Goal: Task Accomplishment & Management: Use online tool/utility

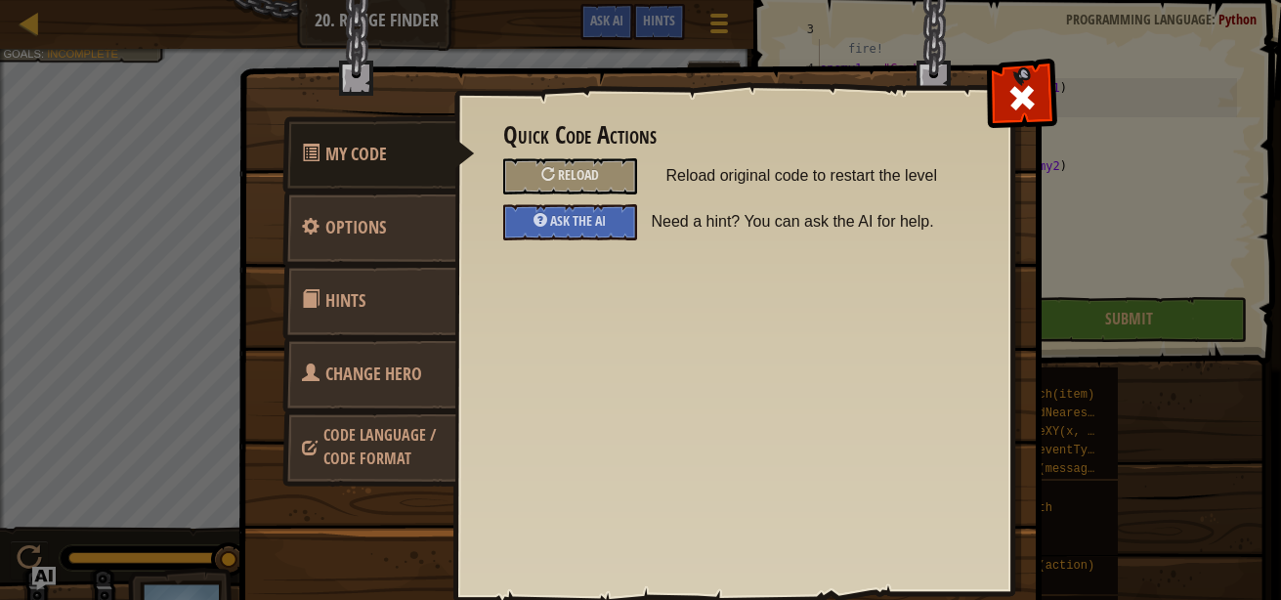
click at [591, 177] on div "Reload" at bounding box center [570, 176] width 134 height 36
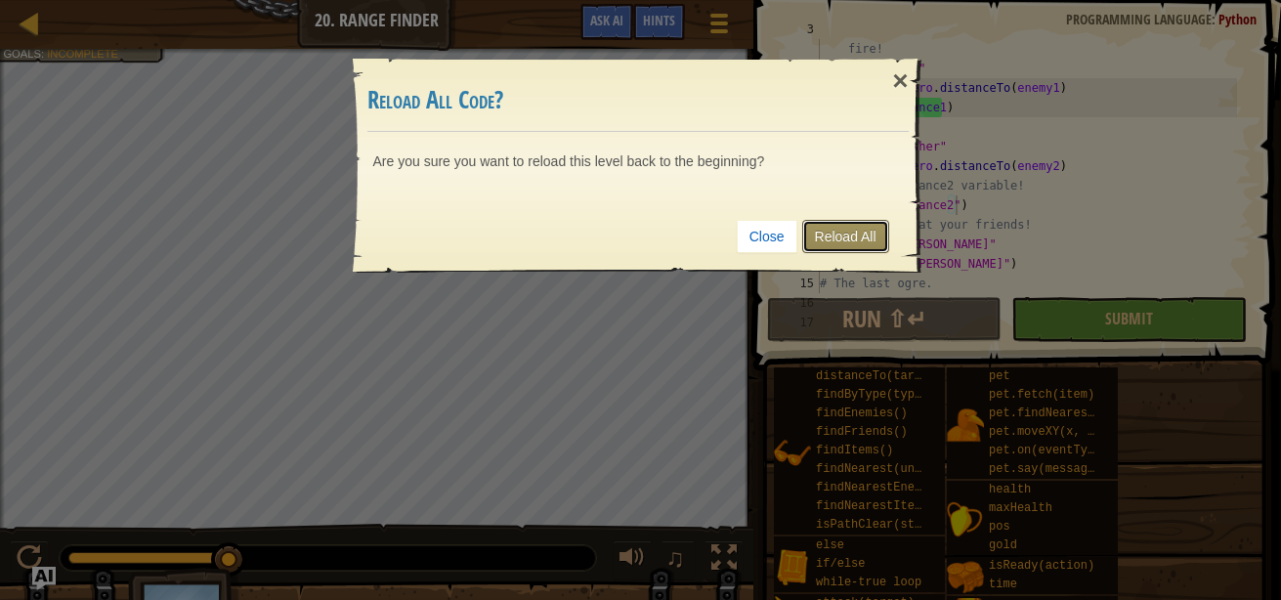
click at [842, 239] on link "Reload All" at bounding box center [845, 236] width 87 height 33
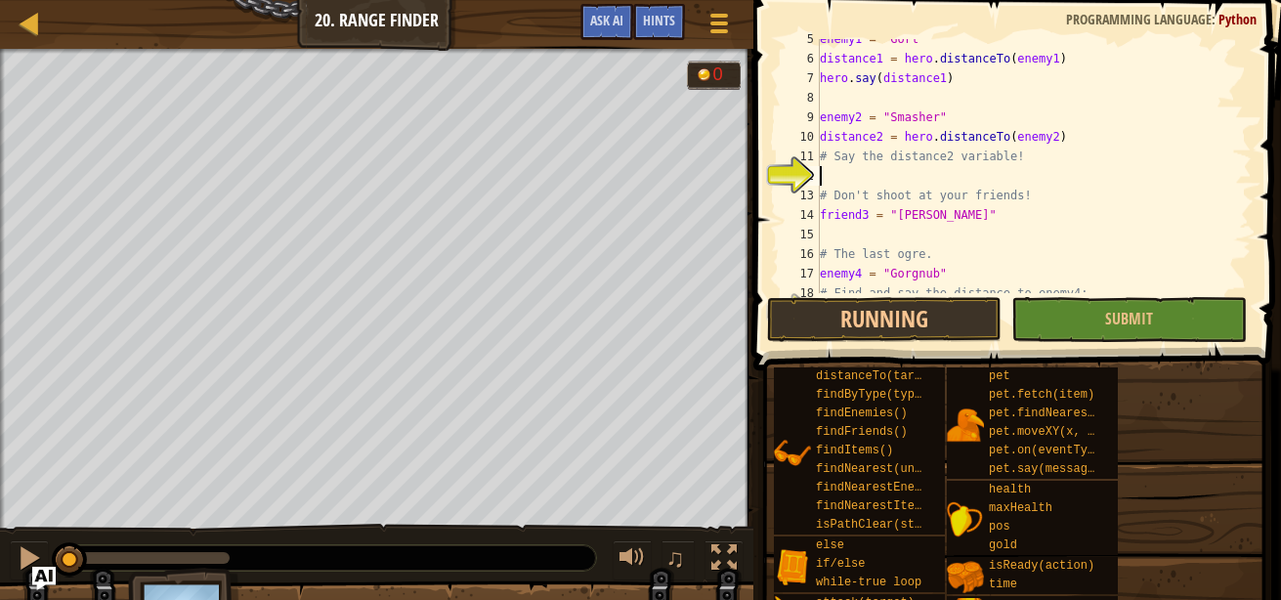
scroll to position [107, 0]
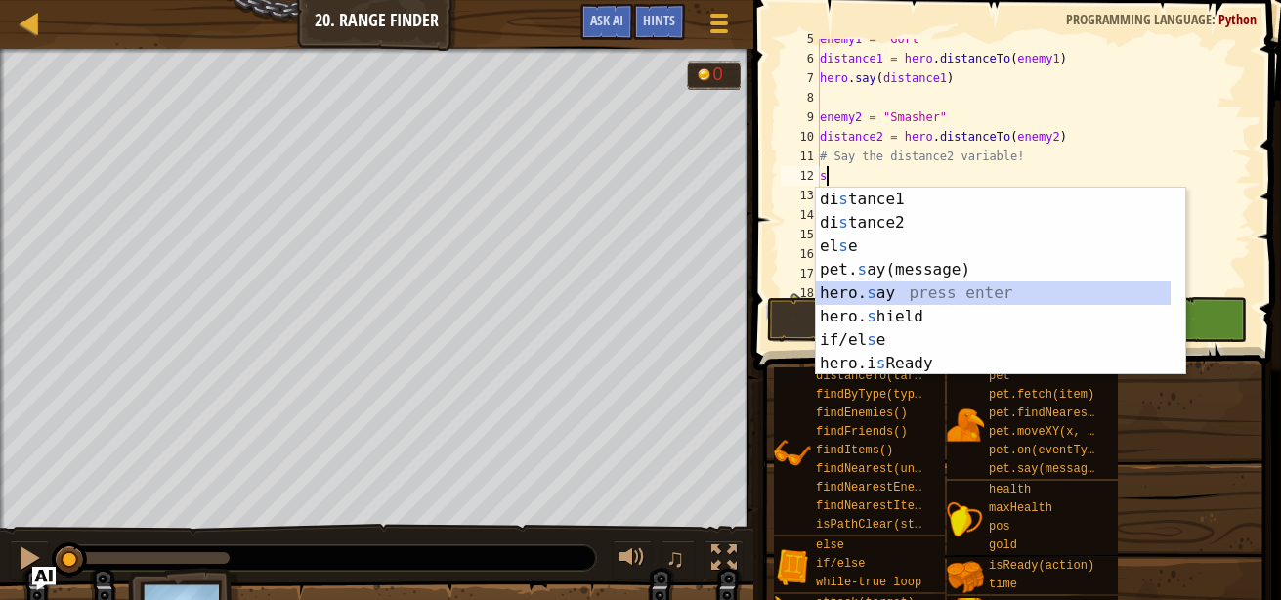
click at [916, 293] on div "di s tance1 press enter di s tance2 press enter el s e press enter pet. s ay(me…" at bounding box center [993, 305] width 355 height 234
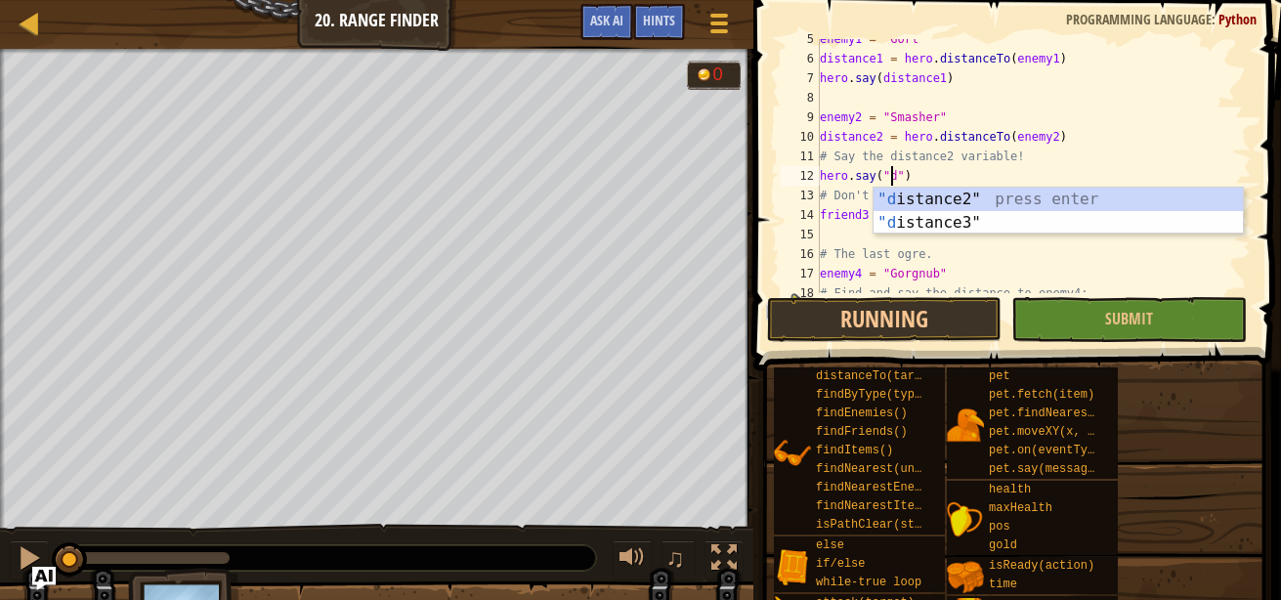
scroll to position [9, 6]
click at [1032, 197] on div ""di stance2" press enter "di stance3" press enter" at bounding box center [1057, 235] width 369 height 94
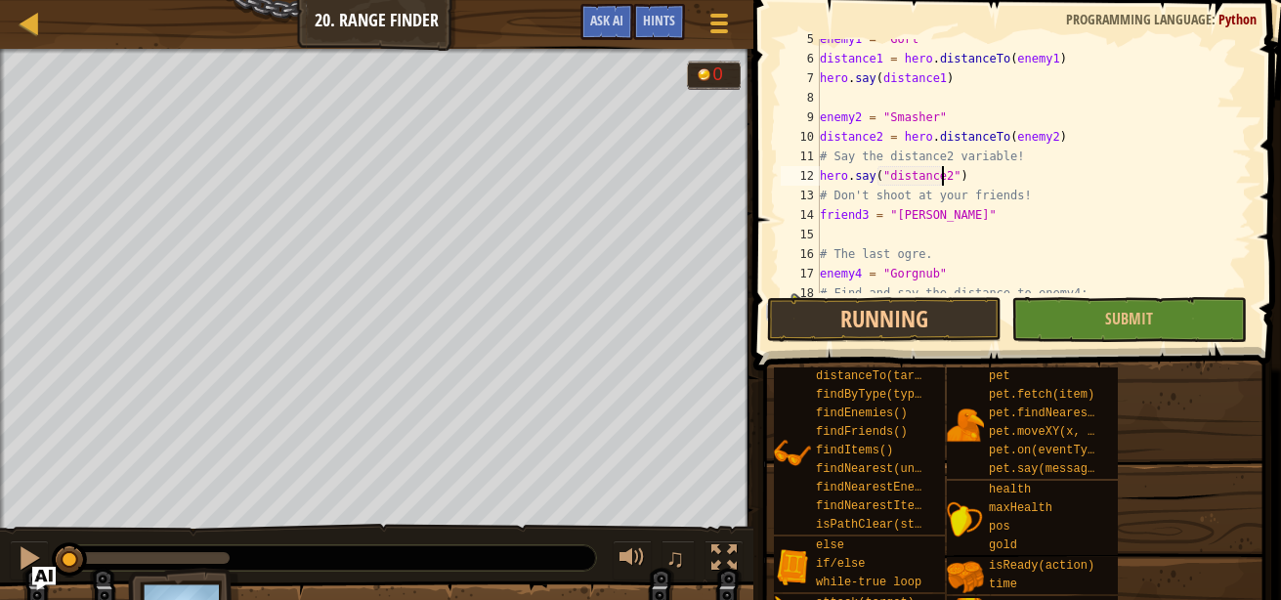
type textarea "hero.say("distance2")"
click at [1049, 317] on button "Submit" at bounding box center [1128, 319] width 234 height 45
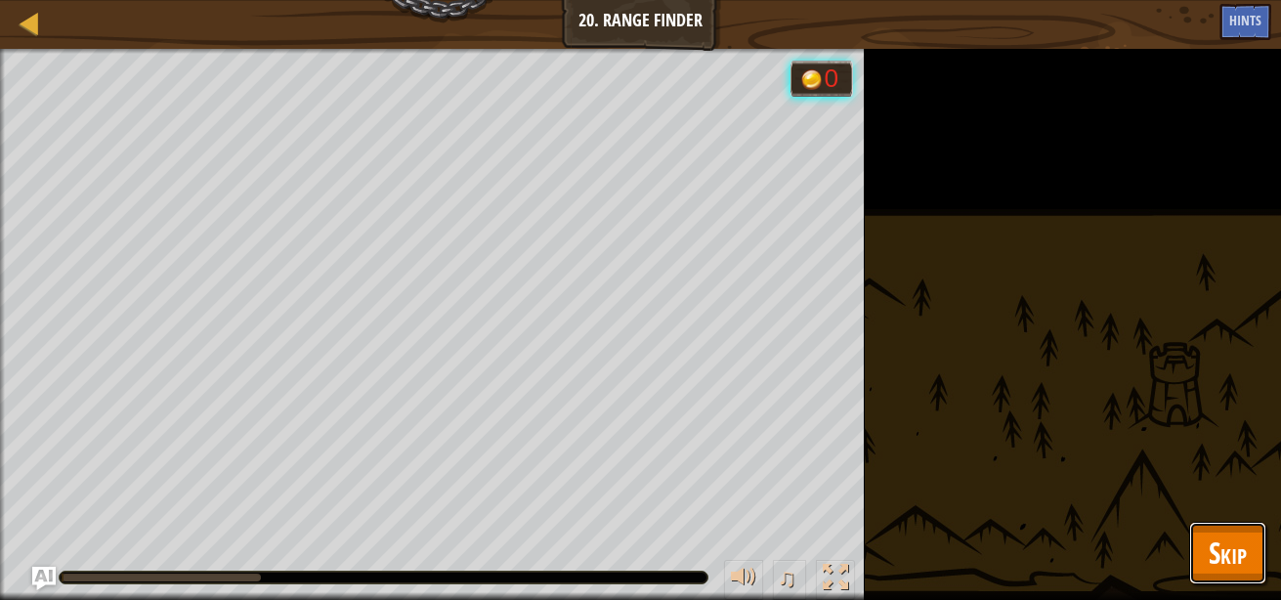
click at [1205, 538] on button "Skip" at bounding box center [1227, 553] width 77 height 63
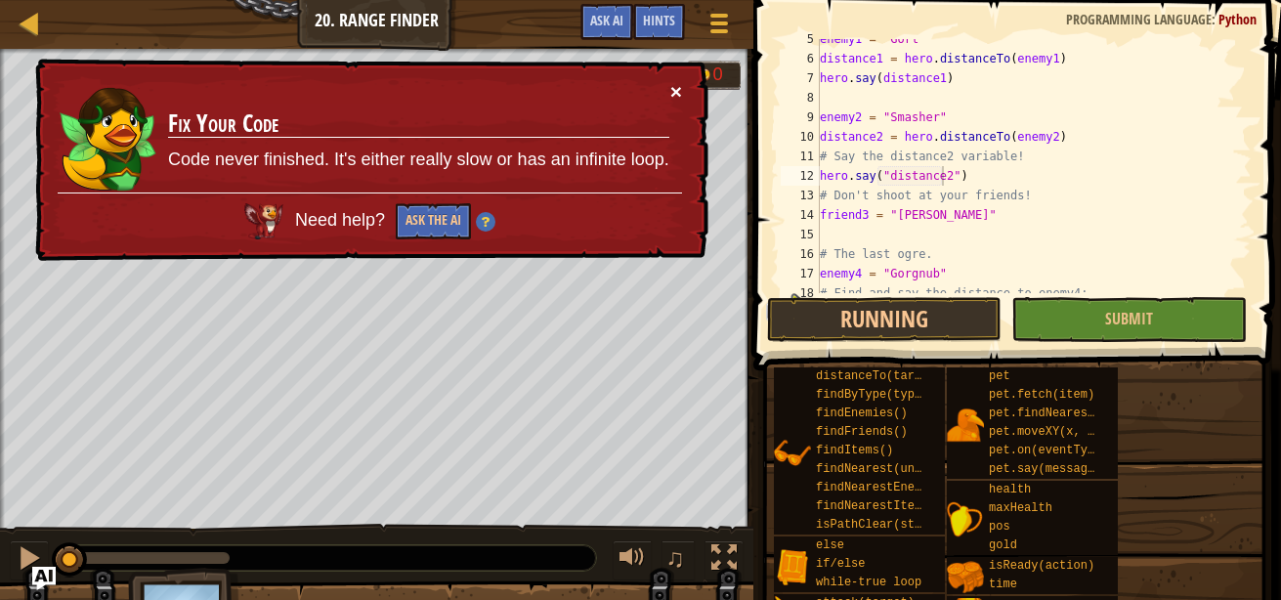
click at [673, 94] on button "×" at bounding box center [676, 91] width 12 height 21
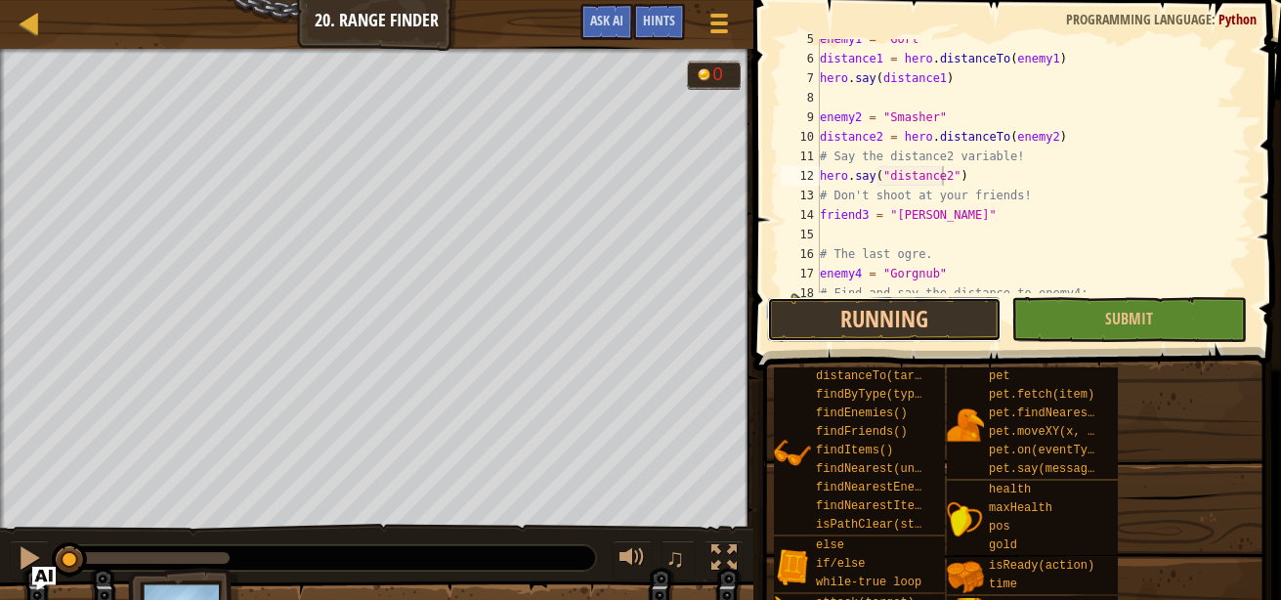
click at [935, 307] on button "Running" at bounding box center [884, 319] width 234 height 45
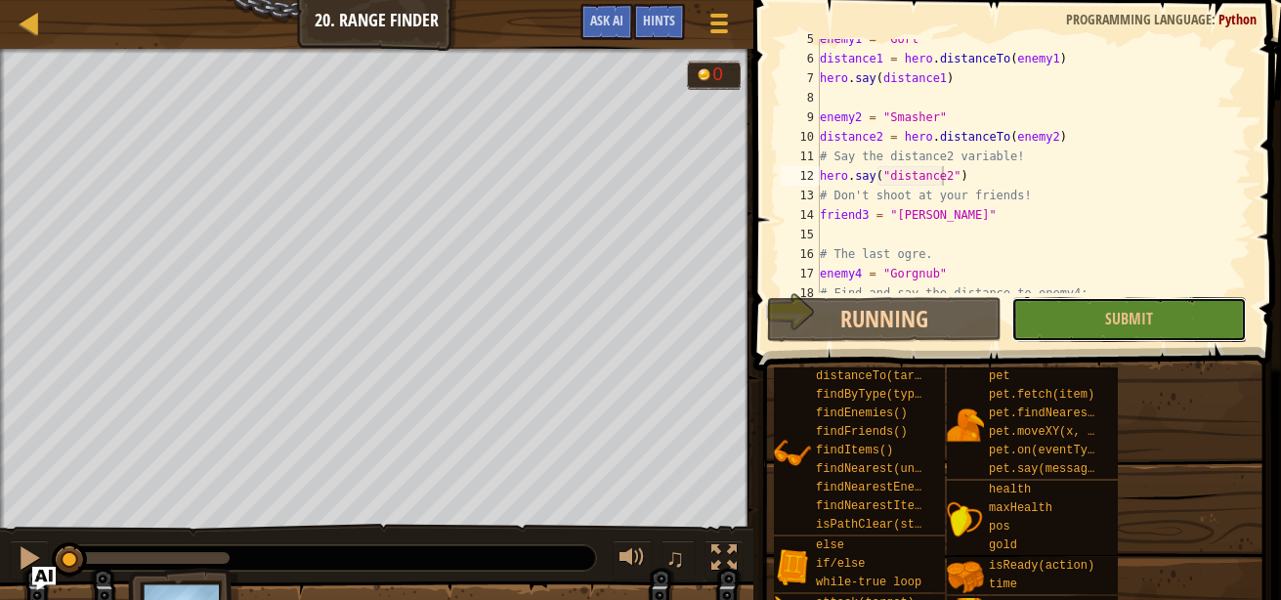
click at [1042, 306] on button "Submit" at bounding box center [1128, 319] width 234 height 45
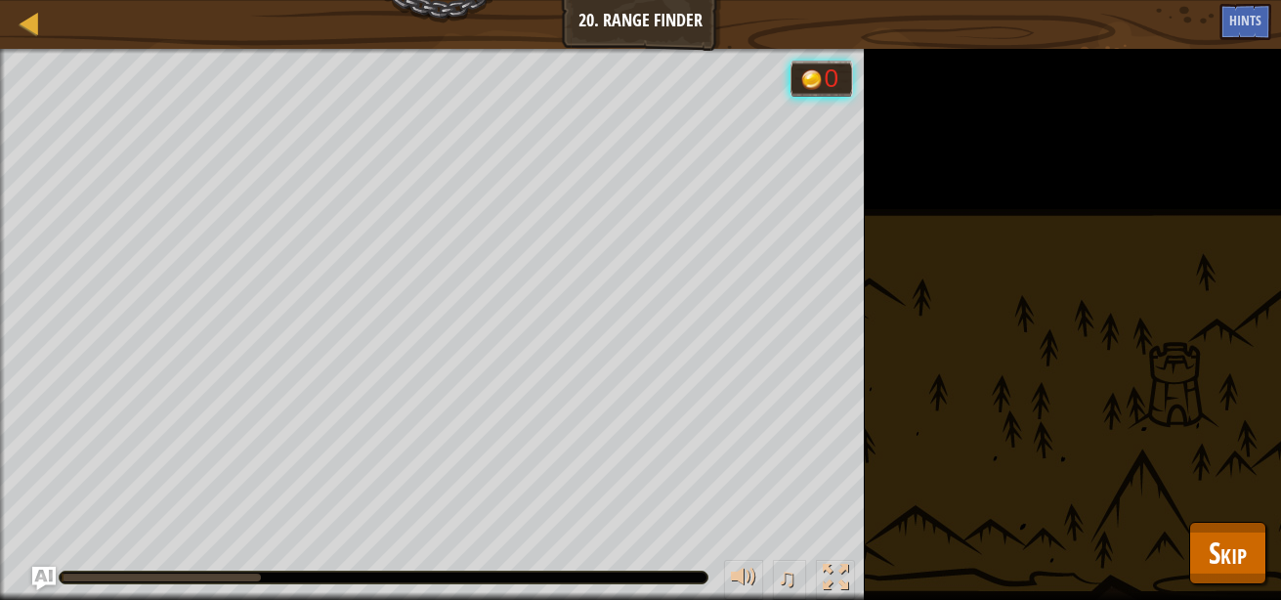
click at [105, 575] on div at bounding box center [161, 577] width 199 height 8
click at [1207, 531] on button "Skip" at bounding box center [1227, 553] width 77 height 63
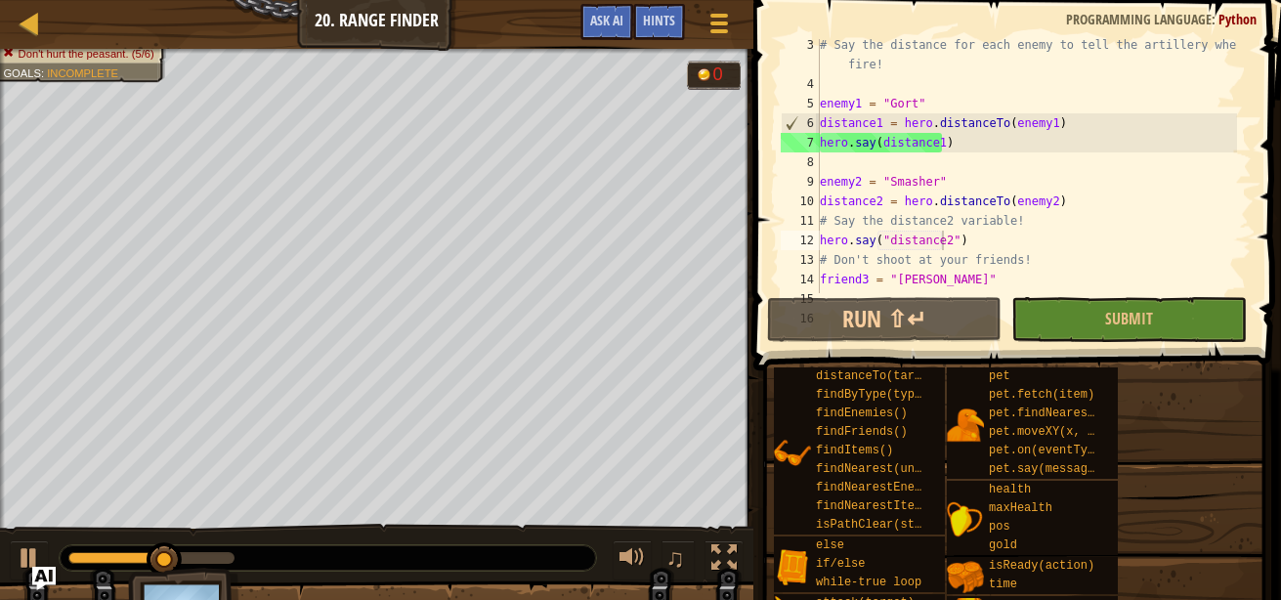
scroll to position [43, 0]
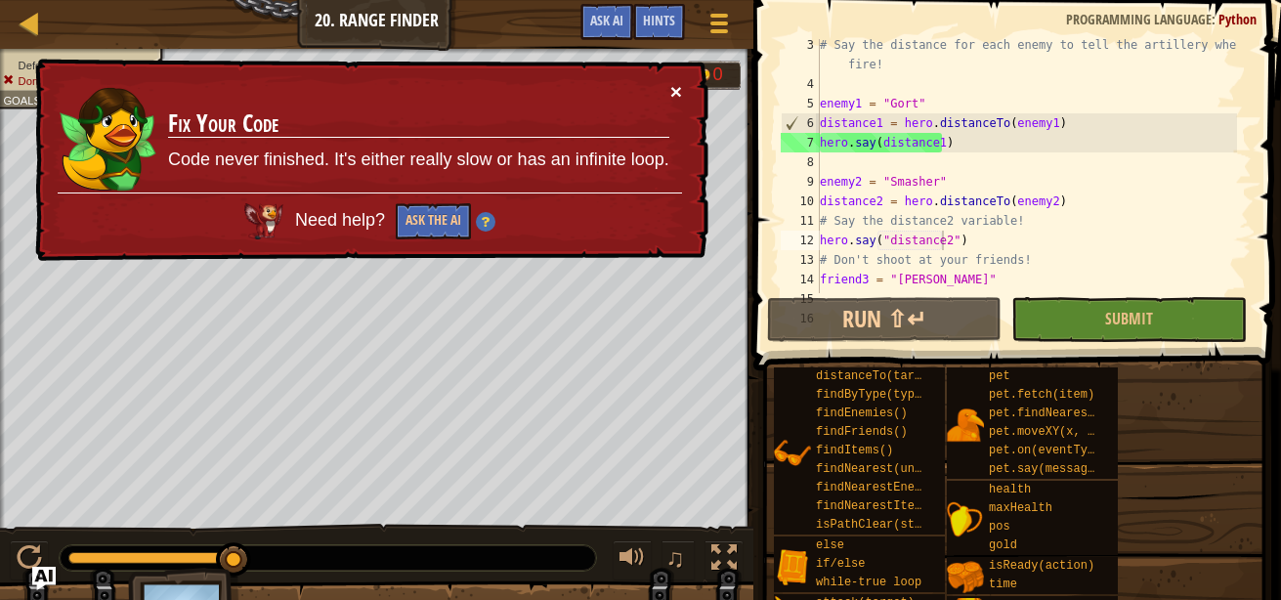
click at [678, 98] on button "×" at bounding box center [676, 93] width 12 height 21
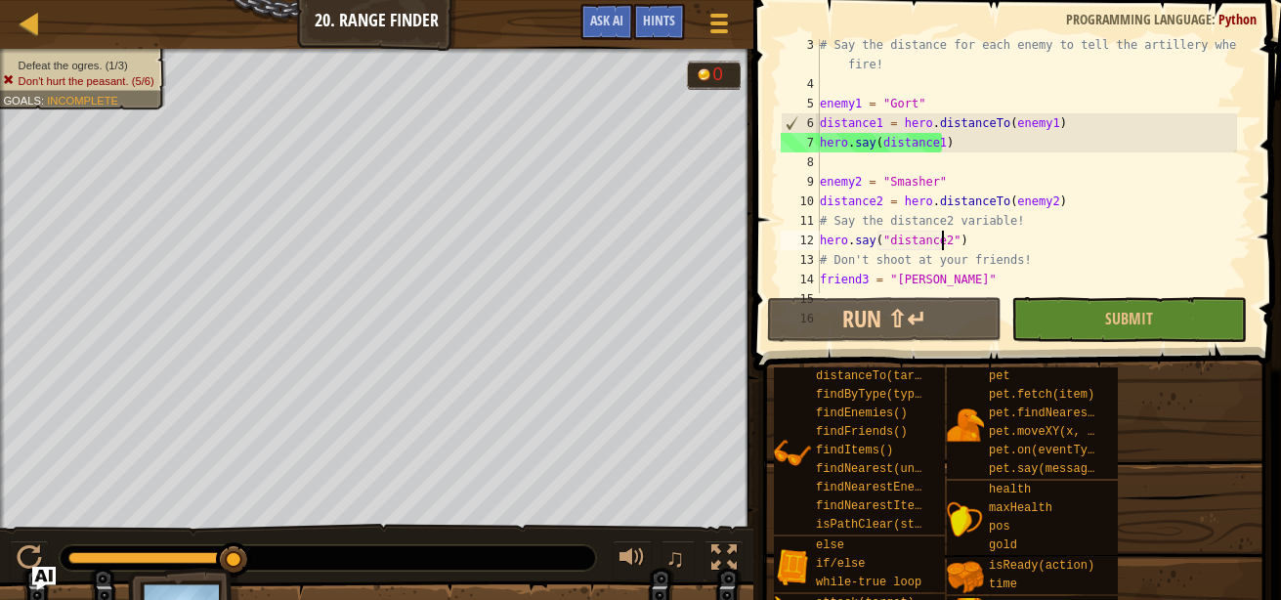
click at [857, 163] on div "# Say the distance for each enemy to tell the artillery where to fire! enemy1 =…" at bounding box center [1026, 191] width 421 height 313
click at [621, 28] on span "Ask AI" at bounding box center [606, 20] width 33 height 19
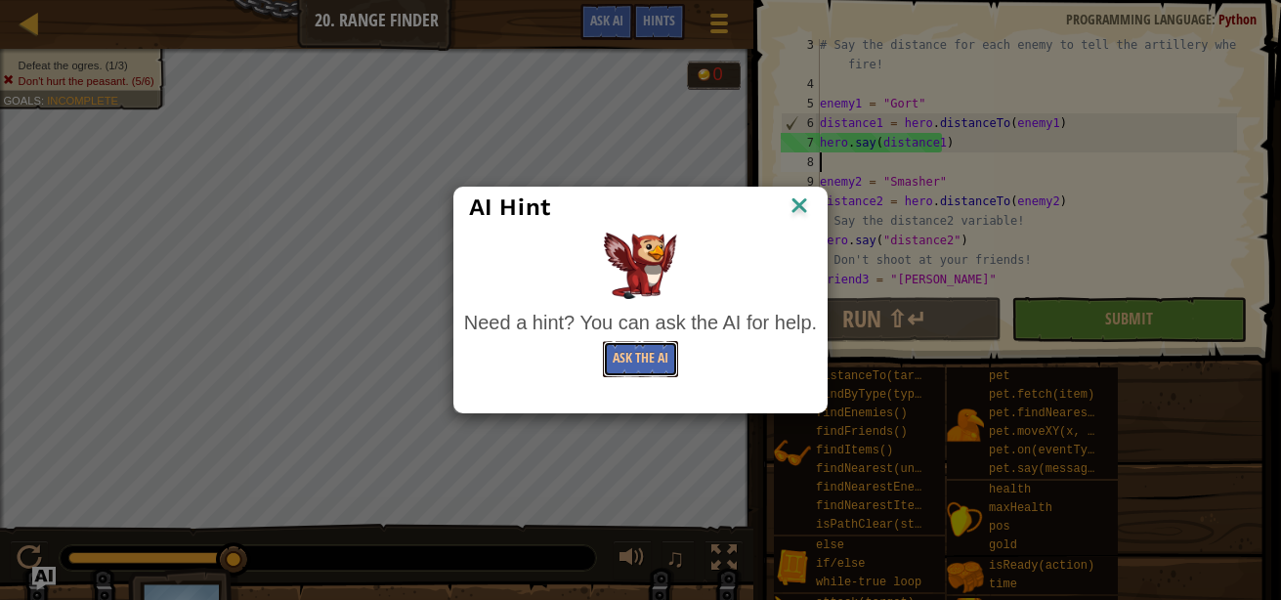
click at [629, 351] on button "Ask the AI" at bounding box center [640, 359] width 75 height 36
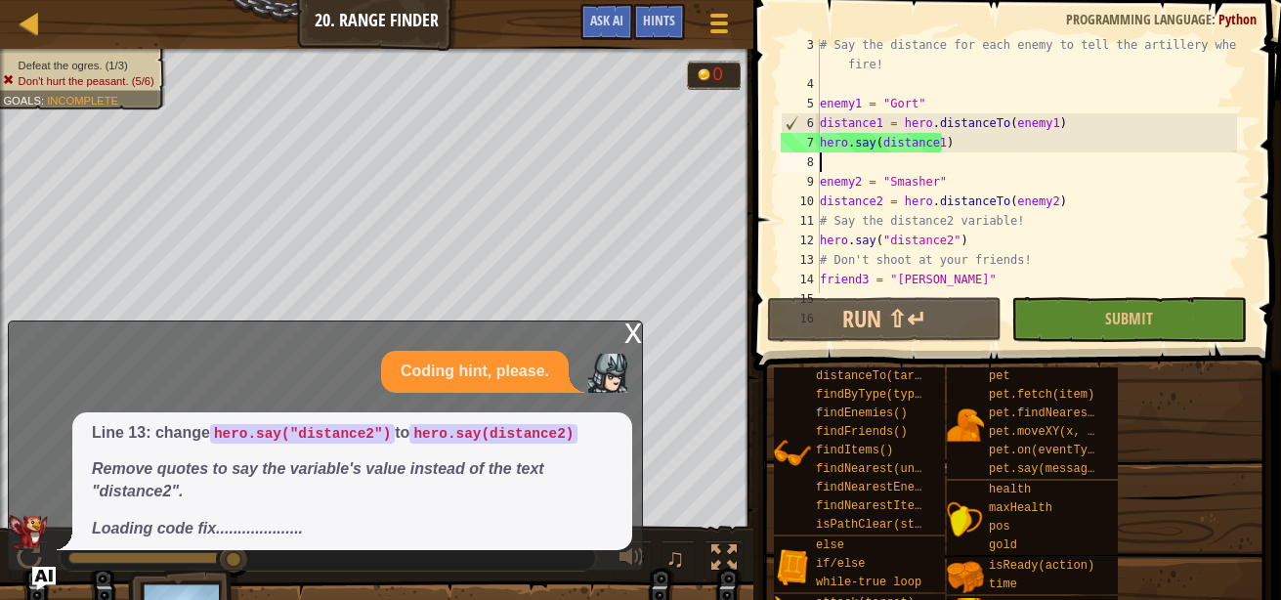
scroll to position [35, 0]
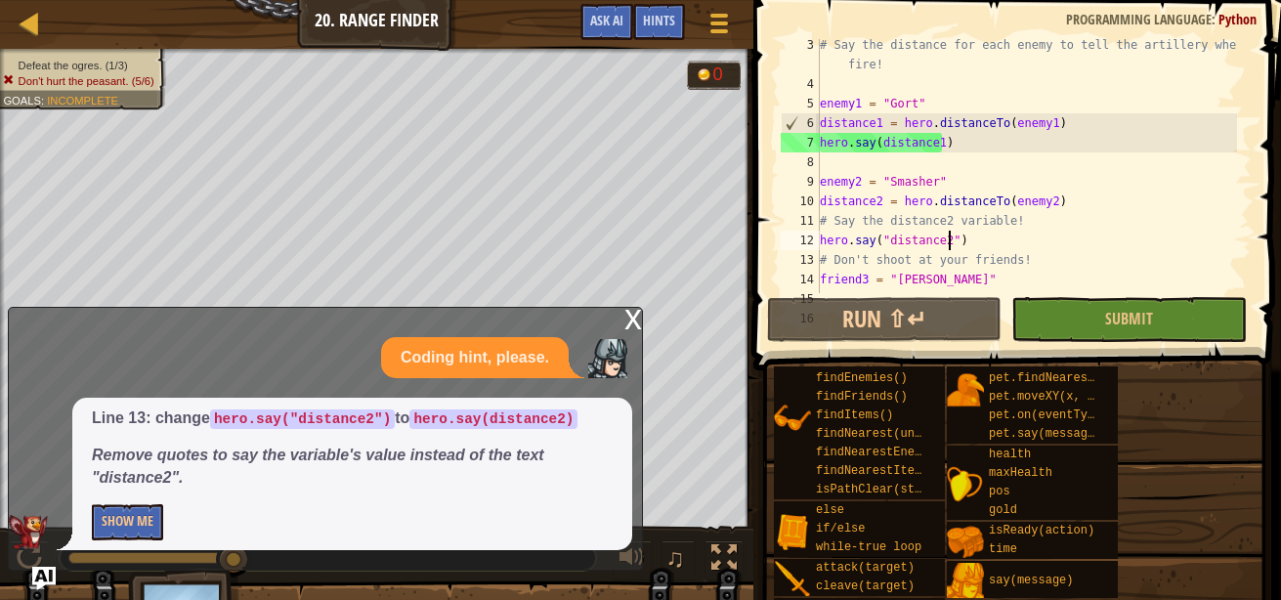
click at [951, 244] on div "# Say the distance for each enemy to tell the artillery where to fire! enemy1 =…" at bounding box center [1026, 191] width 421 height 313
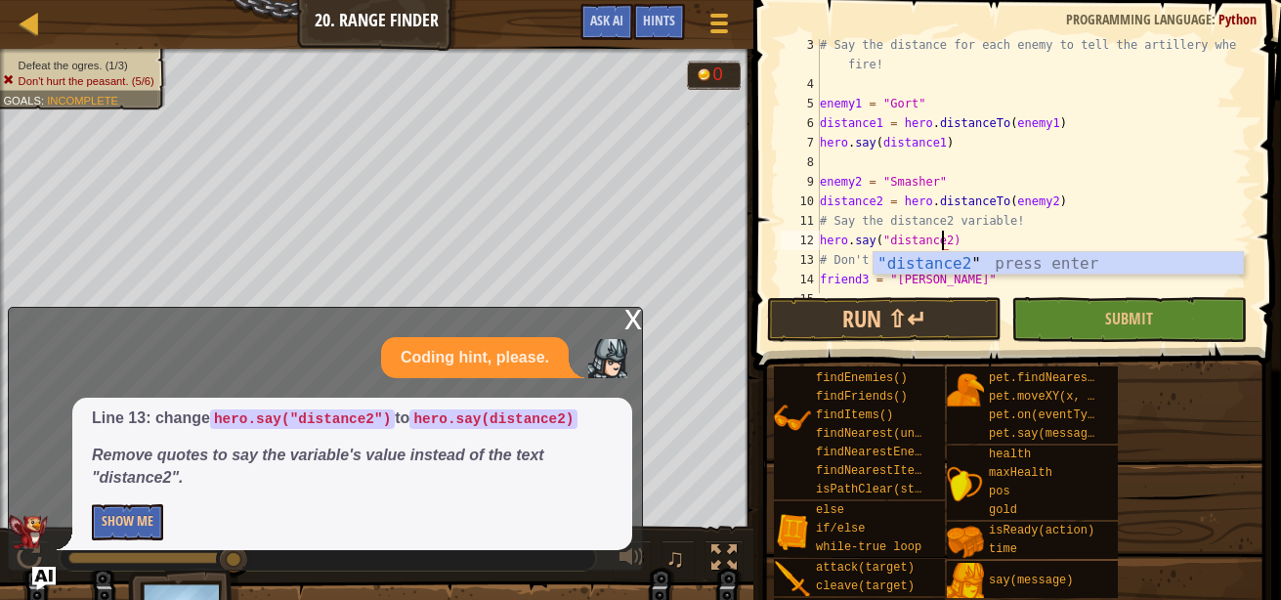
click at [887, 239] on div "# Say the distance for each enemy to tell the artillery where to fire! enemy1 =…" at bounding box center [1026, 191] width 421 height 313
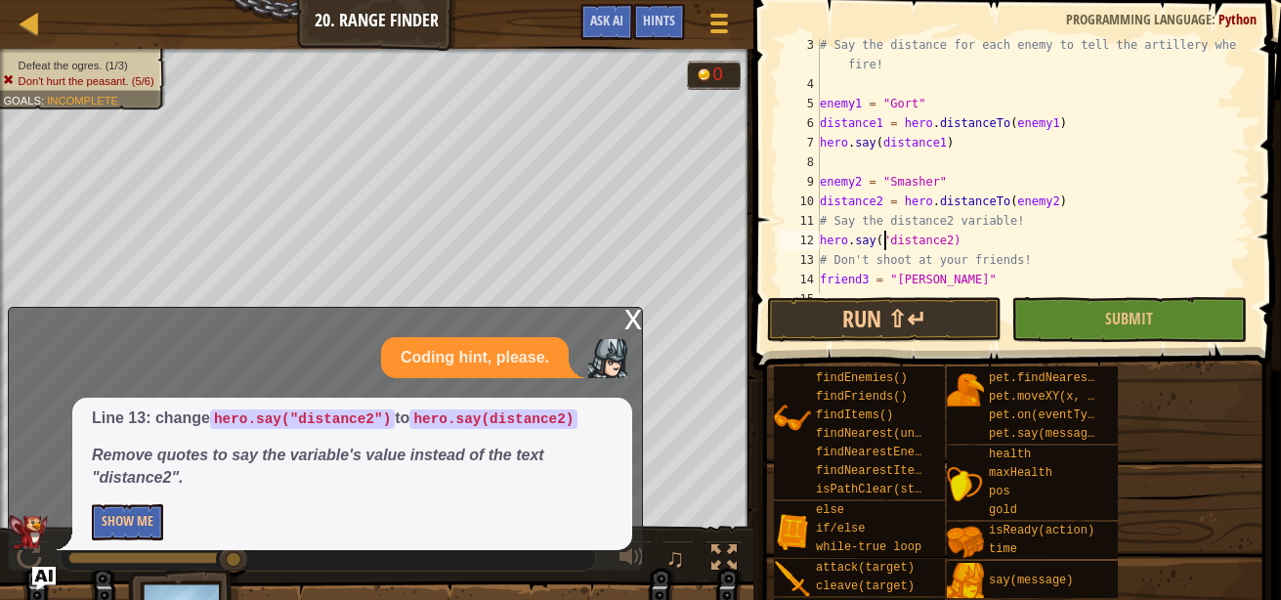
click at [883, 239] on div "# Say the distance for each enemy to tell the artillery where to fire! enemy1 =…" at bounding box center [1026, 191] width 421 height 313
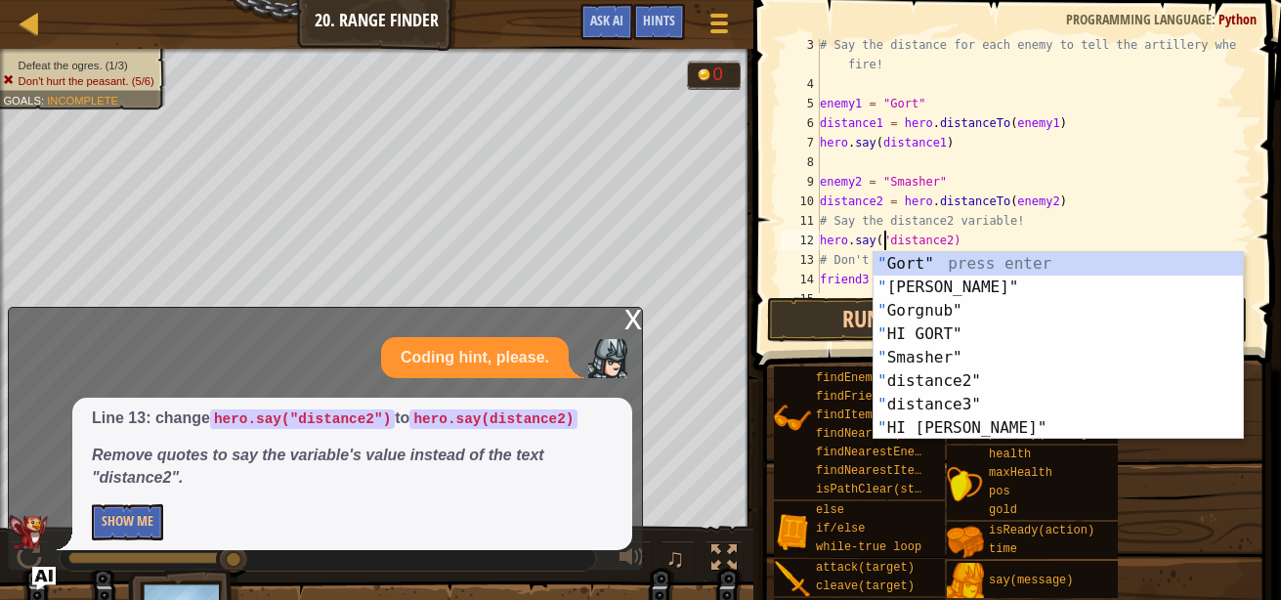
type textarea "hero.say(distance2)"
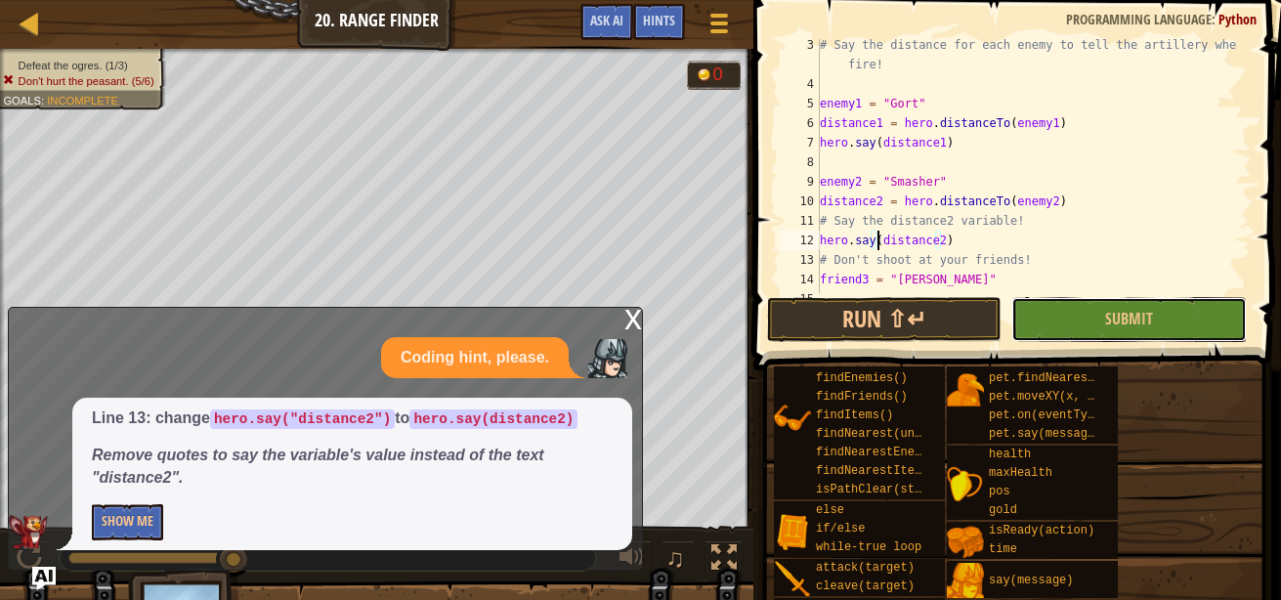
click at [1058, 315] on button "Submit" at bounding box center [1128, 319] width 234 height 45
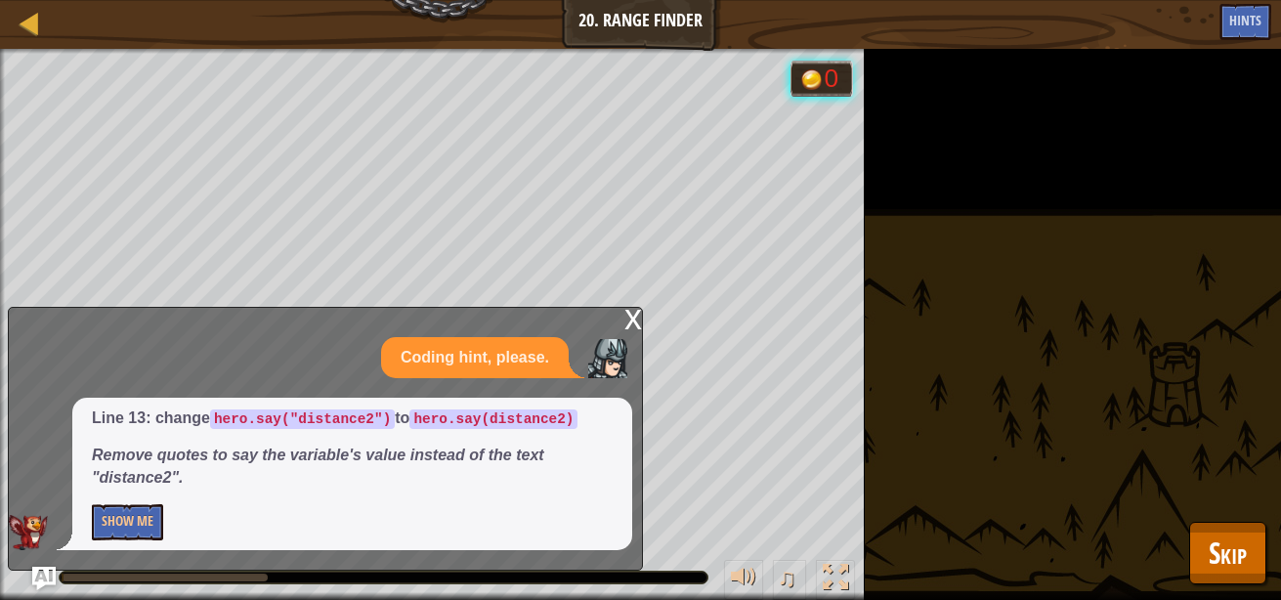
click at [633, 326] on div "x" at bounding box center [633, 318] width 18 height 20
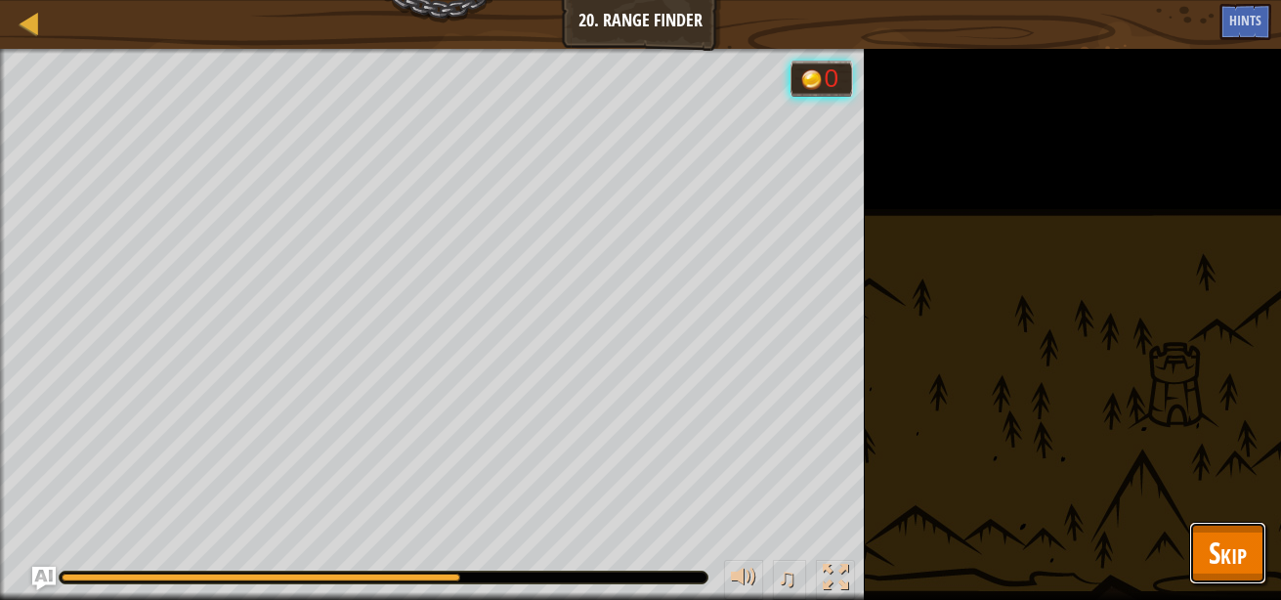
click at [1195, 529] on button "Skip" at bounding box center [1227, 553] width 77 height 63
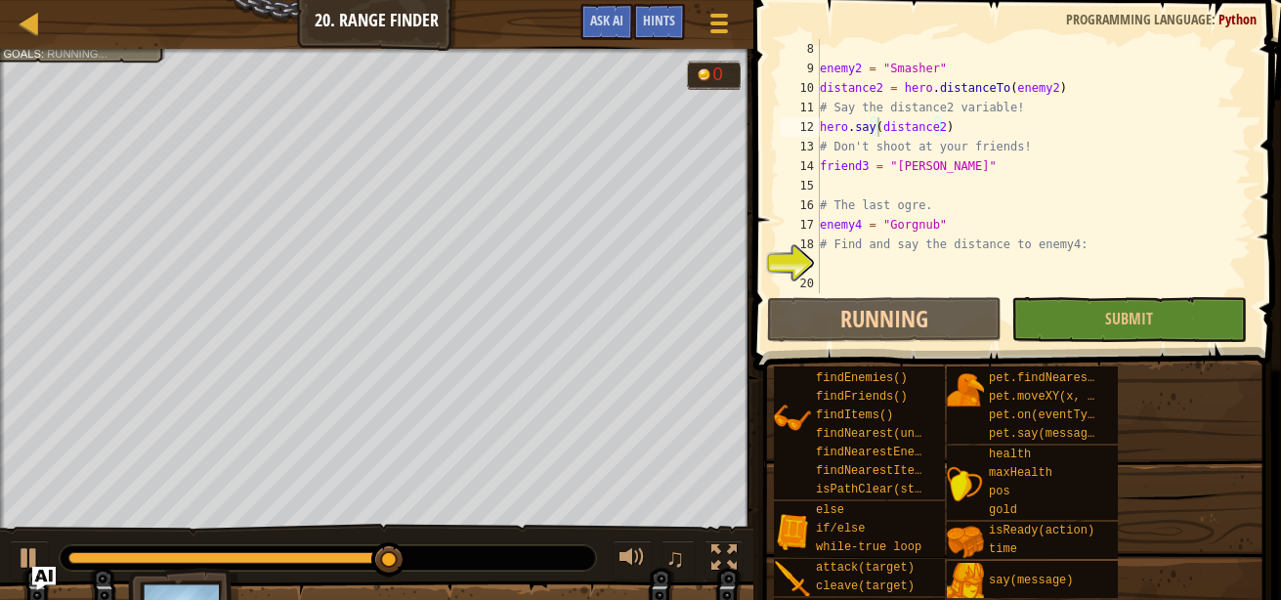
scroll to position [156, 0]
click at [882, 259] on div "enemy2 = "Smasher" distance2 = hero . distanceTo ( enemy2 ) # Say the distance2…" at bounding box center [1026, 185] width 421 height 293
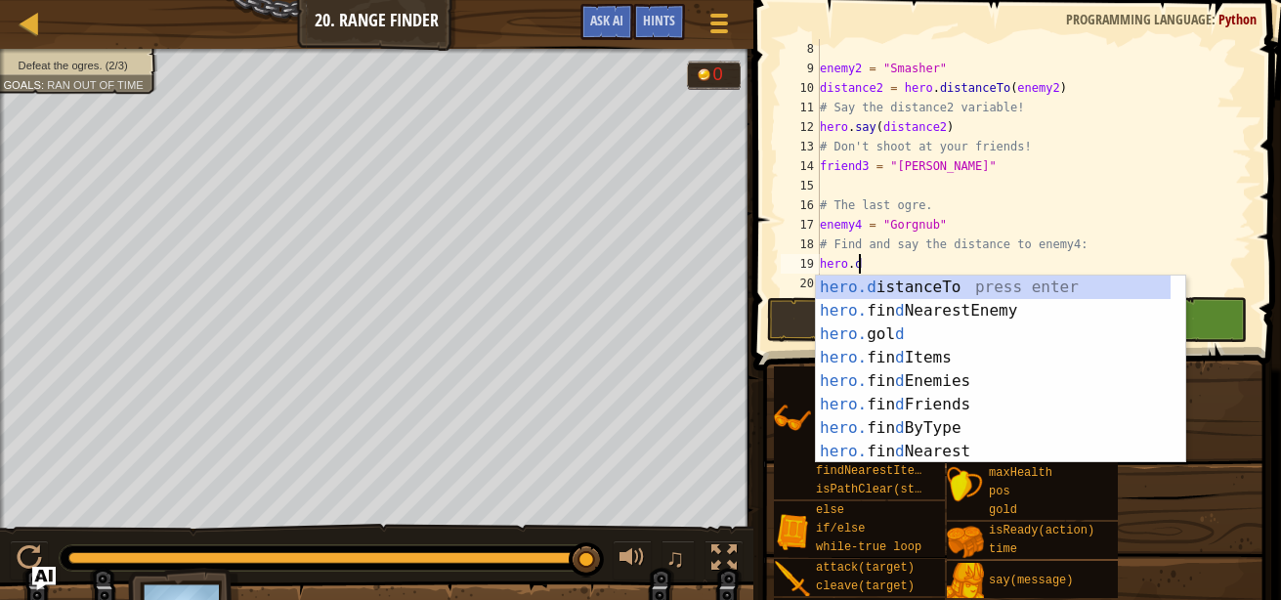
scroll to position [9, 2]
click at [933, 287] on div "hero.d istanceTo press enter hero. fin d NearestEnemy press enter hero. gol d p…" at bounding box center [993, 392] width 355 height 234
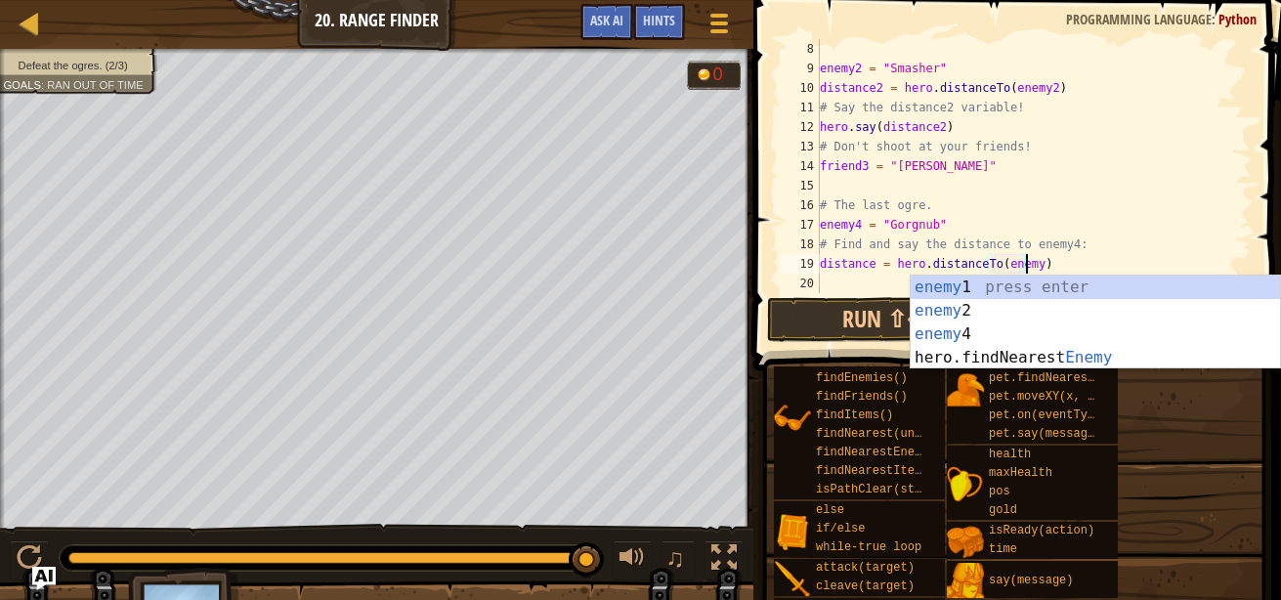
scroll to position [9, 17]
type textarea "distance = hero.distanceTo(enemy4)"
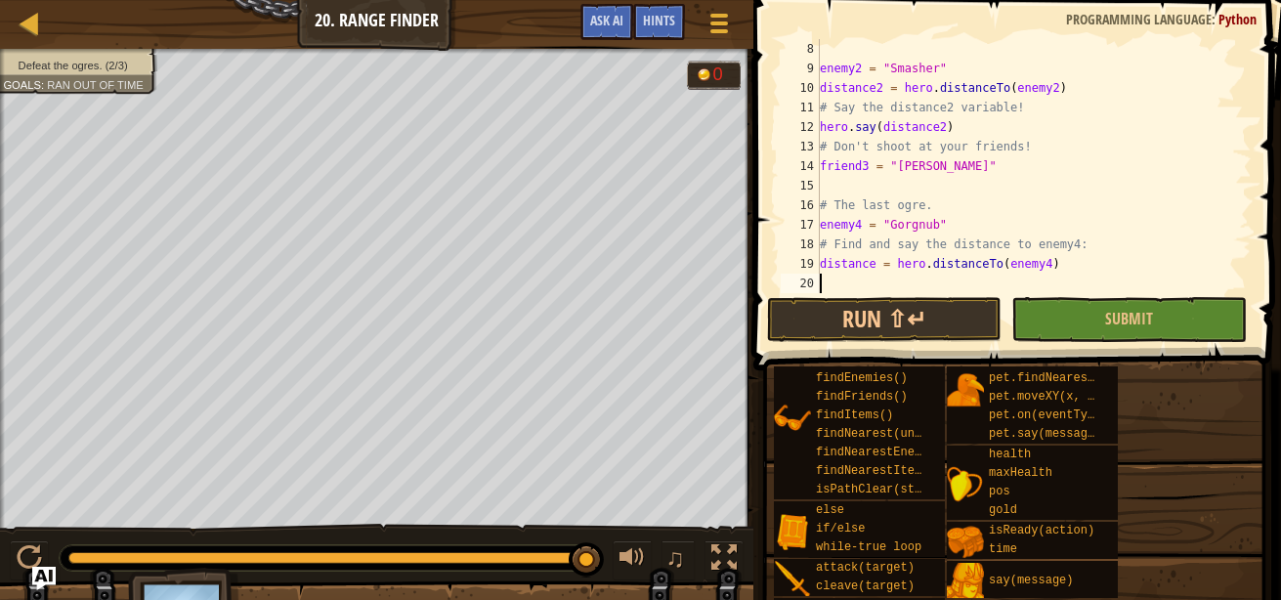
click at [825, 283] on div "enemy2 = "Smasher" distance2 = hero . distanceTo ( enemy2 ) # Say the distance2…" at bounding box center [1026, 185] width 421 height 293
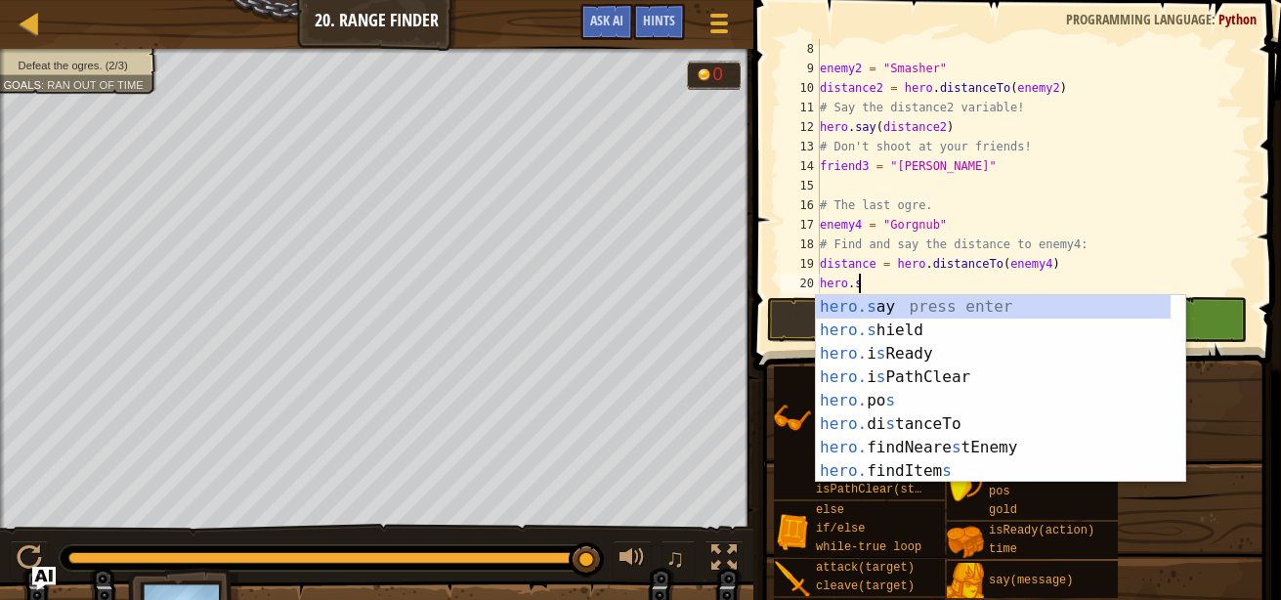
scroll to position [9, 2]
click at [922, 310] on div "hero.s ay press enter hero.s hield press enter hero. i s Ready press enter hero…" at bounding box center [993, 412] width 355 height 234
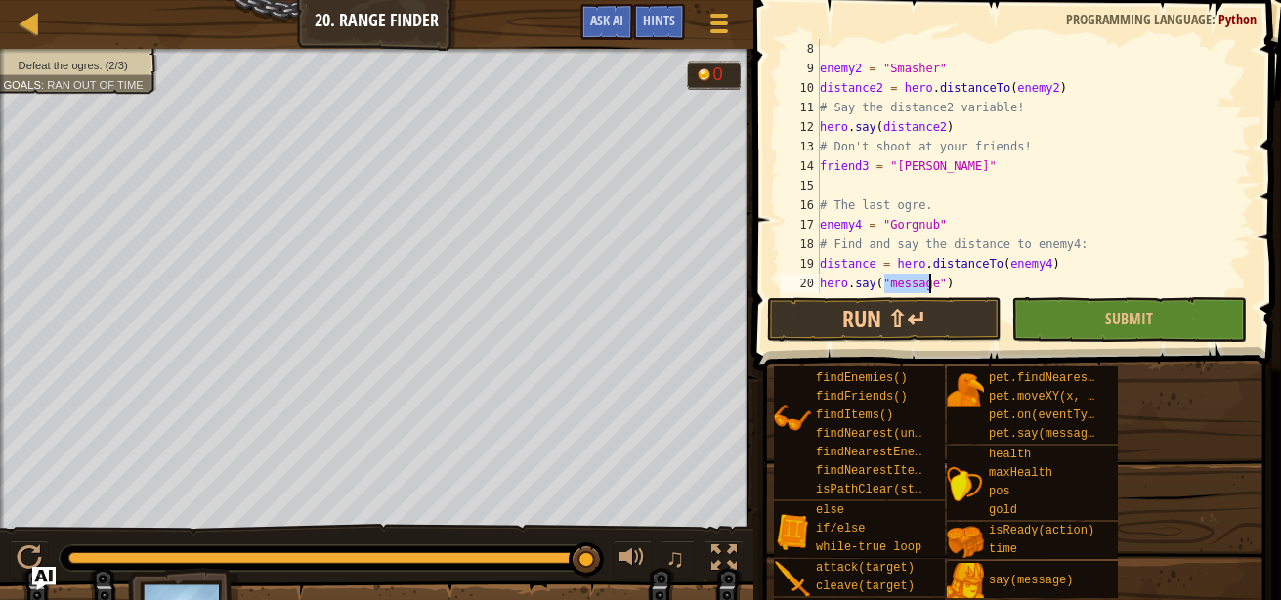
click at [933, 280] on div "enemy2 = "Smasher" distance2 = hero . distanceTo ( enemy2 ) # Say the distance2…" at bounding box center [1026, 185] width 421 height 293
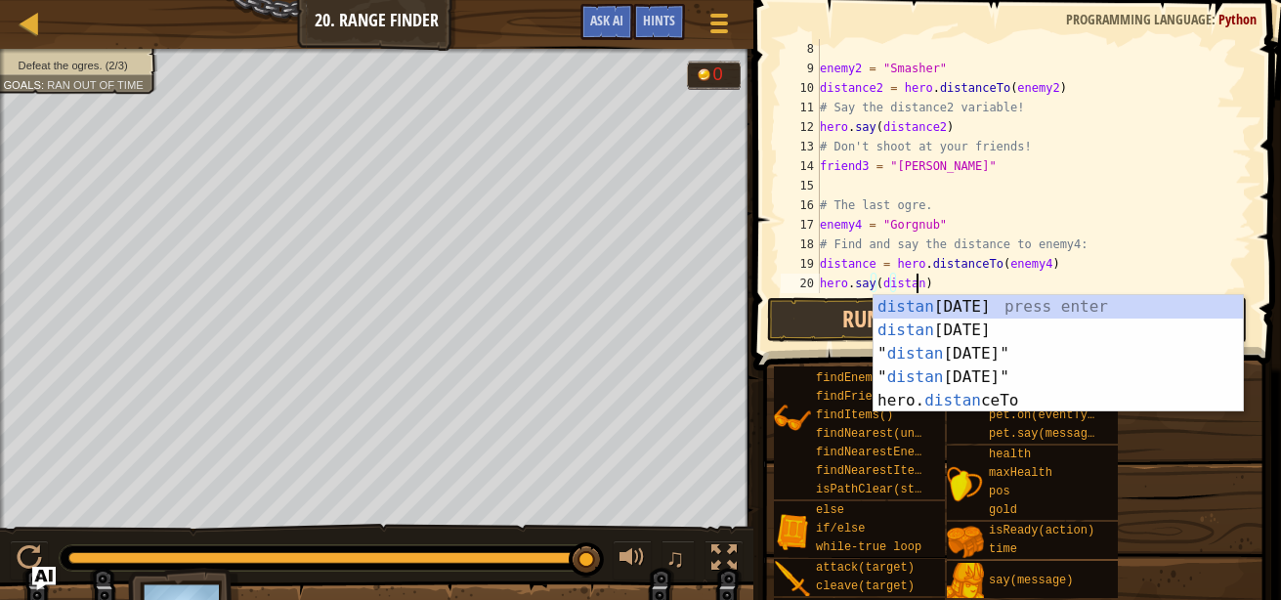
scroll to position [9, 8]
type textarea "hero.say(distance)"
click at [763, 309] on span at bounding box center [1018, 157] width 543 height 428
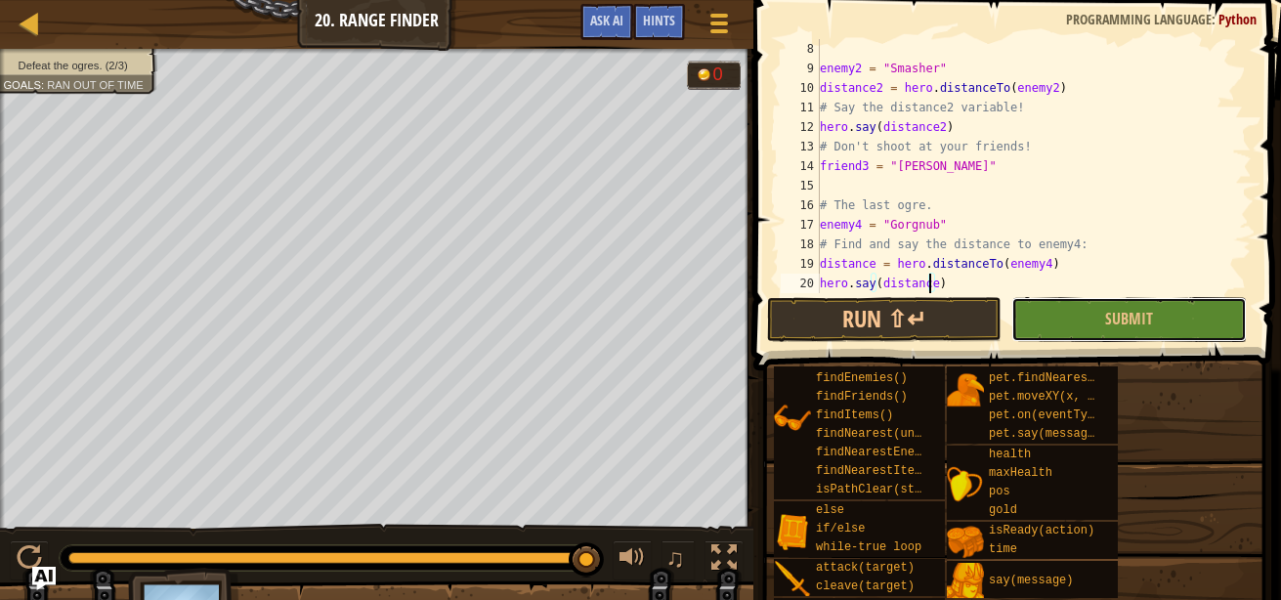
click at [1106, 334] on button "Submit" at bounding box center [1128, 319] width 234 height 45
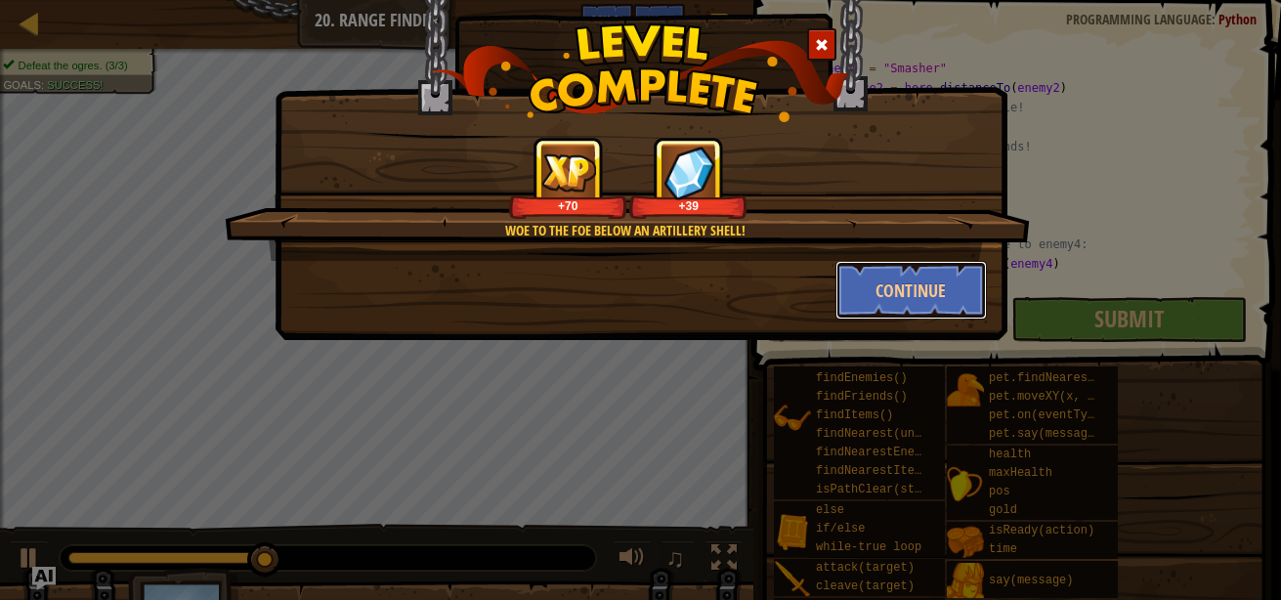
click at [871, 285] on button "Continue" at bounding box center [910, 290] width 151 height 59
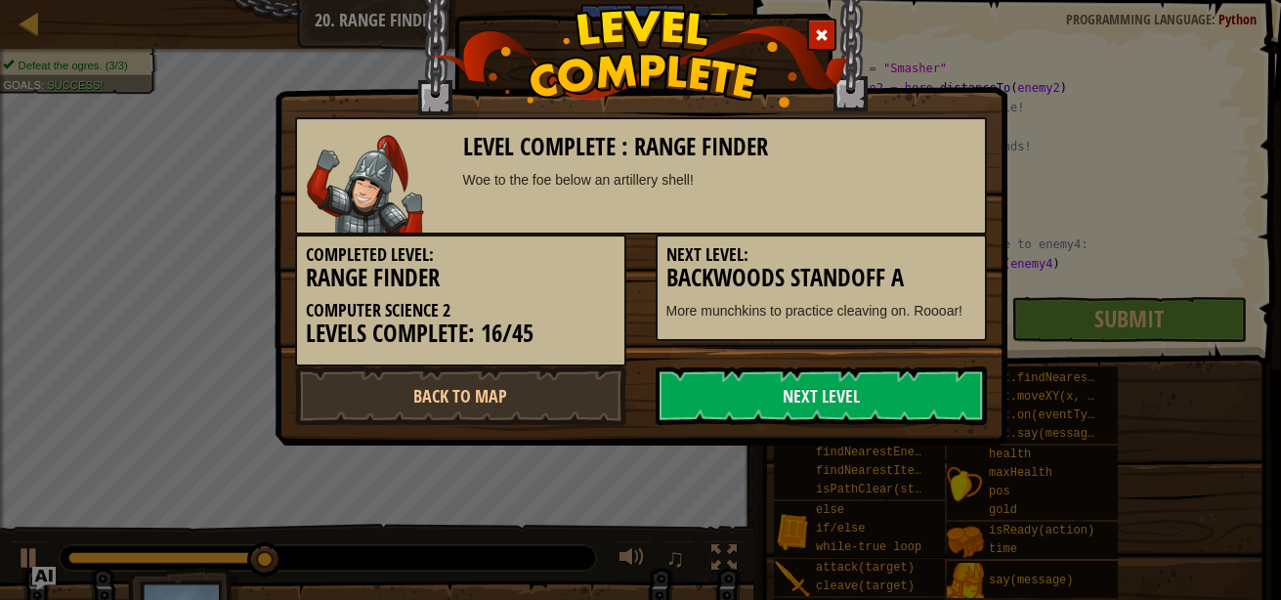
click at [755, 414] on link "Next Level" at bounding box center [821, 395] width 331 height 59
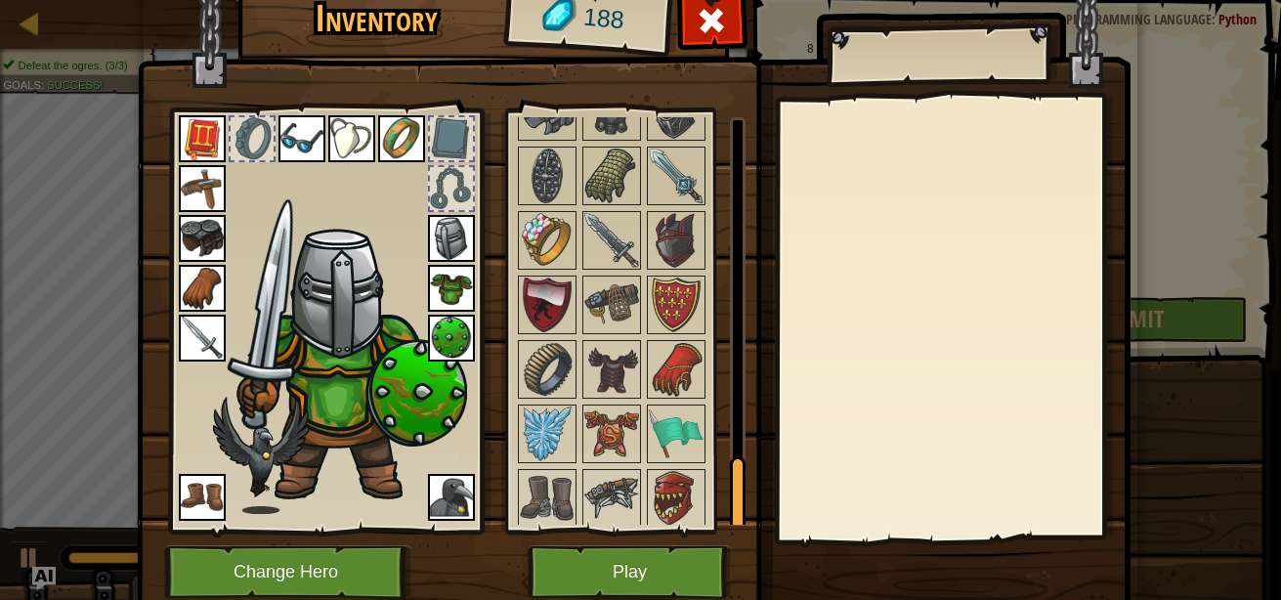
scroll to position [1914, 0]
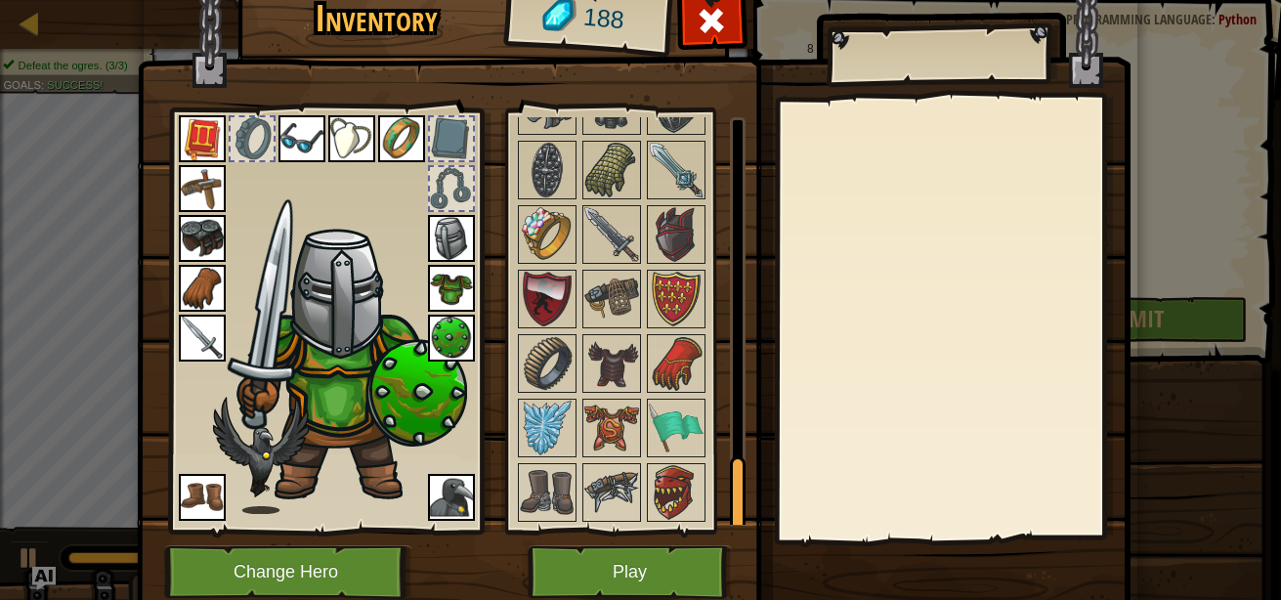
drag, startPoint x: 728, startPoint y: 153, endPoint x: 706, endPoint y: 576, distance: 423.6
click at [706, 576] on div "Inventory 188 Available Equip Equip Equip Equip Equip Equip Equip Equip Equip E…" at bounding box center [641, 298] width 994 height 645
click at [657, 432] on img at bounding box center [676, 428] width 55 height 55
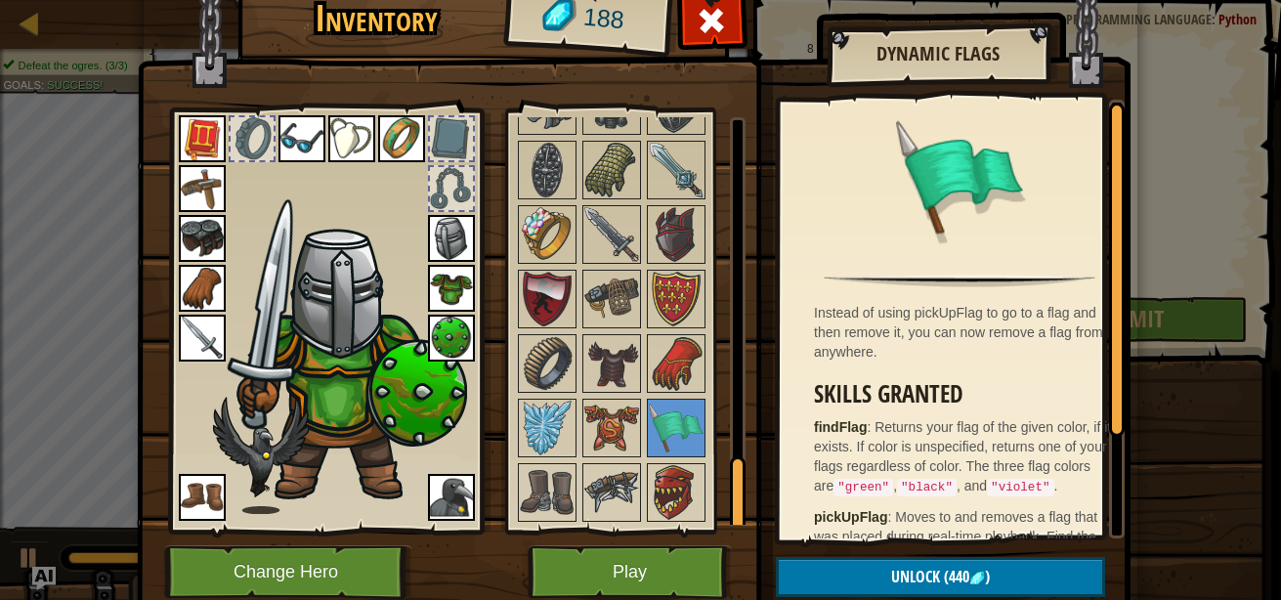
click at [599, 428] on img at bounding box center [611, 428] width 55 height 55
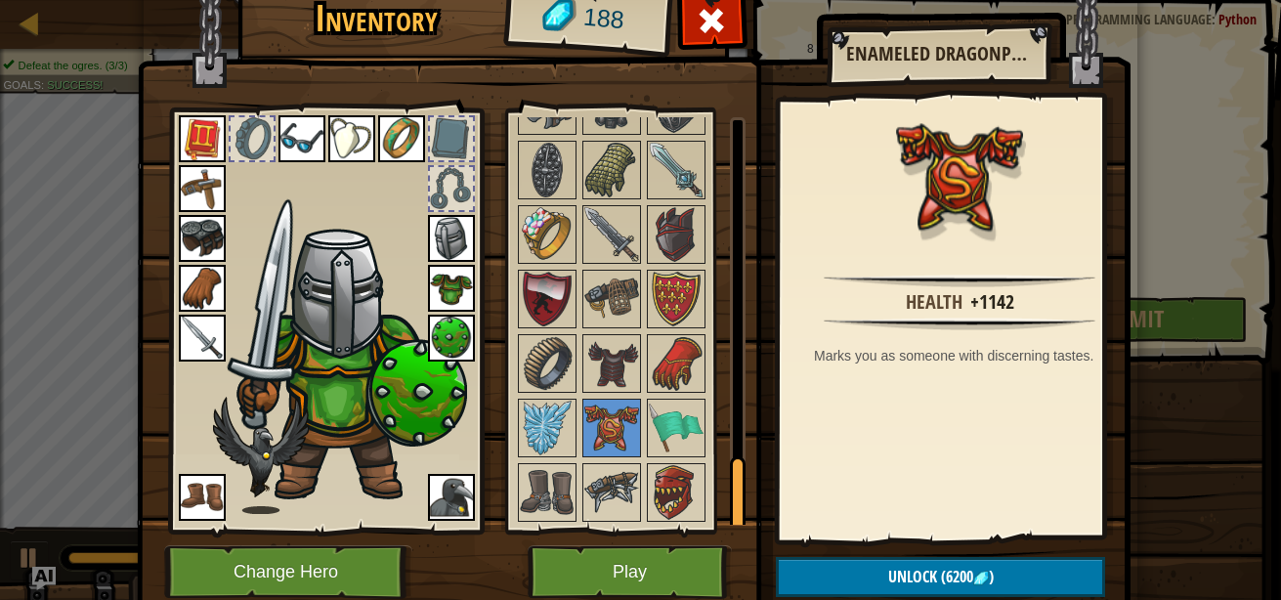
click at [608, 485] on img at bounding box center [611, 492] width 55 height 55
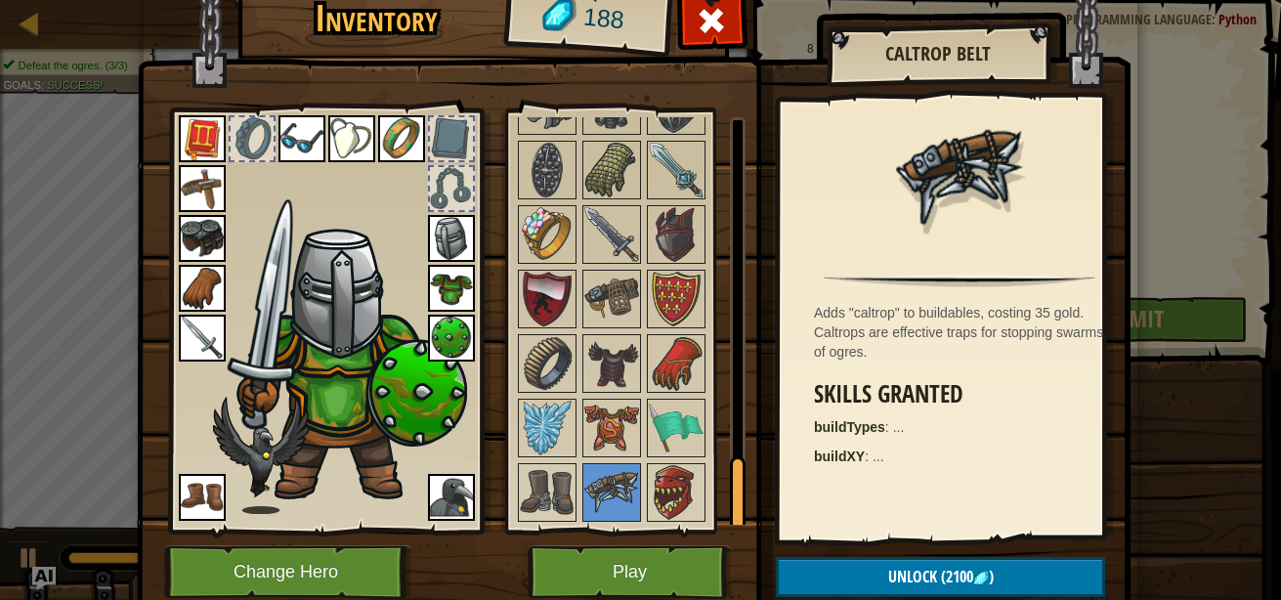
click at [597, 420] on img at bounding box center [611, 428] width 55 height 55
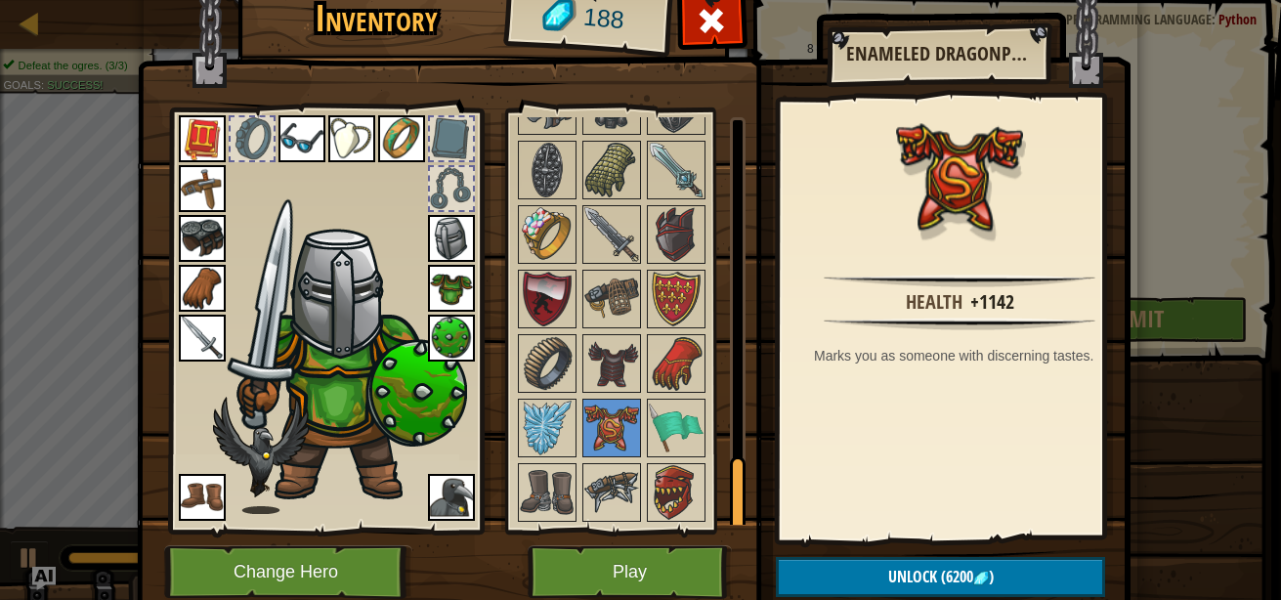
click at [543, 235] on img at bounding box center [547, 234] width 55 height 55
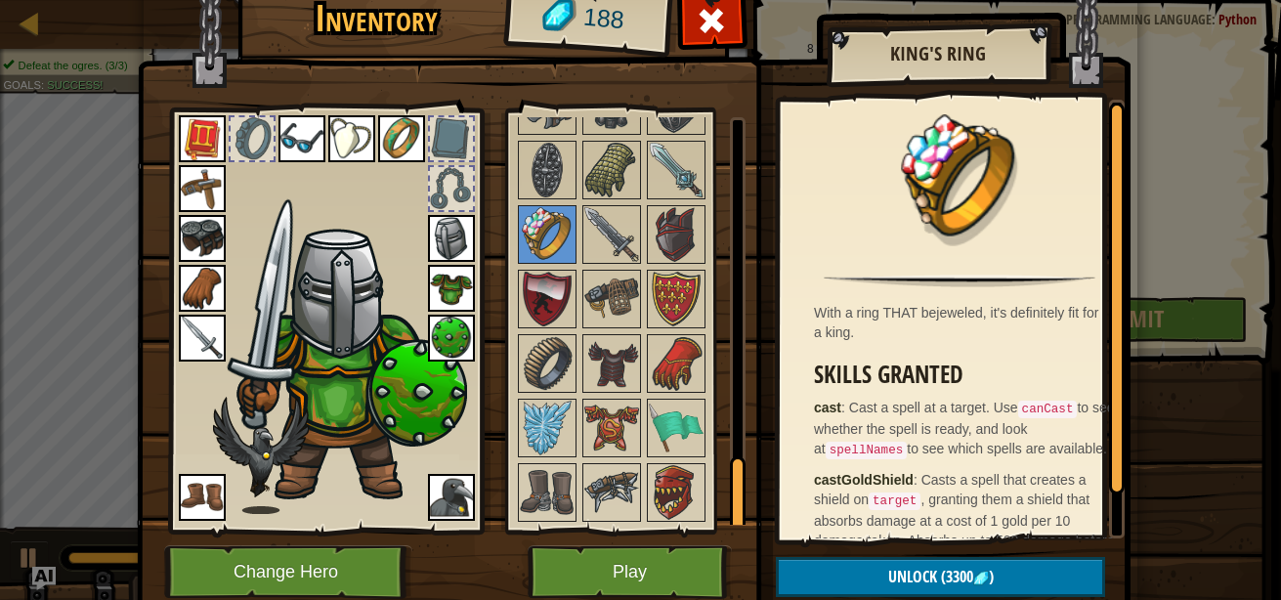
click at [528, 294] on img at bounding box center [547, 299] width 55 height 55
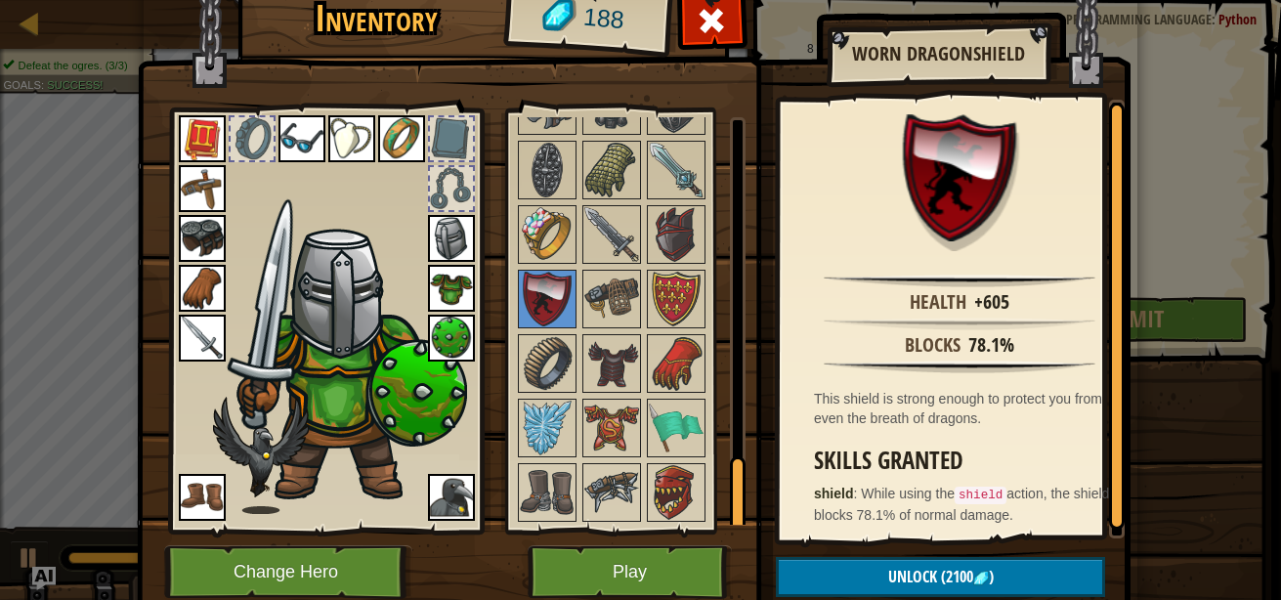
click at [586, 328] on div at bounding box center [611, 299] width 59 height 59
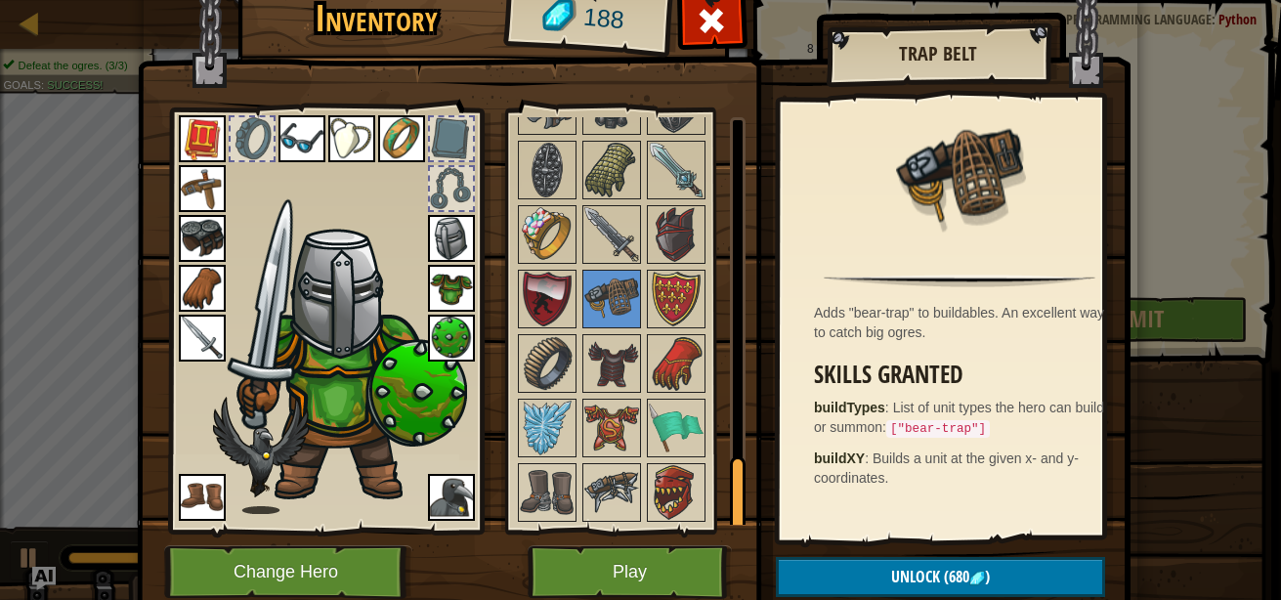
click at [677, 311] on img at bounding box center [676, 299] width 55 height 55
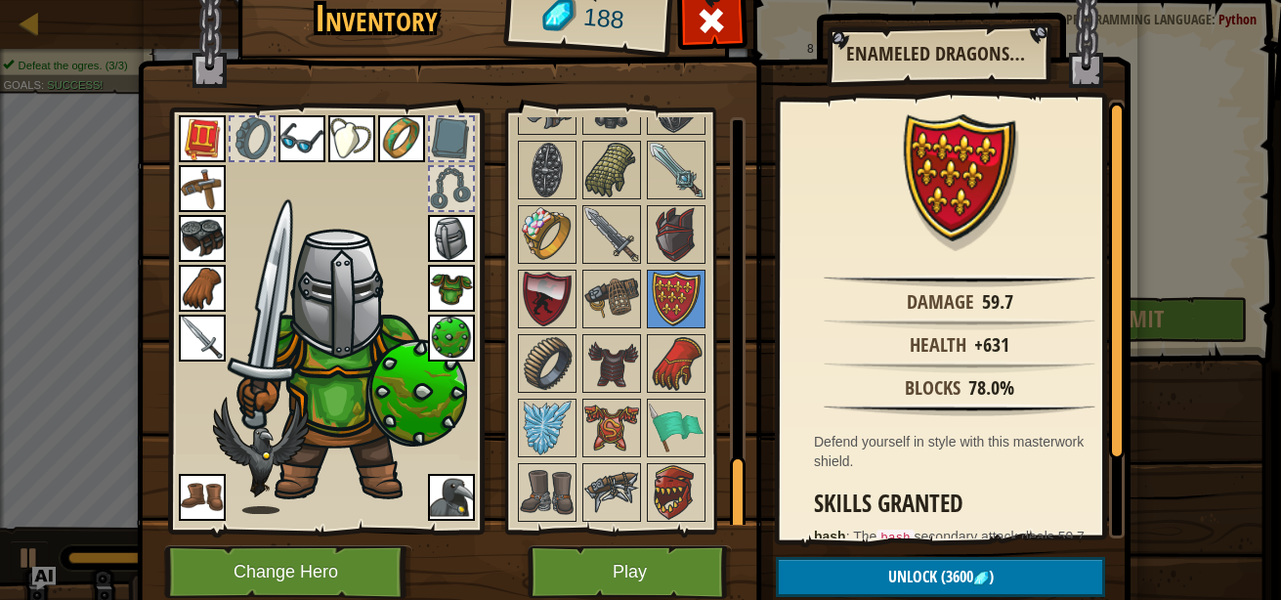
click at [658, 370] on img at bounding box center [676, 363] width 55 height 55
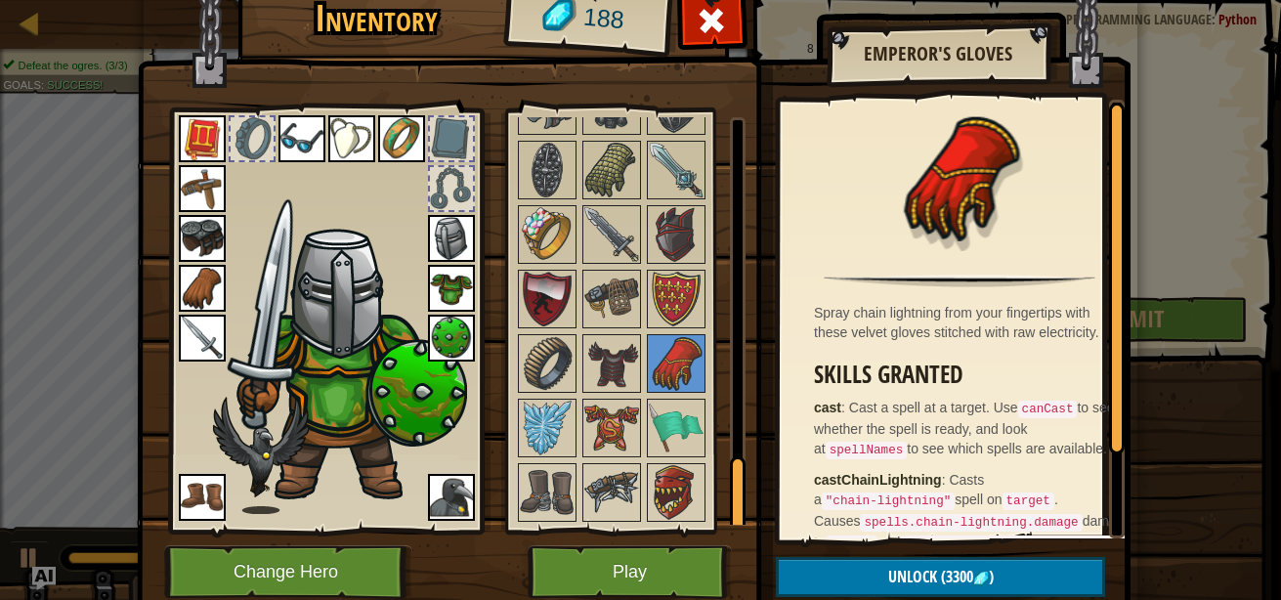
click at [589, 366] on img at bounding box center [611, 363] width 55 height 55
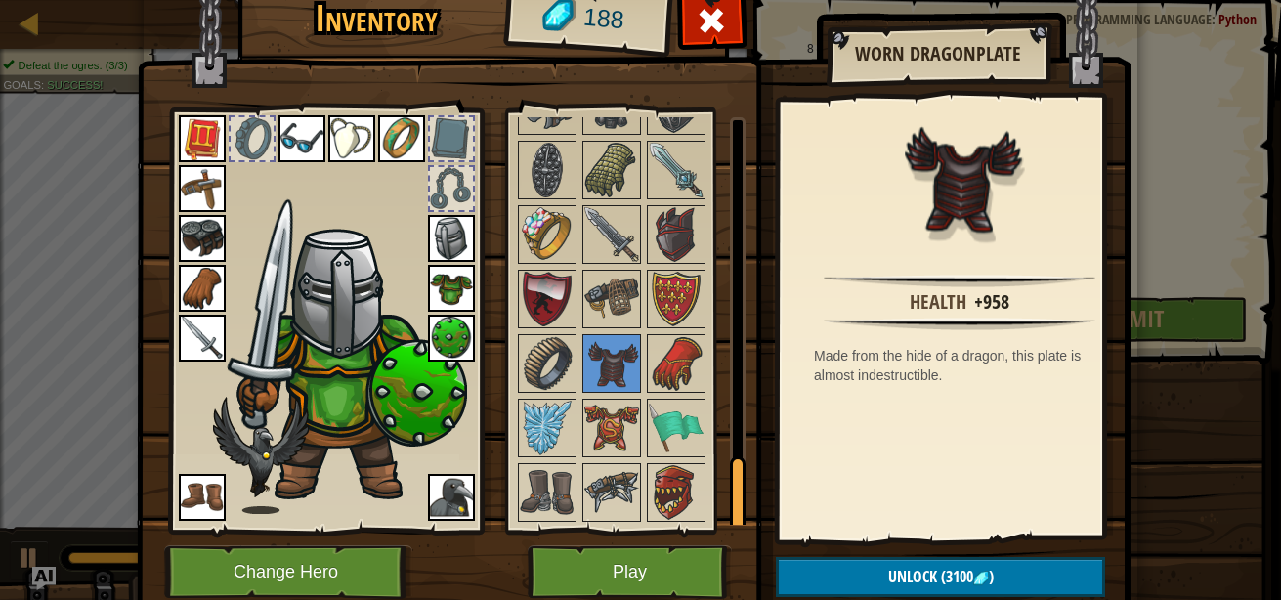
click at [628, 450] on img at bounding box center [611, 428] width 55 height 55
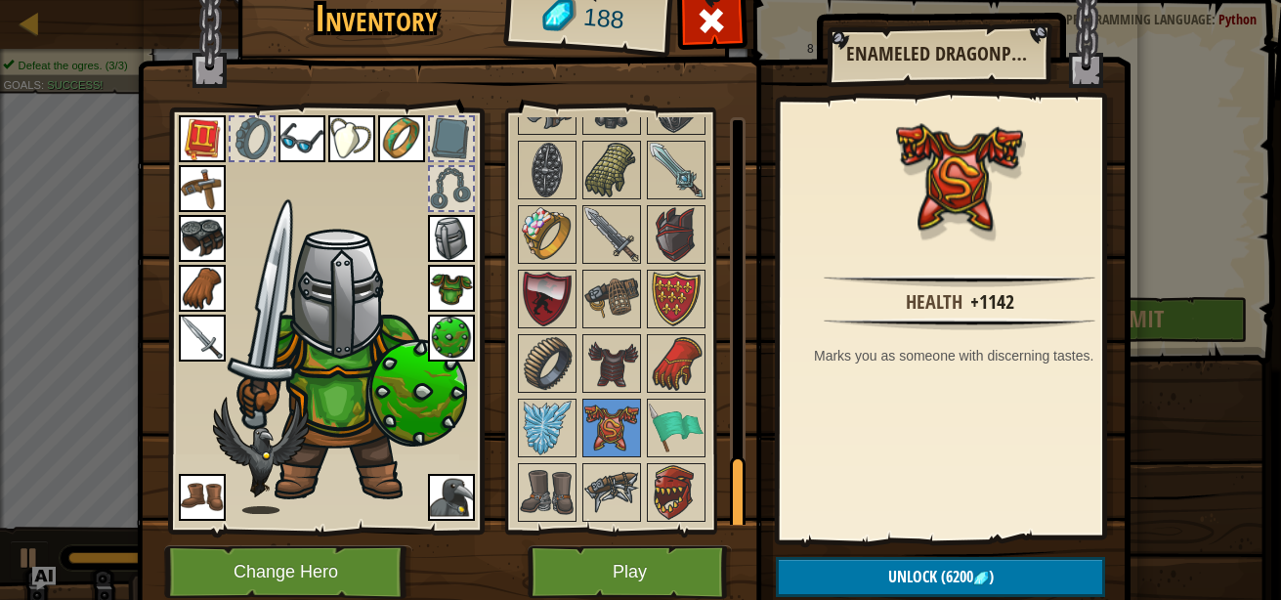
click at [630, 503] on img at bounding box center [611, 492] width 55 height 55
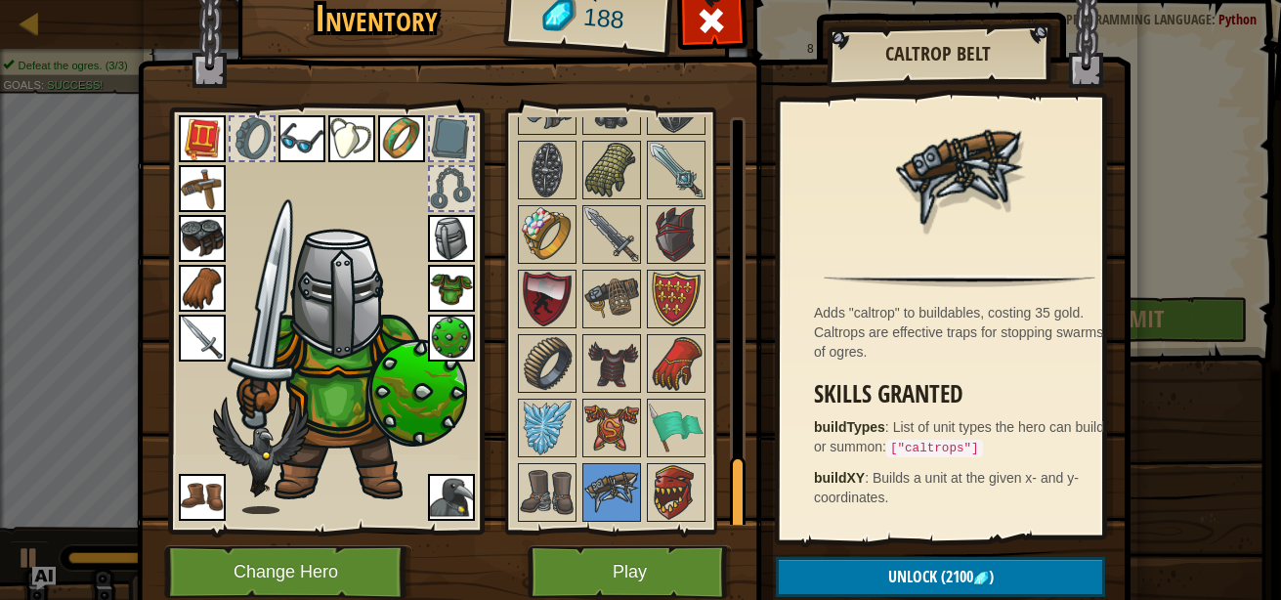
click at [545, 506] on img at bounding box center [547, 492] width 55 height 55
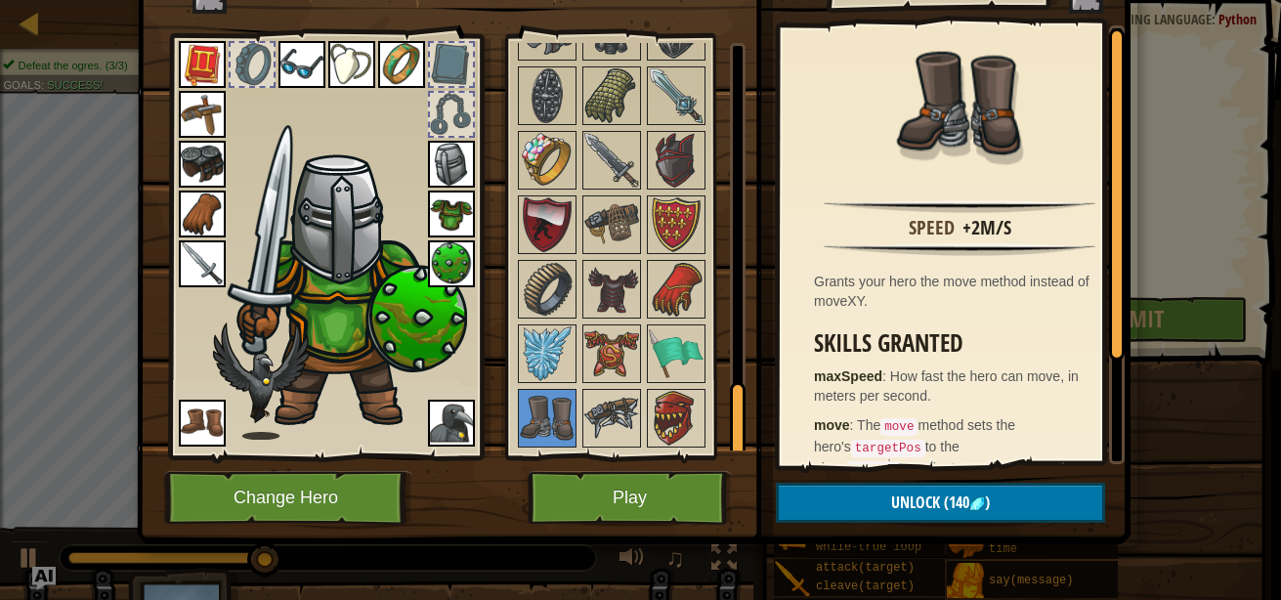
scroll to position [72, 0]
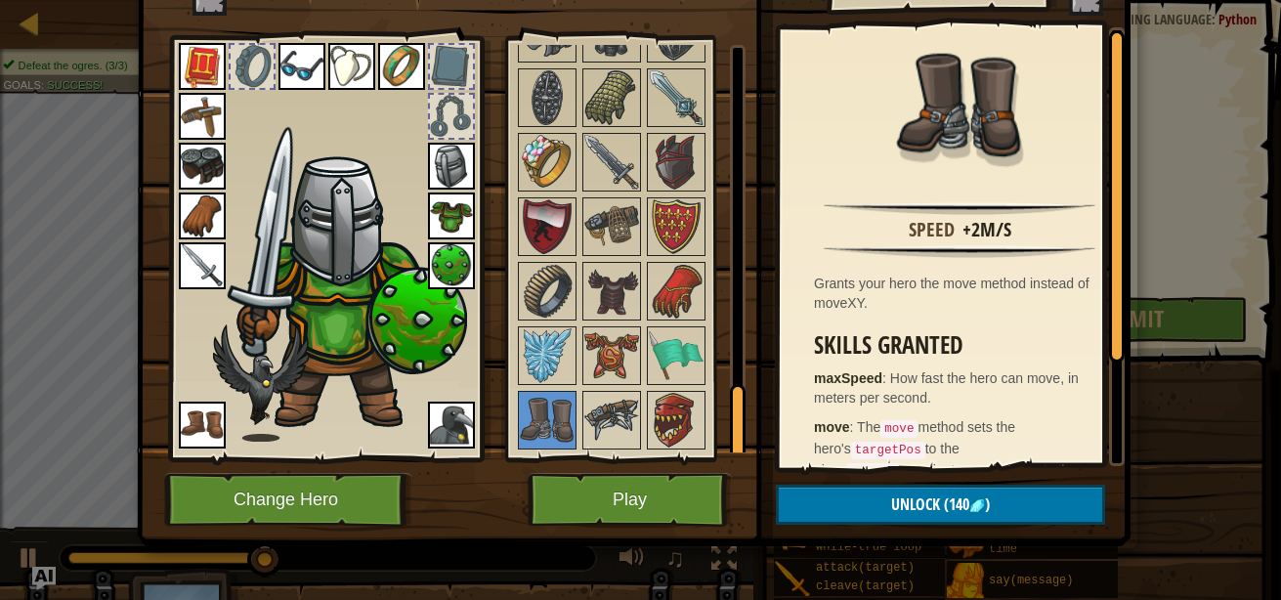
drag, startPoint x: 727, startPoint y: 415, endPoint x: 725, endPoint y: 503, distance: 87.9
click at [725, 503] on div "Inventory 188 Available Equip Equip Equip Equip Equip Equip Equip Equip Equip E…" at bounding box center [641, 225] width 994 height 645
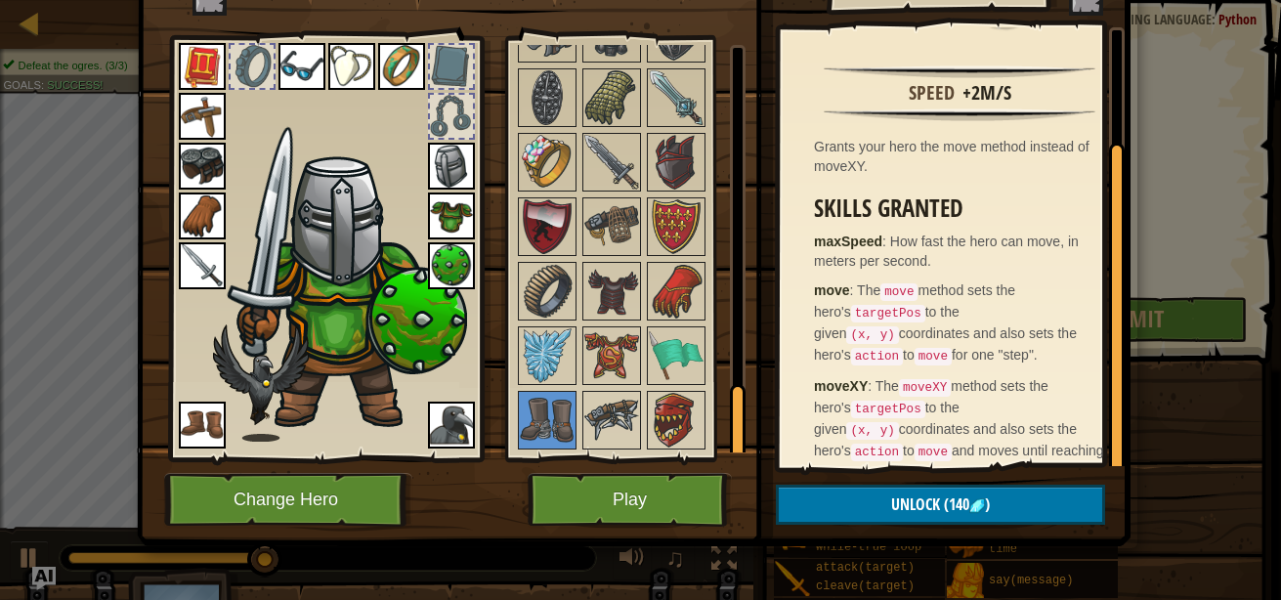
drag, startPoint x: 1106, startPoint y: 314, endPoint x: 1098, endPoint y: 432, distance: 118.5
click at [1098, 432] on div "Speed +2m/s Grants your hero the move method instead of moveXY. Skills Granted …" at bounding box center [952, 246] width 345 height 439
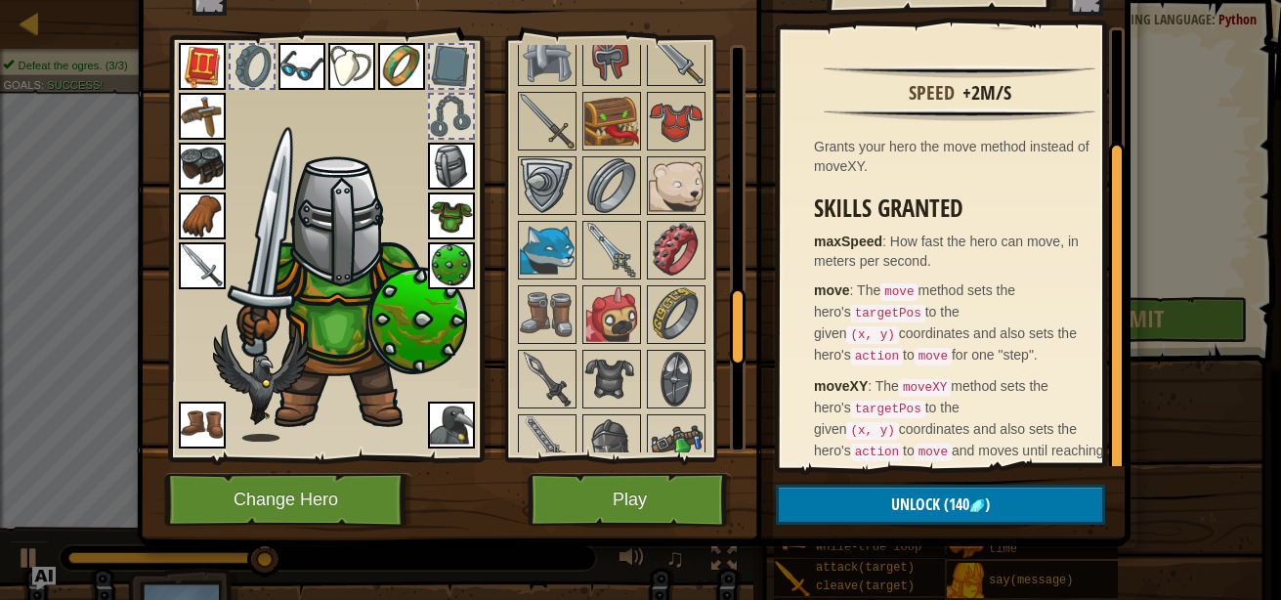
scroll to position [1285, 0]
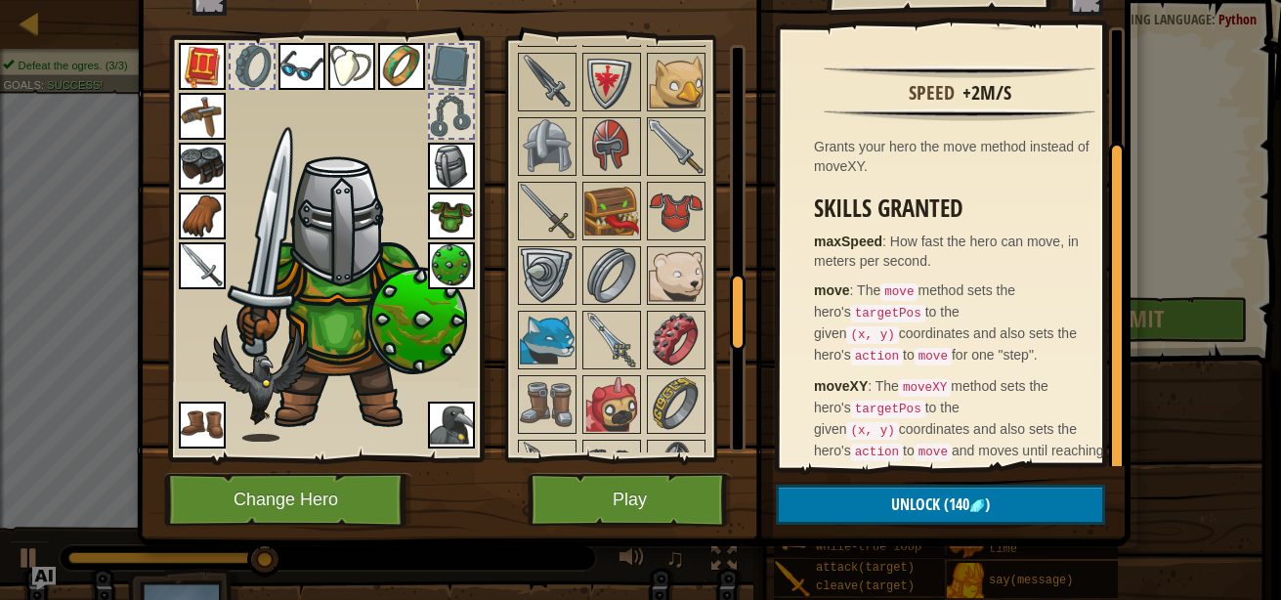
drag, startPoint x: 734, startPoint y: 415, endPoint x: 737, endPoint y: 302, distance: 113.4
click at [737, 302] on div at bounding box center [738, 312] width 16 height 77
click at [697, 332] on div at bounding box center [676, 340] width 59 height 59
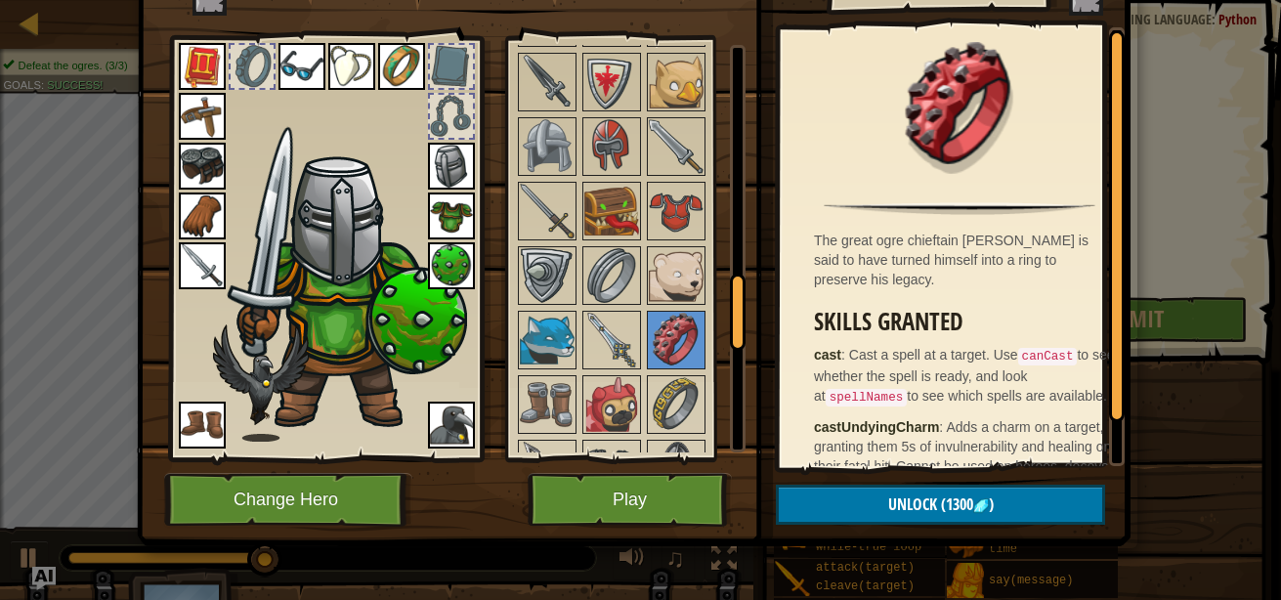
click at [673, 205] on img at bounding box center [676, 211] width 55 height 55
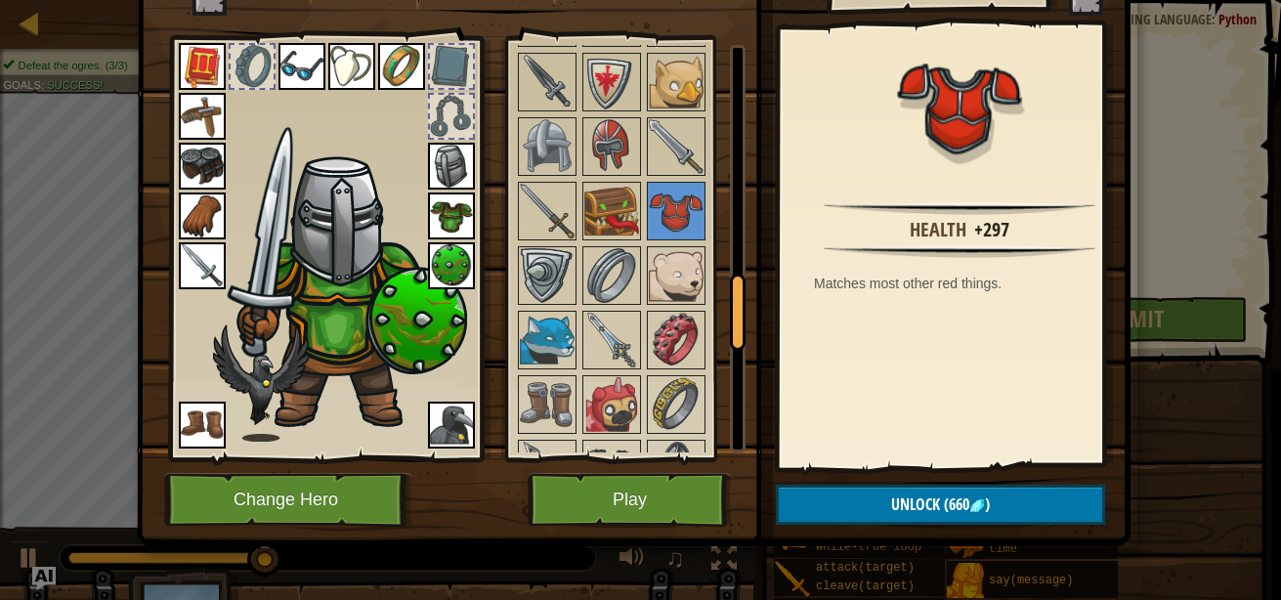
click at [616, 142] on img at bounding box center [611, 146] width 55 height 55
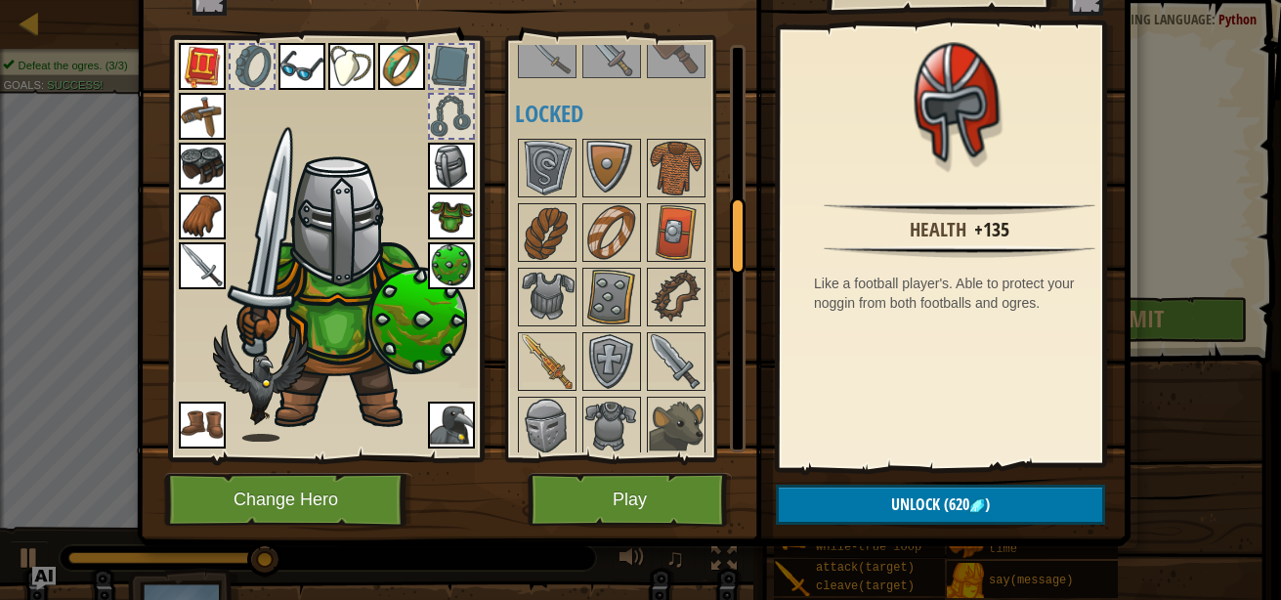
scroll to position [862, 0]
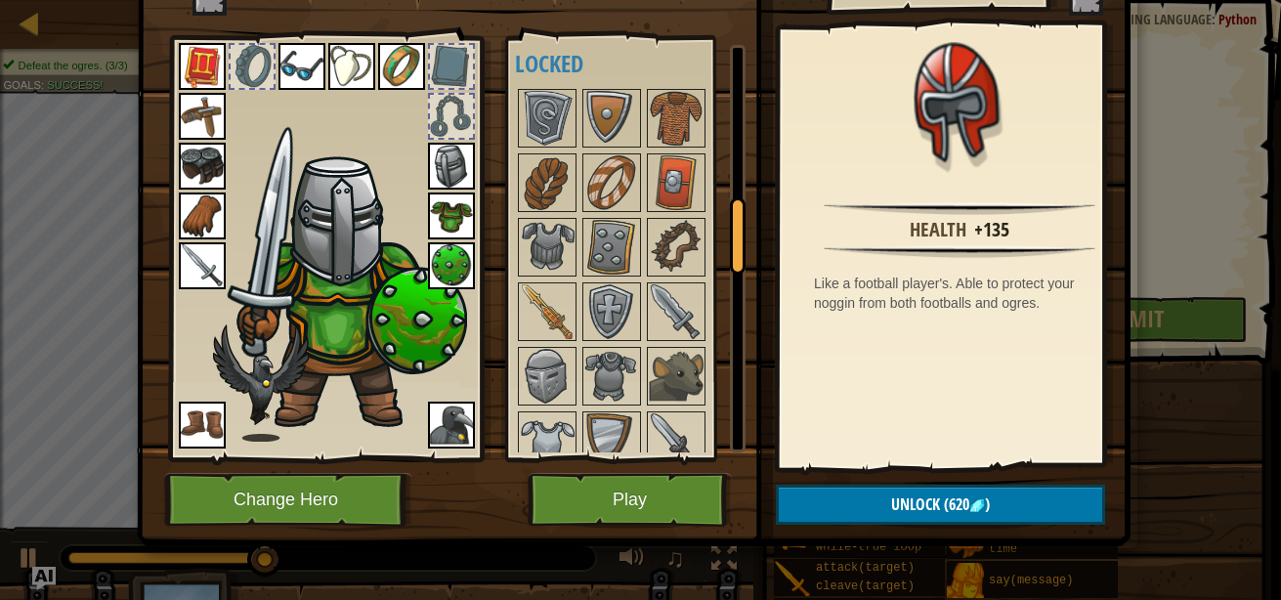
drag, startPoint x: 726, startPoint y: 303, endPoint x: 665, endPoint y: 226, distance: 98.1
click at [665, 226] on div "Available Equip Equip Equip Equip Equip Equip Equip Equip Equip Equip Equip Equ…" at bounding box center [630, 248] width 231 height 407
click at [550, 307] on img at bounding box center [547, 311] width 55 height 55
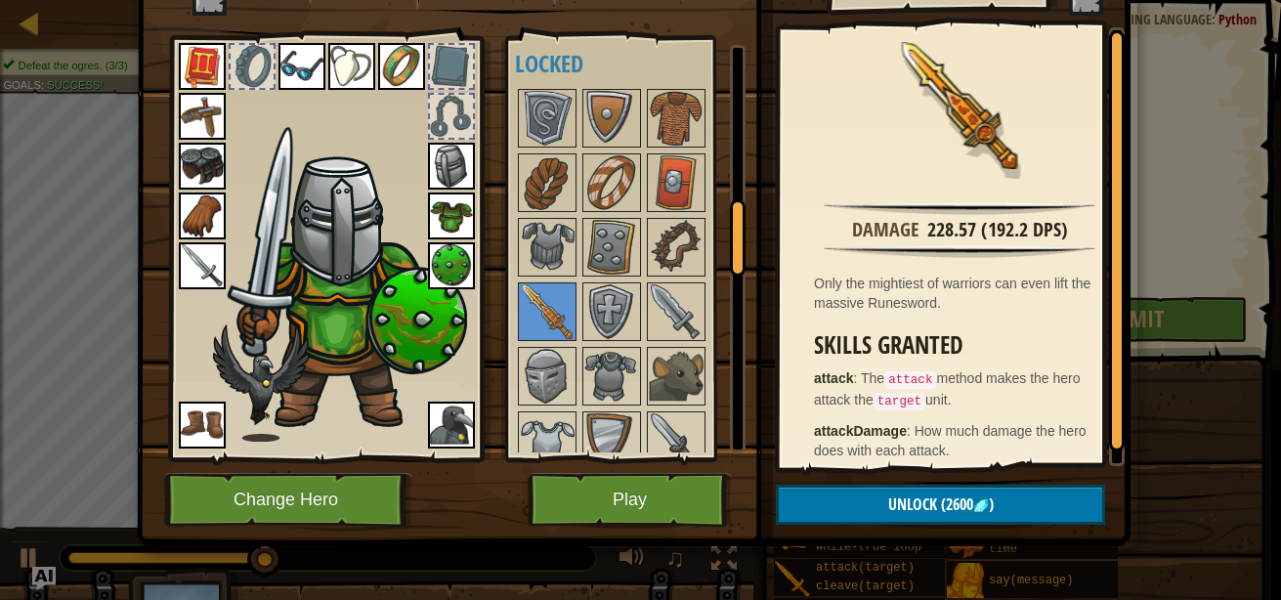
click at [683, 251] on img at bounding box center [676, 247] width 55 height 55
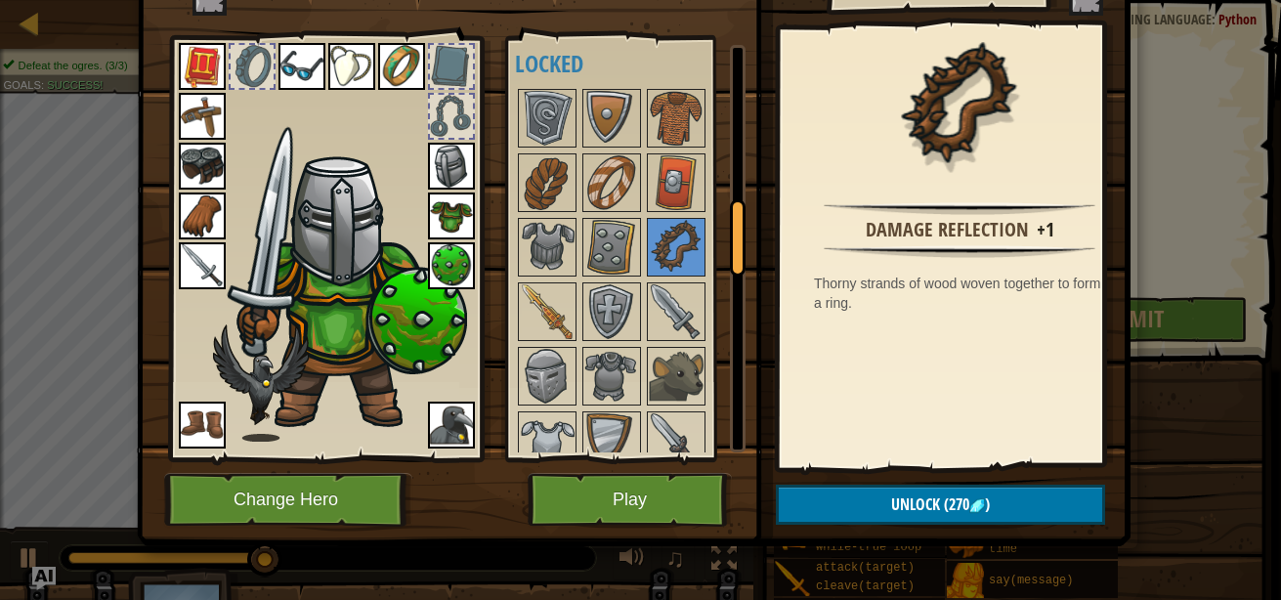
drag, startPoint x: 732, startPoint y: 238, endPoint x: 714, endPoint y: 93, distance: 146.6
click at [714, 93] on div "Available Equip Equip Equip Equip Equip Equip Equip Equip Equip Equip Equip Equ…" at bounding box center [630, 248] width 231 height 407
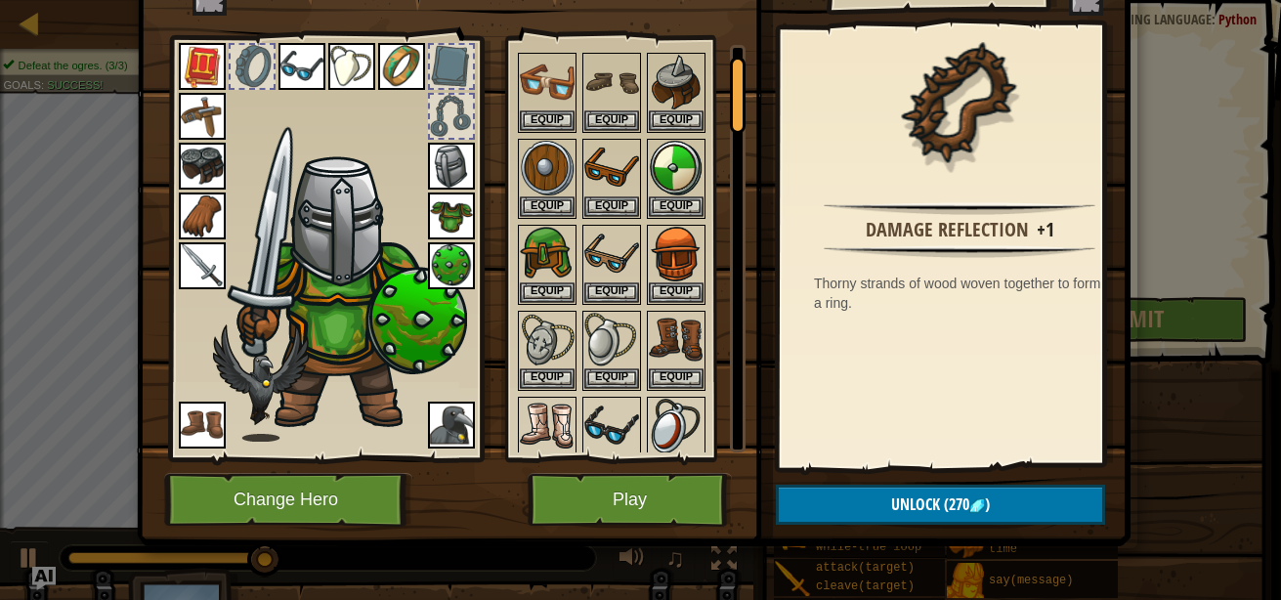
drag, startPoint x: 721, startPoint y: 100, endPoint x: 720, endPoint y: 257, distance: 157.3
click at [720, 257] on div at bounding box center [637, 307] width 245 height 515
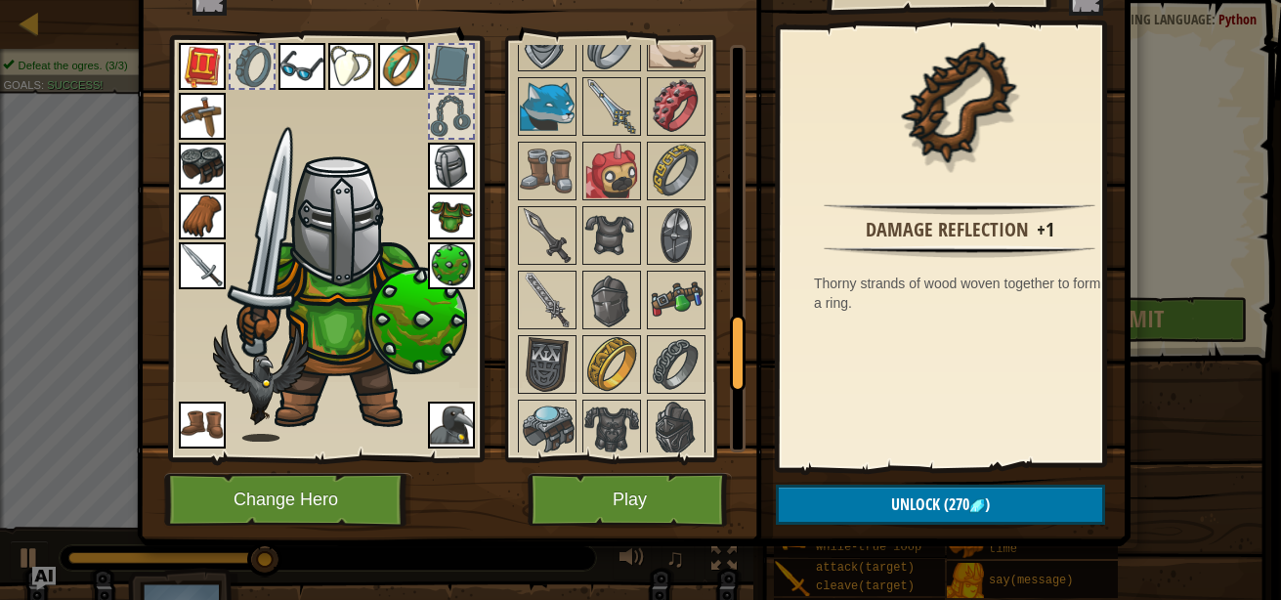
drag, startPoint x: 728, startPoint y: 105, endPoint x: 713, endPoint y: 360, distance: 255.4
click at [713, 360] on div "Available Equip Equip Equip Equip Equip Equip Equip Equip Equip Equip Equip Equ…" at bounding box center [630, 248] width 231 height 407
click at [672, 158] on img at bounding box center [676, 171] width 55 height 55
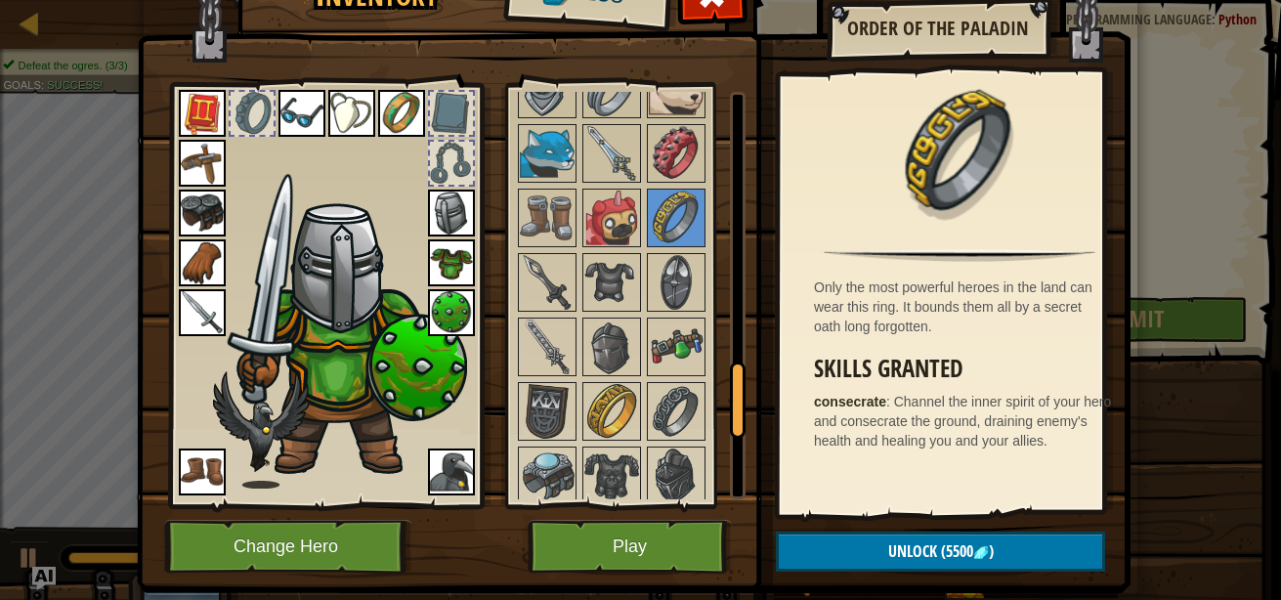
scroll to position [38, 0]
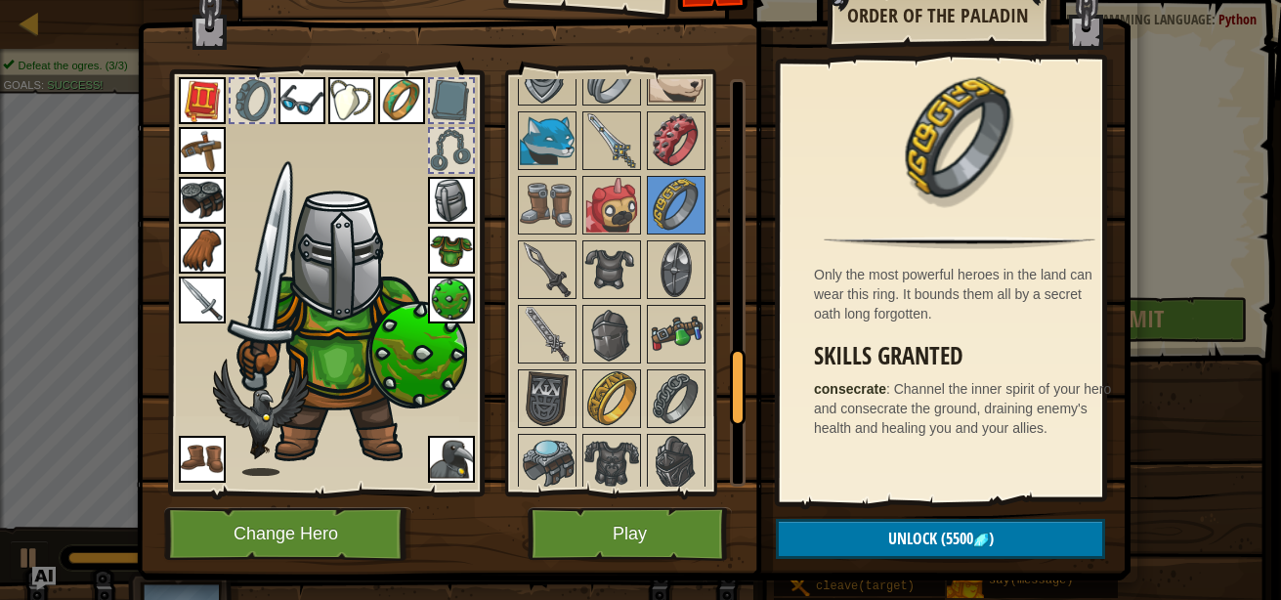
click at [676, 343] on img at bounding box center [676, 334] width 55 height 55
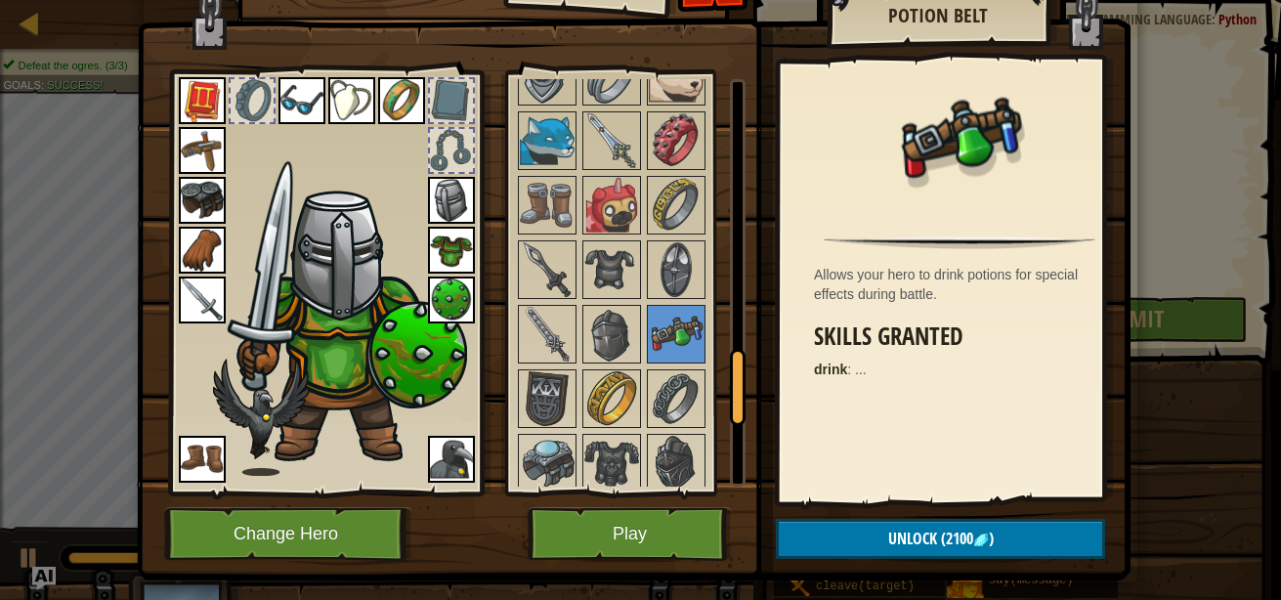
click at [603, 333] on img at bounding box center [611, 334] width 55 height 55
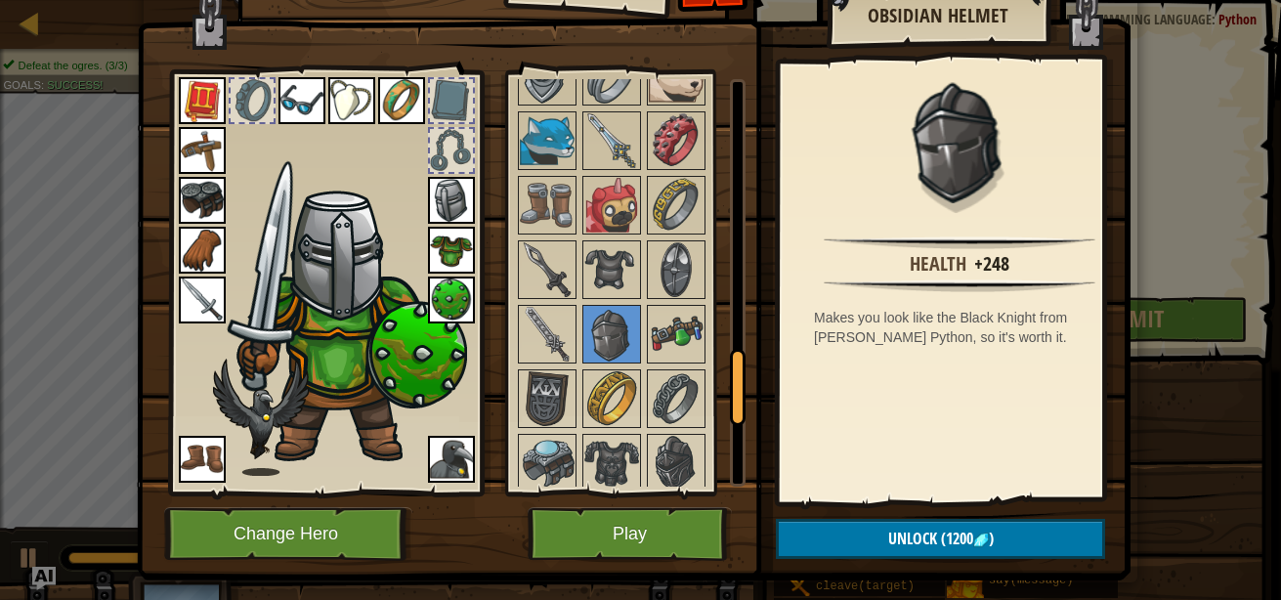
click at [606, 400] on img at bounding box center [611, 398] width 55 height 55
click at [653, 399] on img at bounding box center [676, 398] width 55 height 55
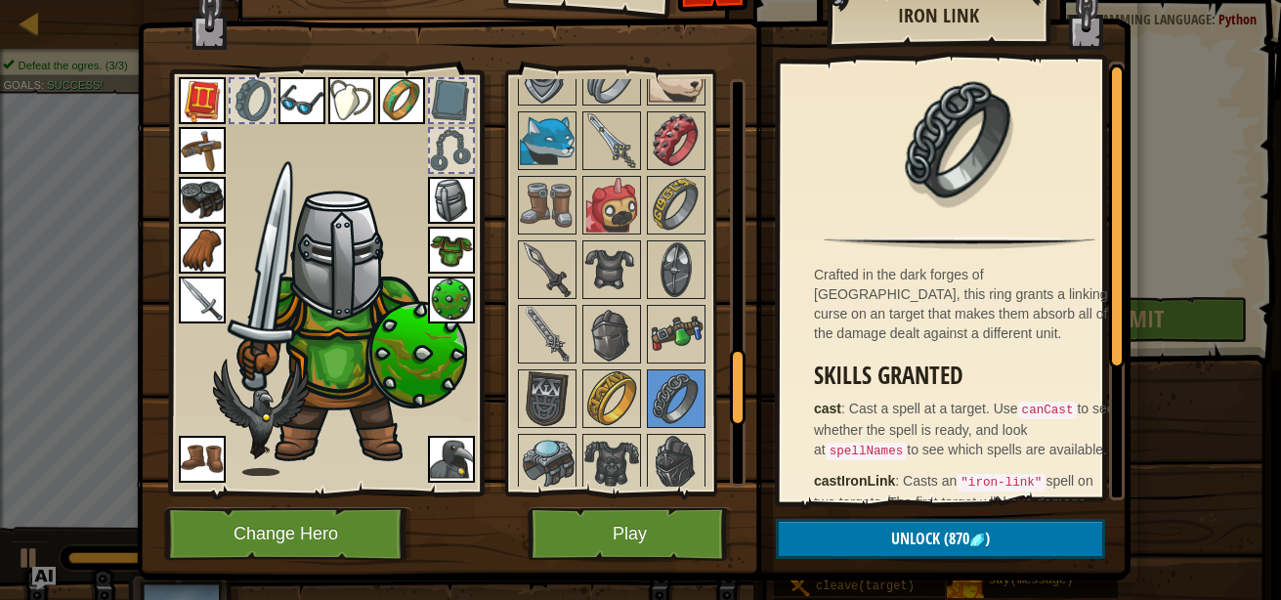
click at [585, 417] on img at bounding box center [611, 398] width 55 height 55
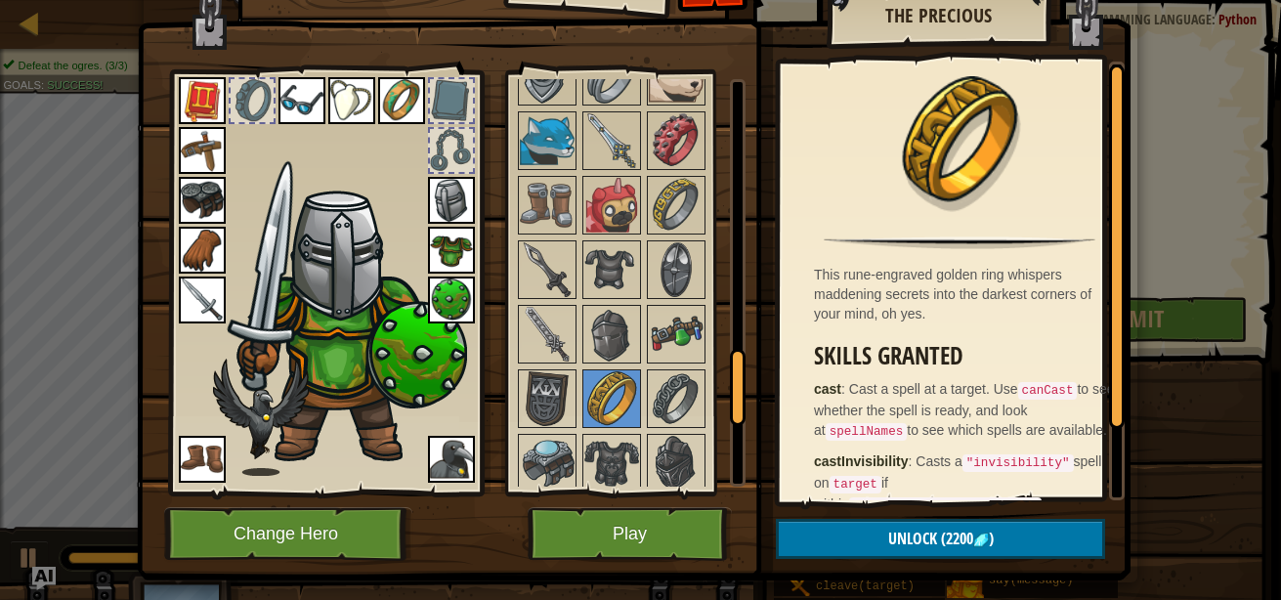
click at [526, 417] on img at bounding box center [547, 398] width 55 height 55
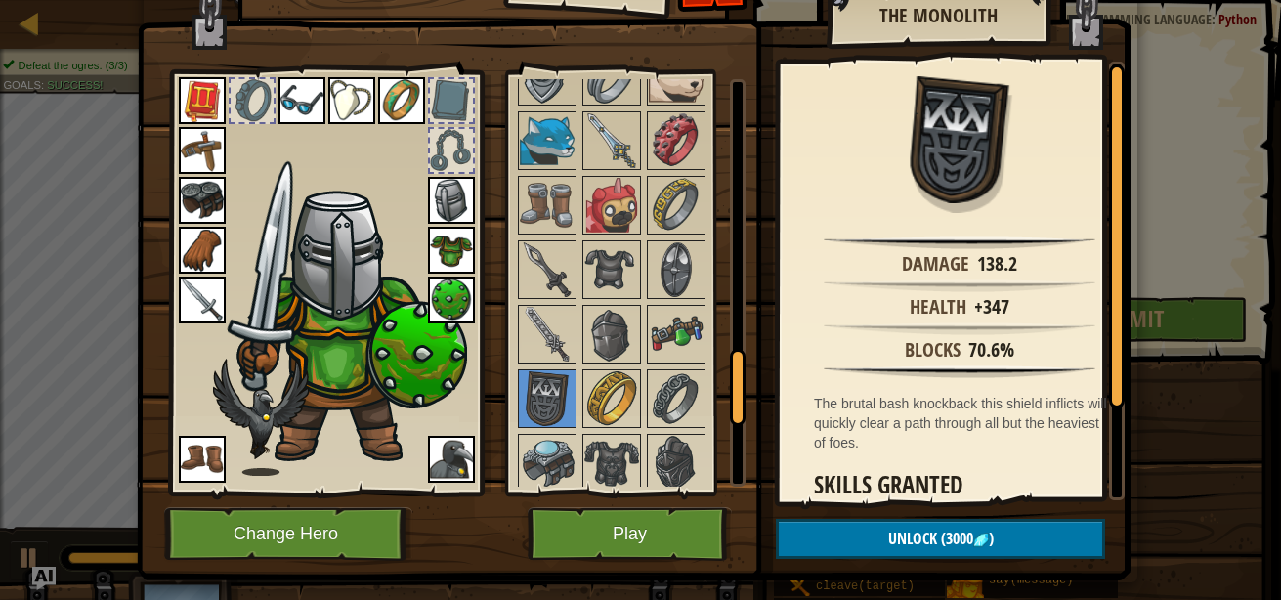
click at [587, 464] on img at bounding box center [611, 463] width 55 height 55
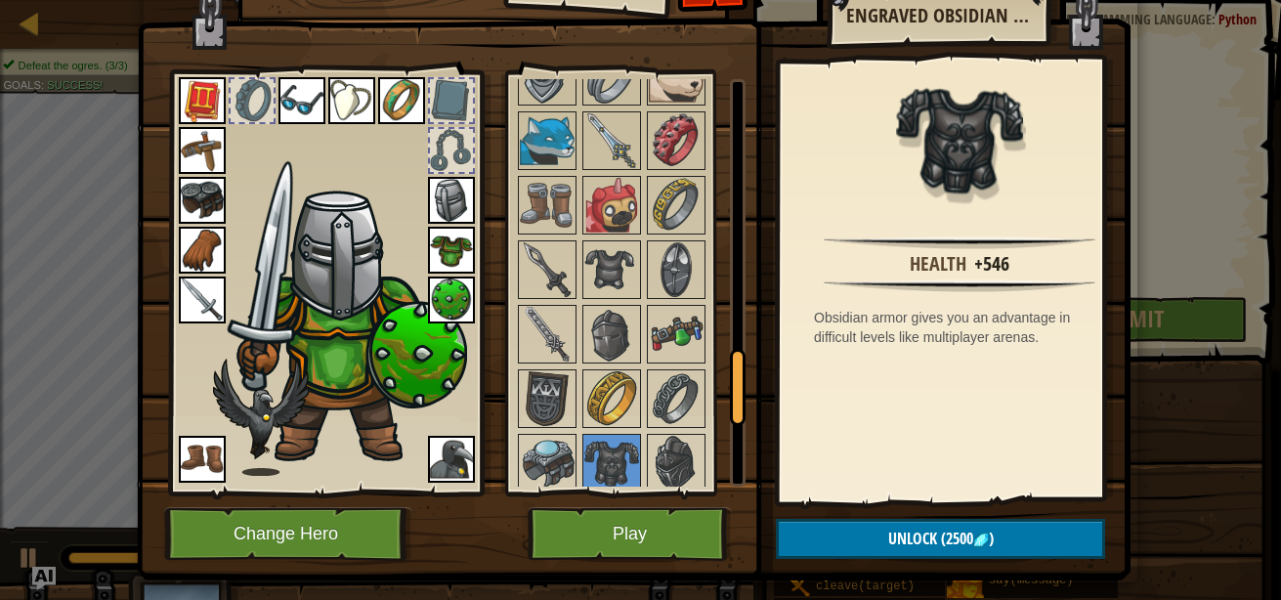
click at [658, 466] on img at bounding box center [676, 463] width 55 height 55
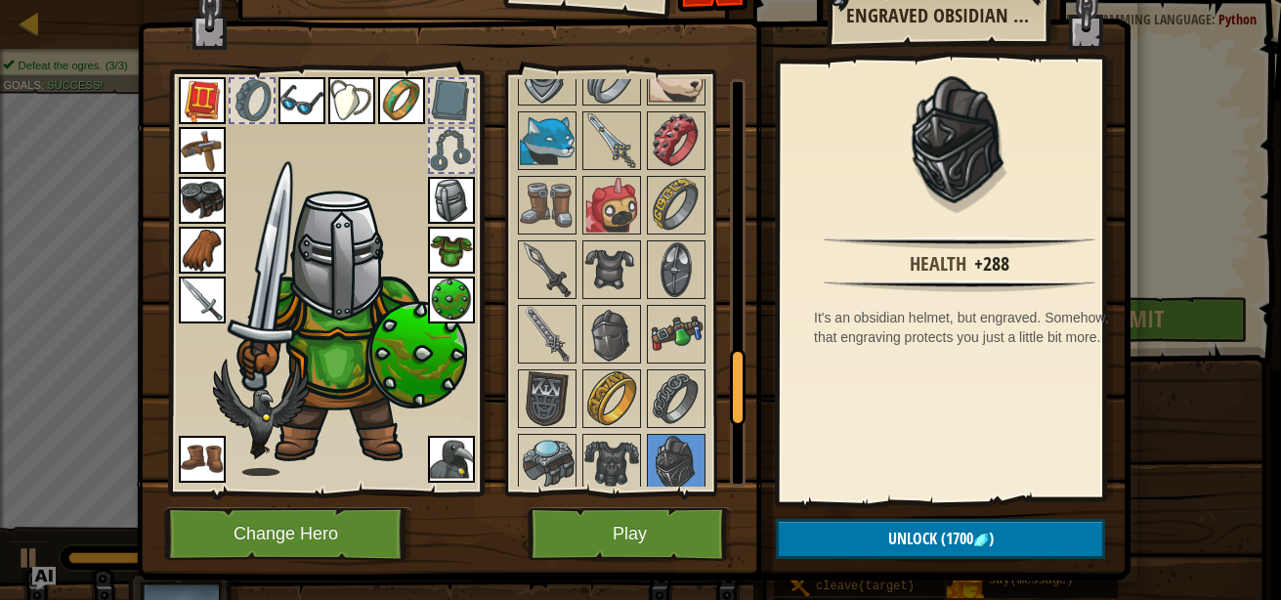
click at [542, 471] on img at bounding box center [547, 463] width 55 height 55
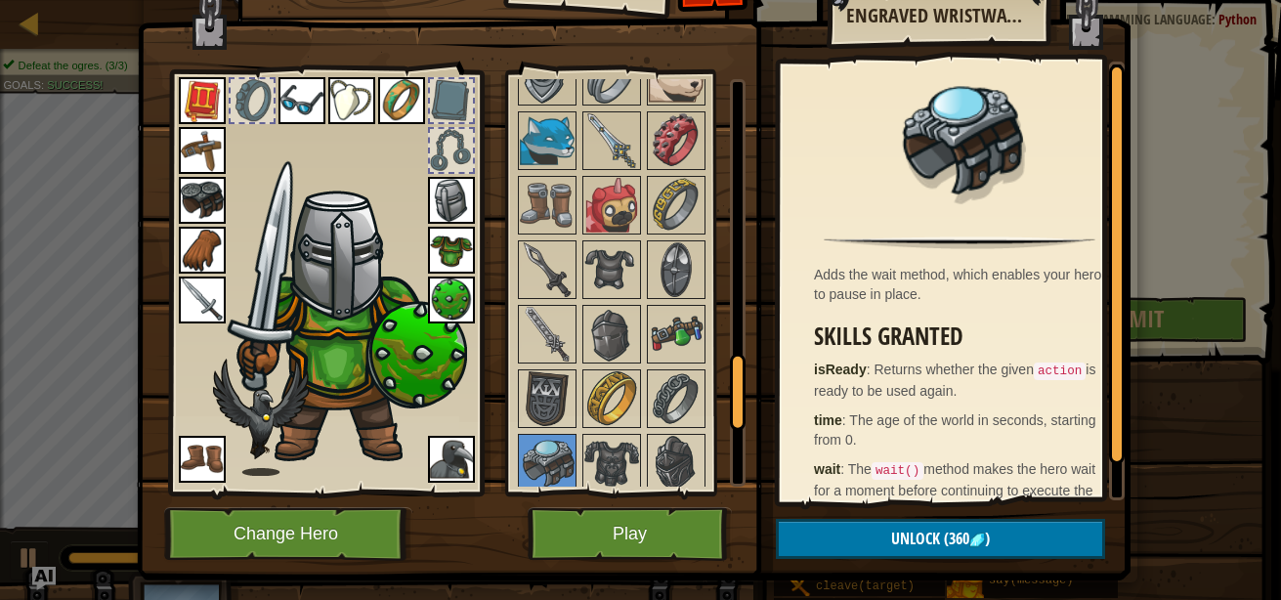
scroll to position [1914, 0]
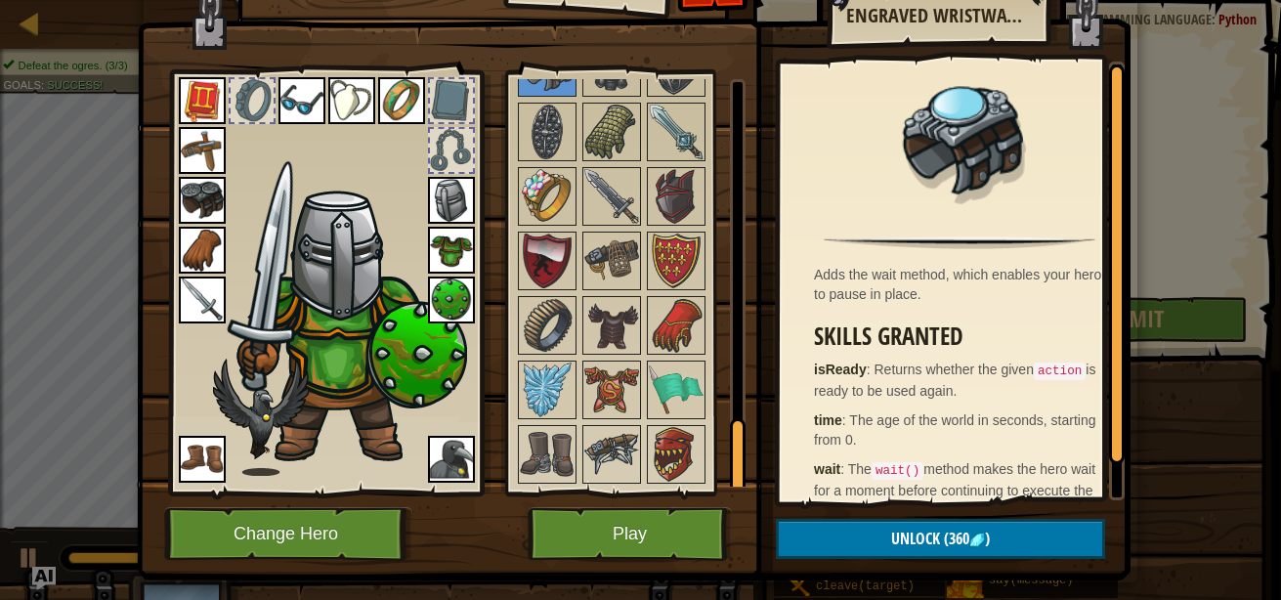
drag, startPoint x: 727, startPoint y: 398, endPoint x: 721, endPoint y: 503, distance: 105.7
click at [721, 503] on div "Inventory 188 Available Equip Equip Equip Equip Equip Equip Equip Equip Equip E…" at bounding box center [641, 259] width 994 height 645
click at [543, 471] on img at bounding box center [547, 454] width 55 height 55
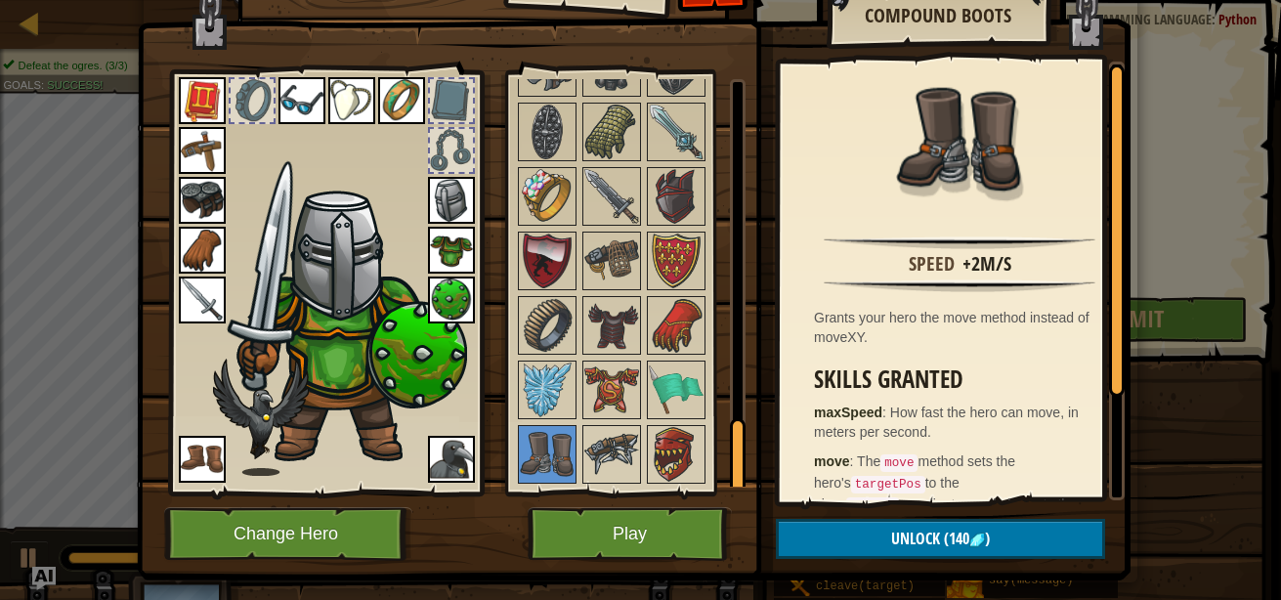
click at [830, 559] on img at bounding box center [634, 225] width 994 height 709
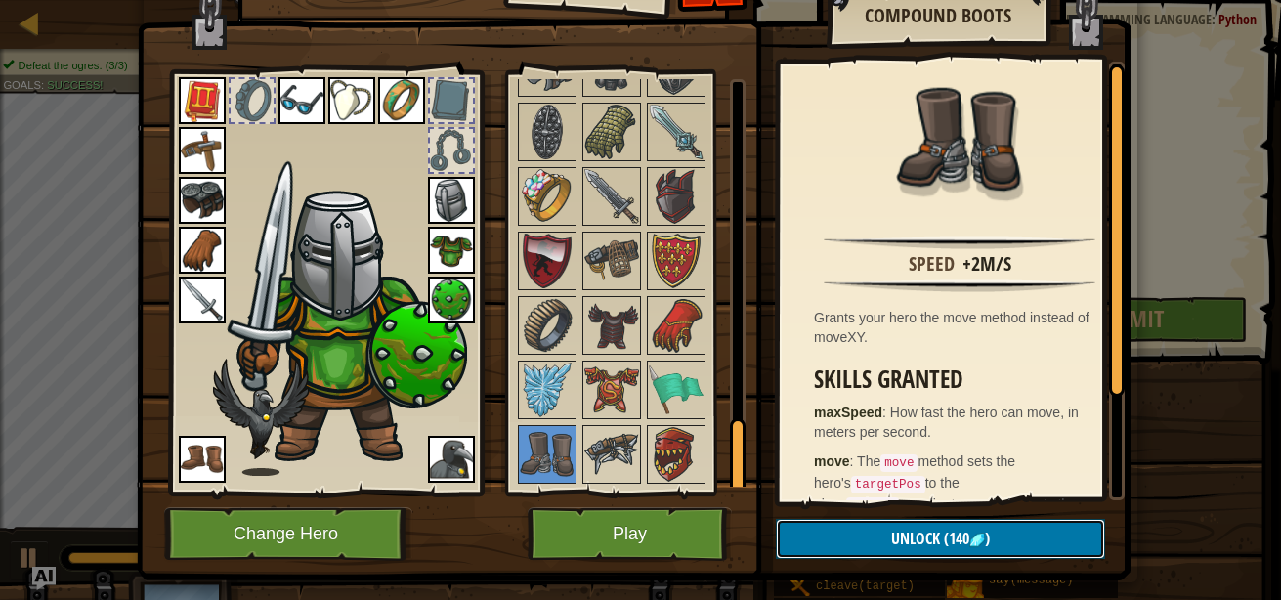
click at [818, 529] on button "Unlock (140 )" at bounding box center [940, 539] width 329 height 40
click at [806, 535] on button "Confirm" at bounding box center [940, 539] width 329 height 40
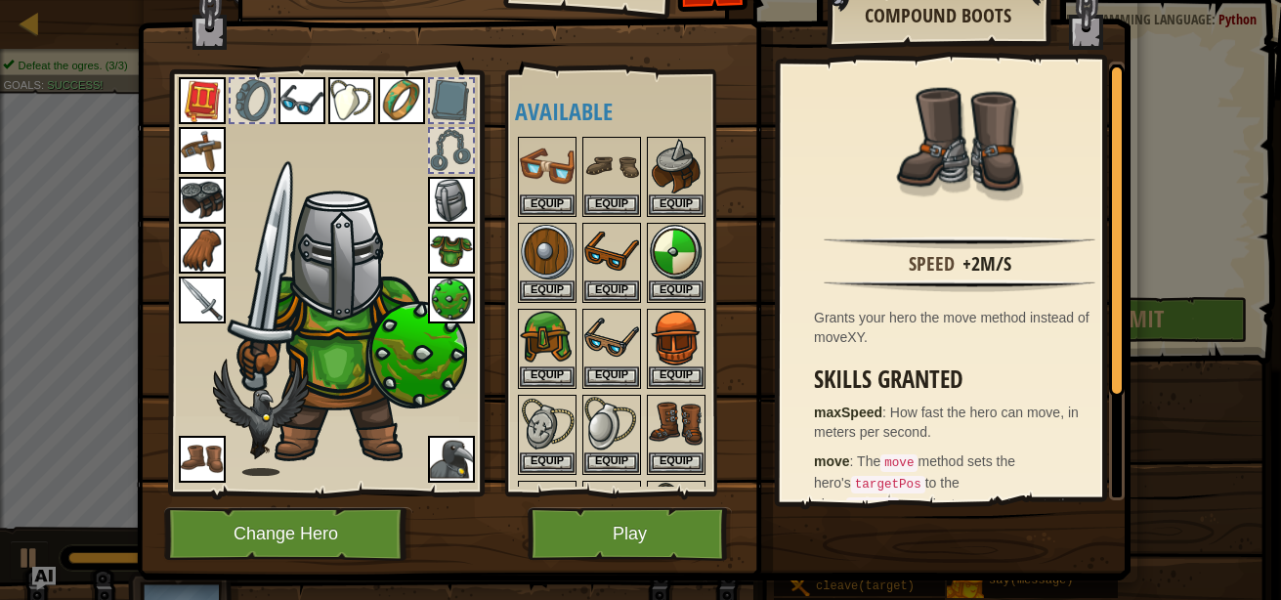
scroll to position [0, 0]
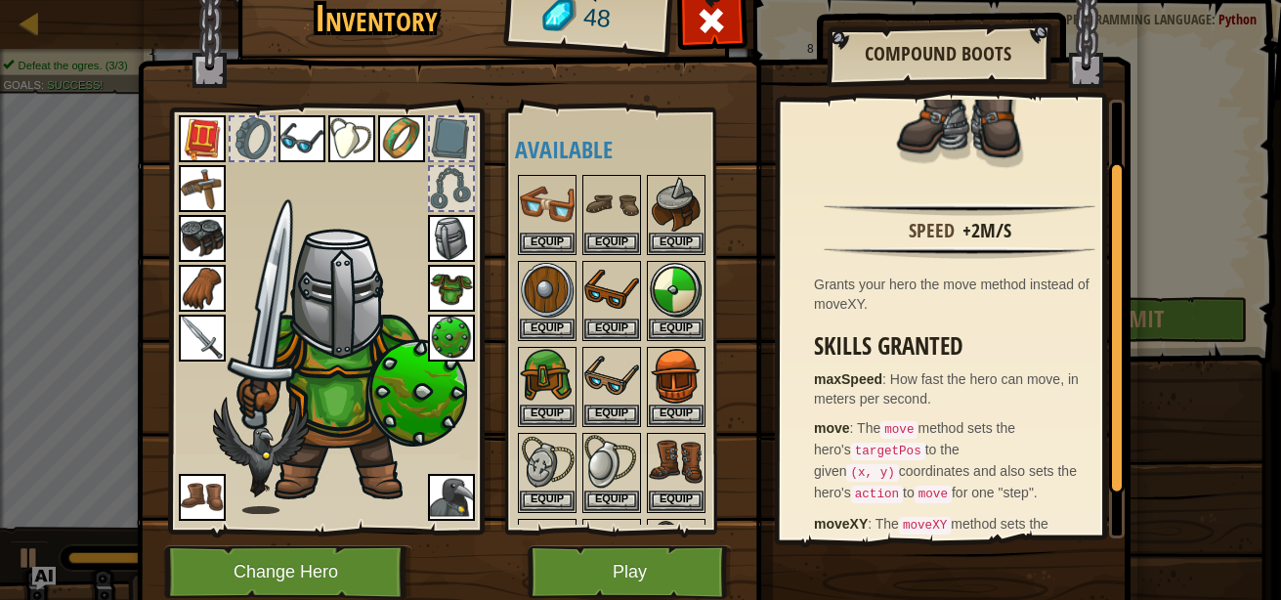
drag, startPoint x: 1112, startPoint y: 315, endPoint x: 1111, endPoint y: 443, distance: 128.0
click at [1111, 443] on div at bounding box center [1117, 328] width 16 height 332
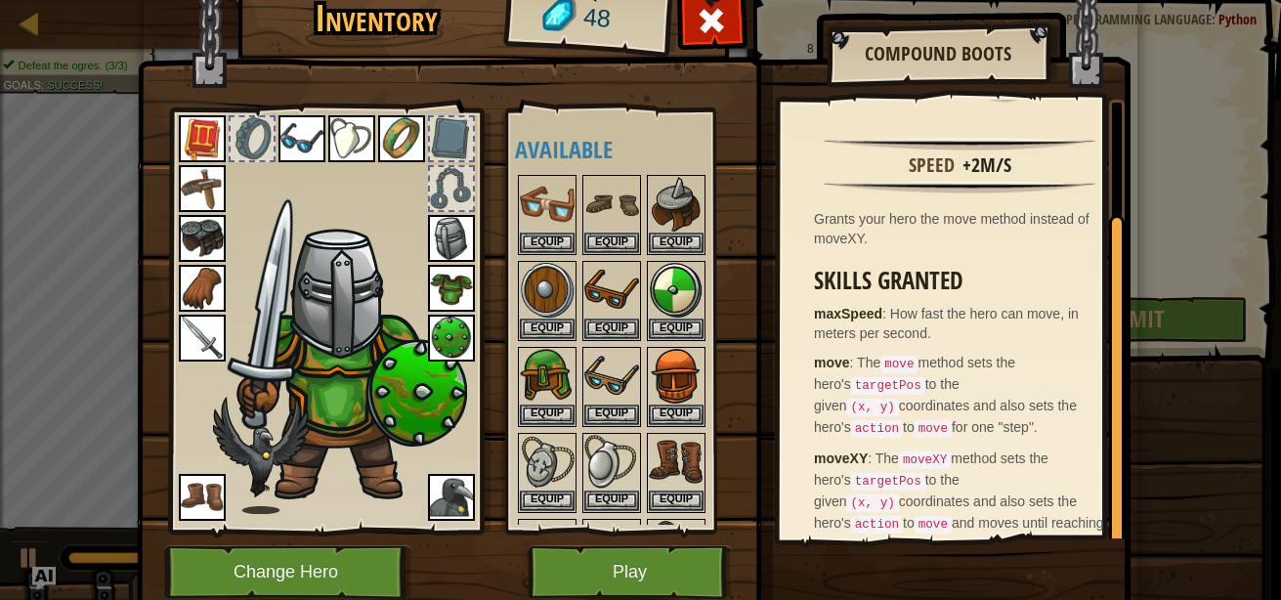
click at [702, 419] on div at bounding box center [630, 429] width 231 height 515
click at [607, 562] on button "Play" at bounding box center [630, 572] width 204 height 54
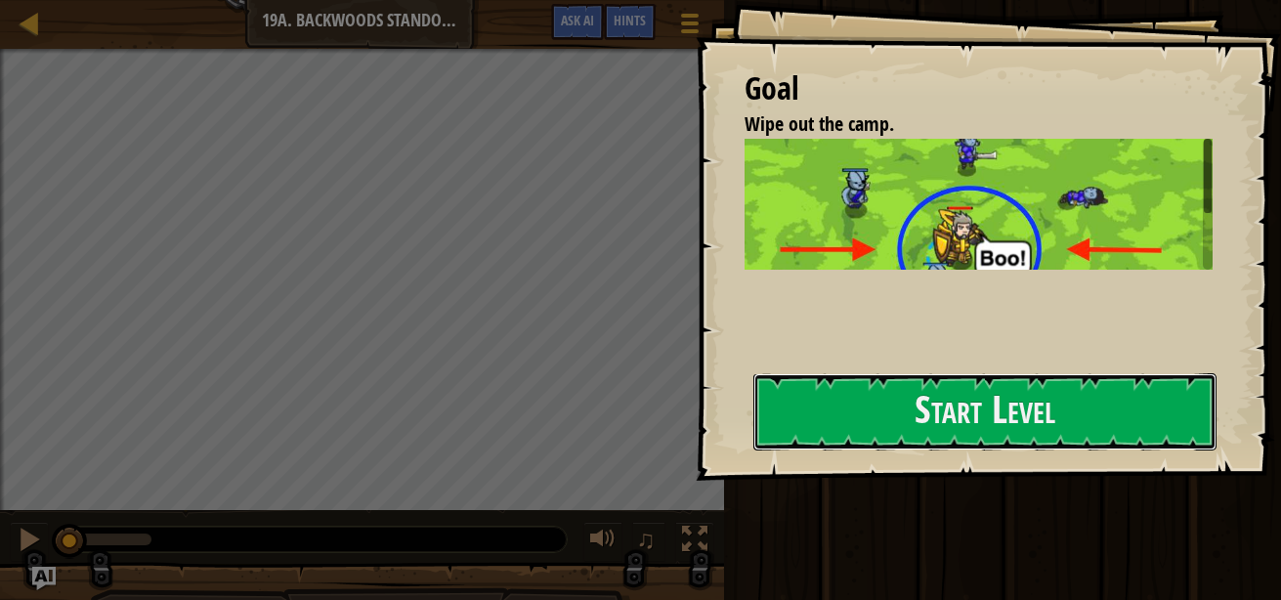
click at [861, 414] on button "Start Level" at bounding box center [984, 411] width 463 height 77
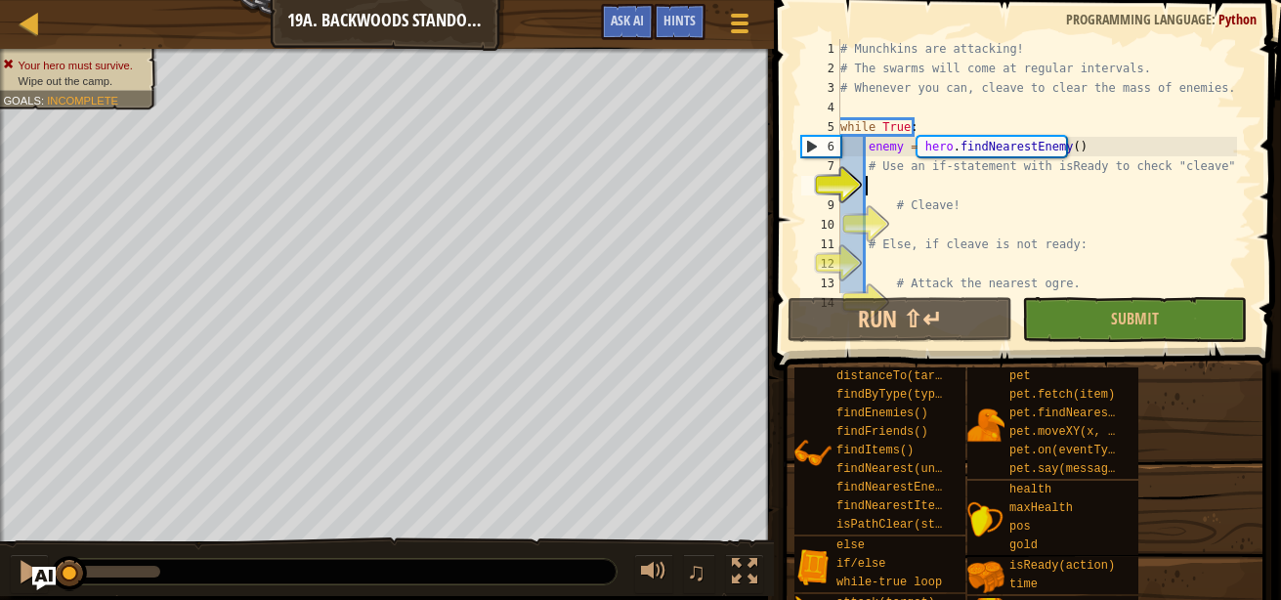
scroll to position [10, 0]
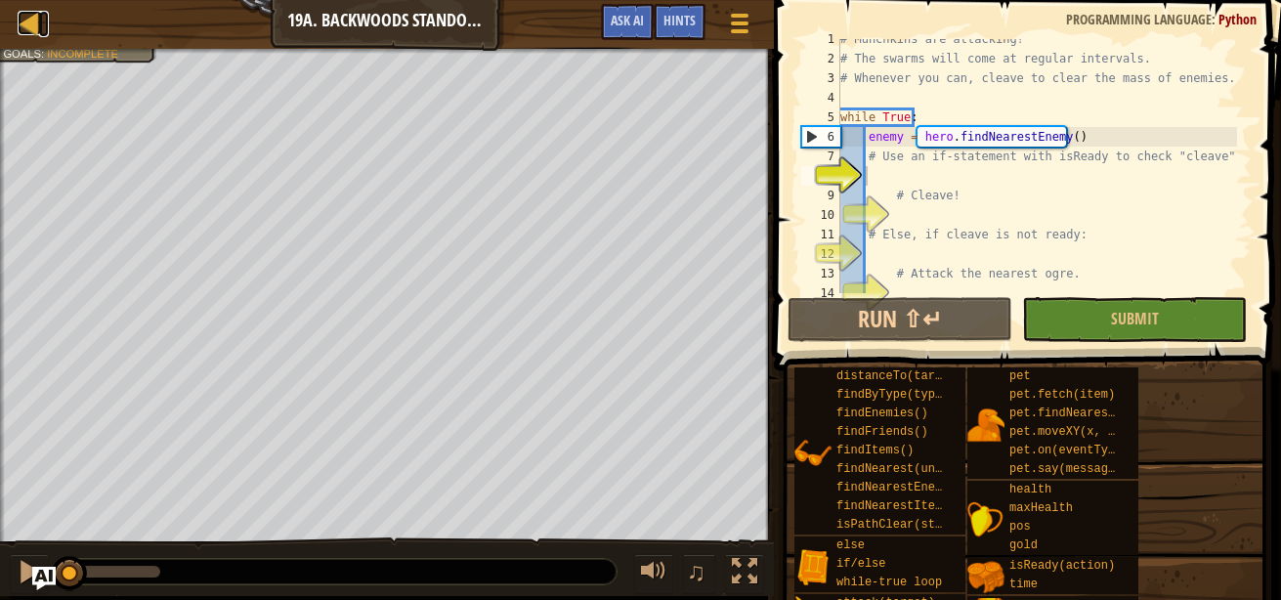
click at [21, 17] on div at bounding box center [30, 23] width 24 height 24
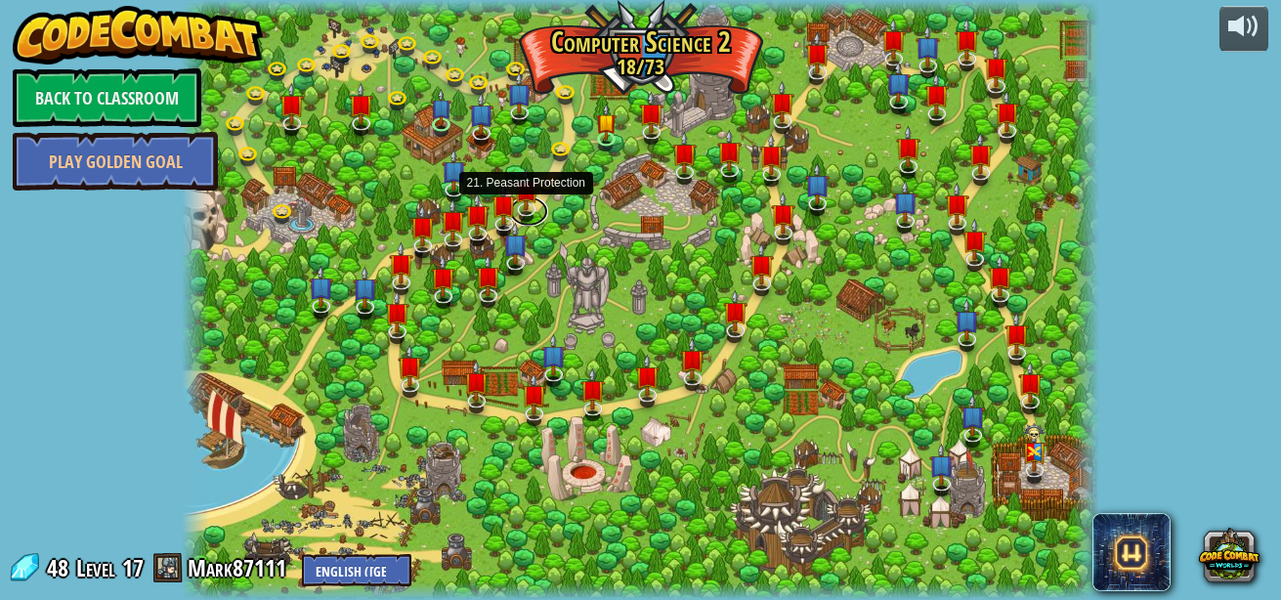
click at [529, 208] on link at bounding box center [528, 210] width 39 height 29
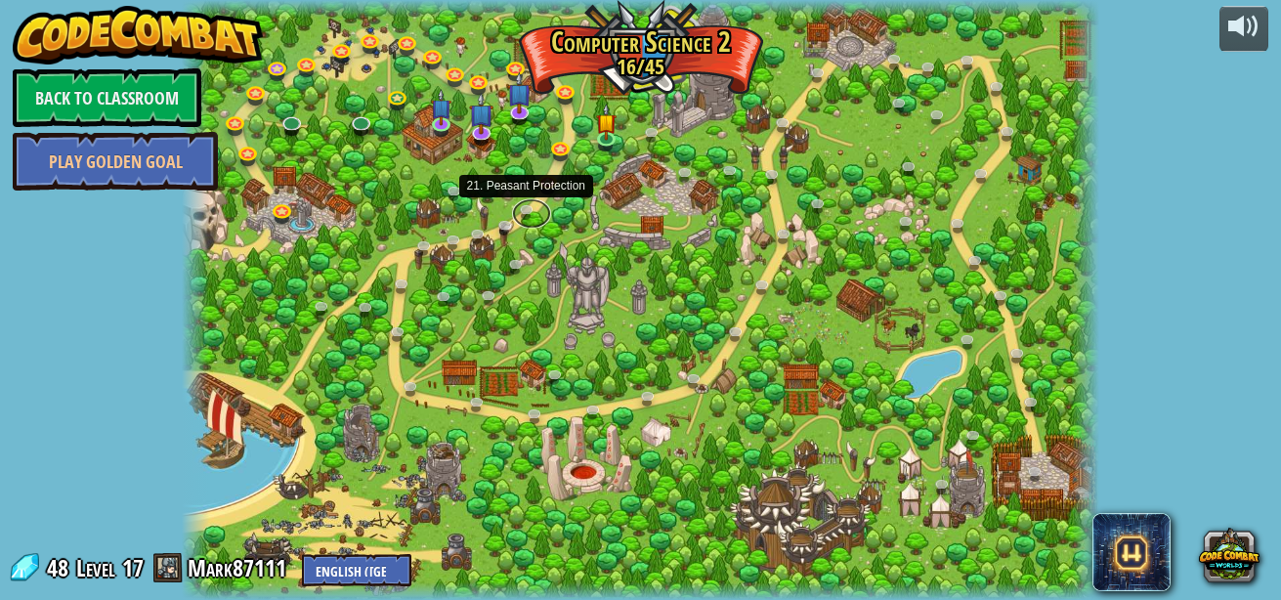
click at [532, 205] on link at bounding box center [531, 213] width 39 height 29
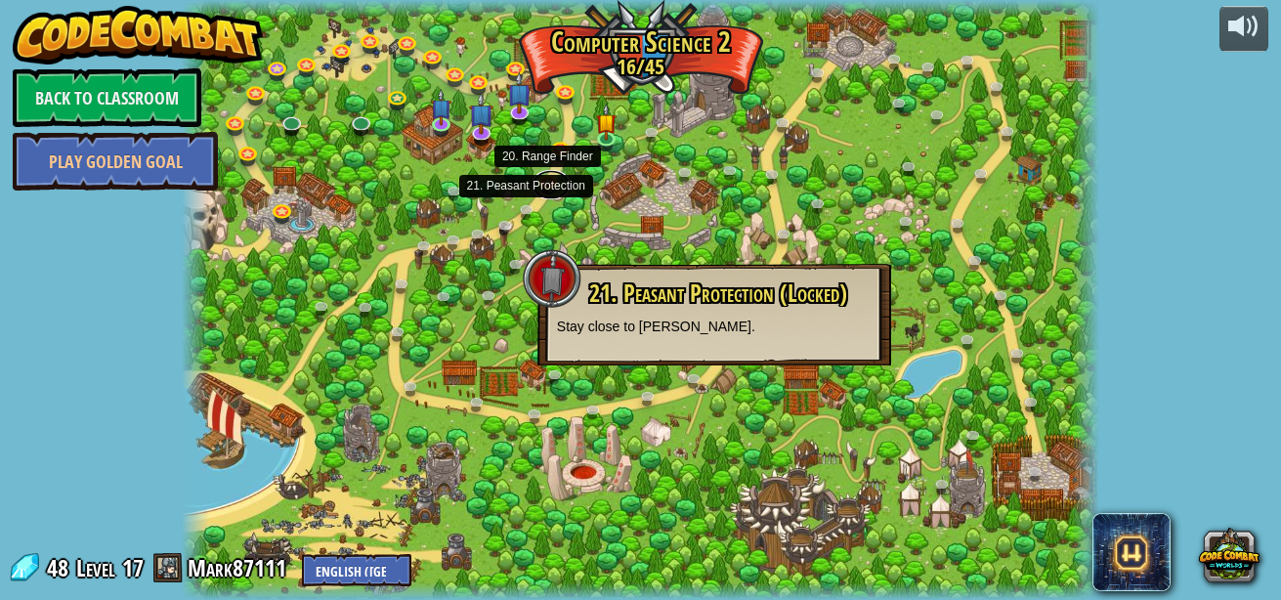
click at [557, 182] on link at bounding box center [550, 184] width 39 height 29
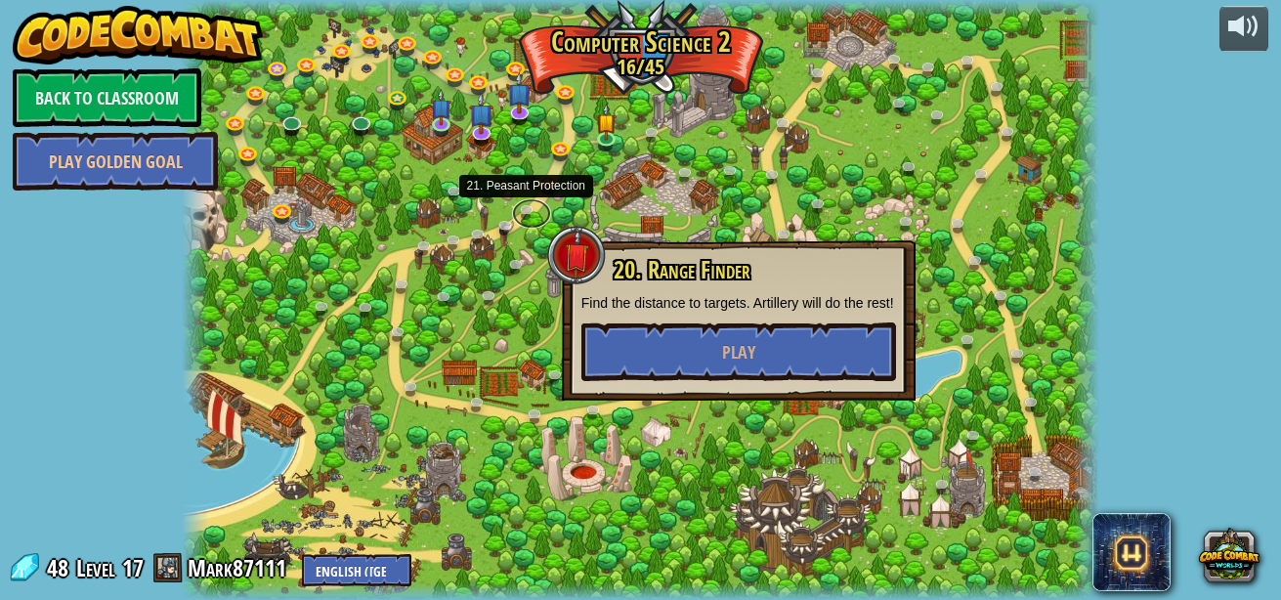
click at [531, 201] on link at bounding box center [531, 213] width 39 height 29
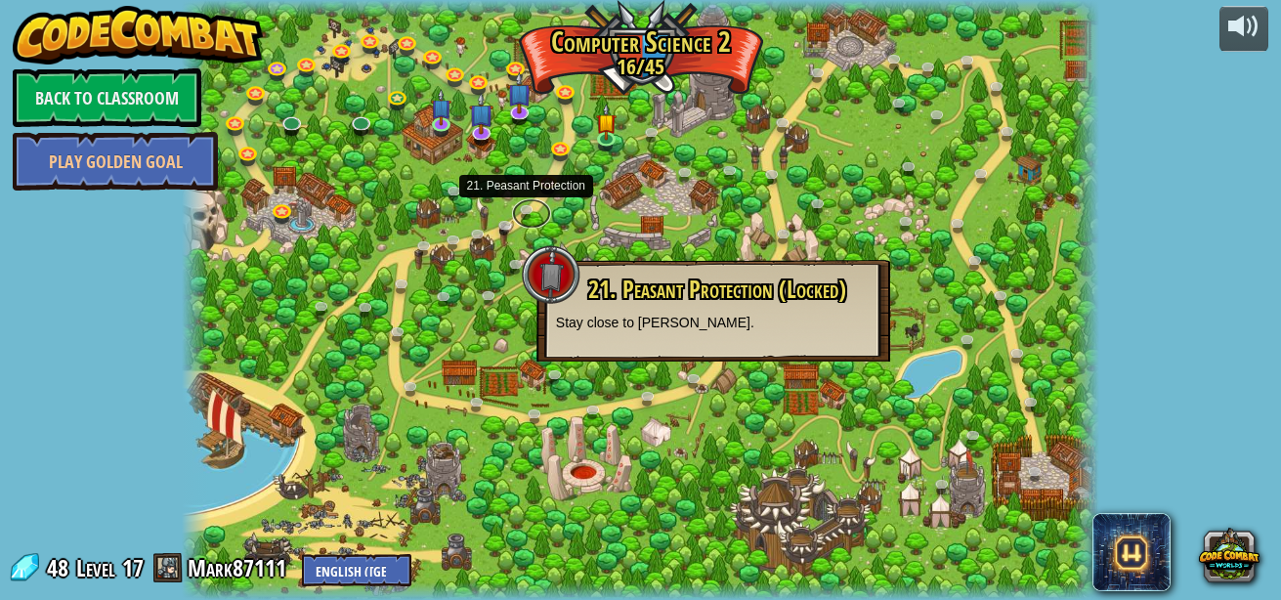
click at [539, 201] on link at bounding box center [531, 213] width 39 height 29
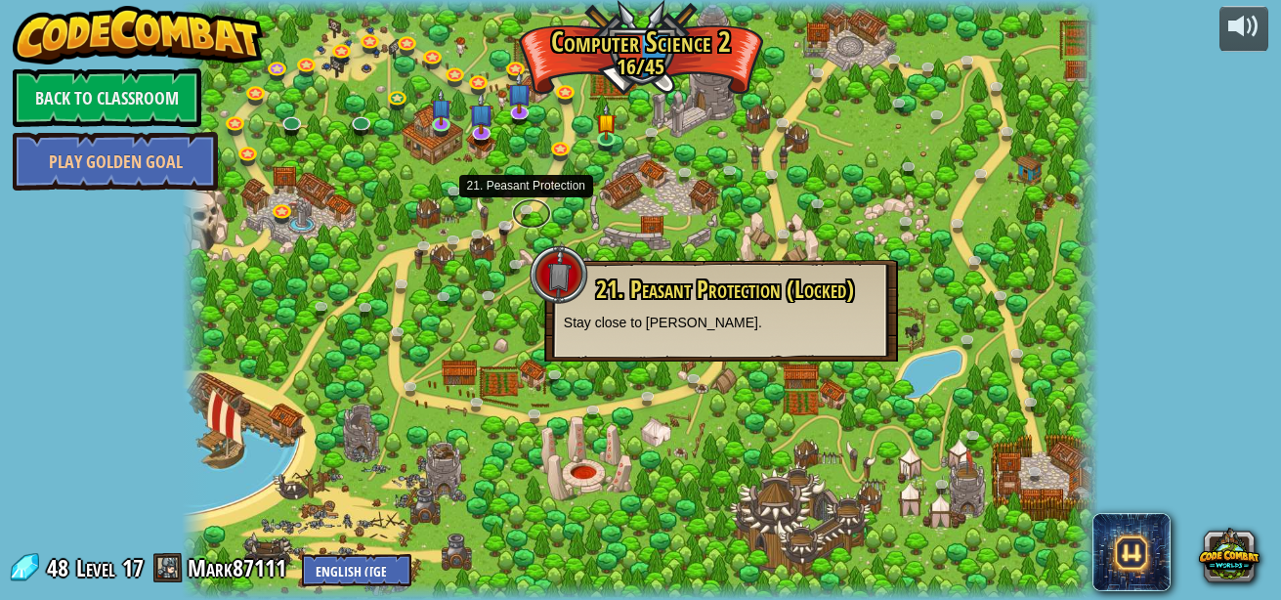
click at [529, 201] on link at bounding box center [531, 213] width 39 height 29
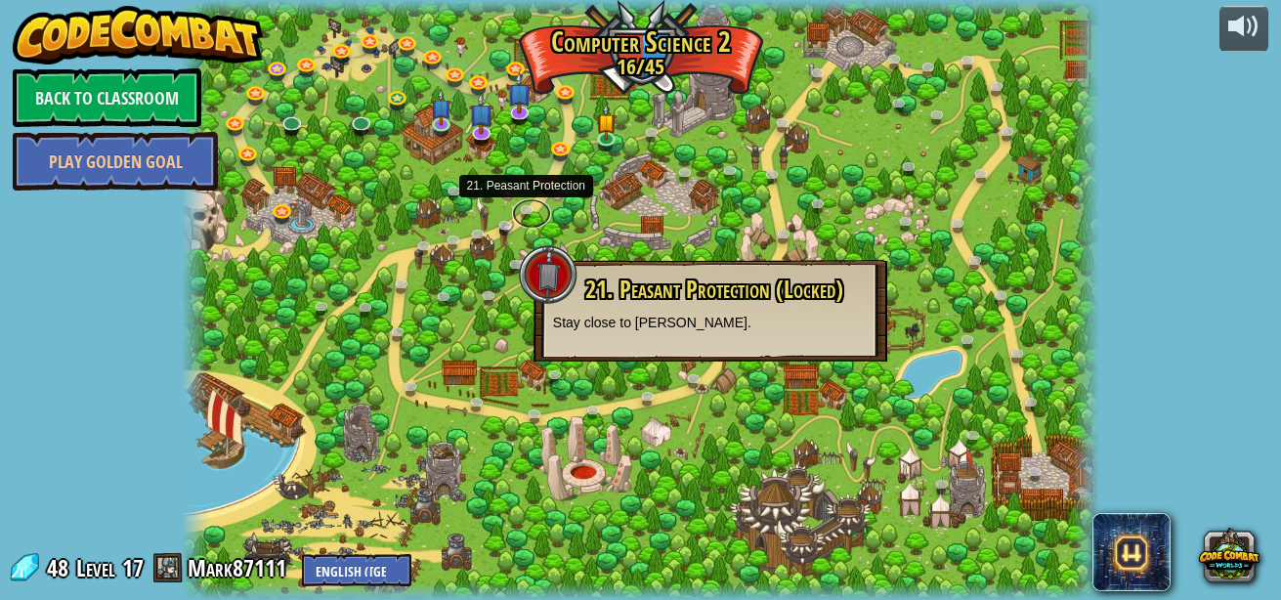
click at [529, 201] on link at bounding box center [531, 213] width 39 height 29
click at [610, 136] on img at bounding box center [605, 123] width 21 height 36
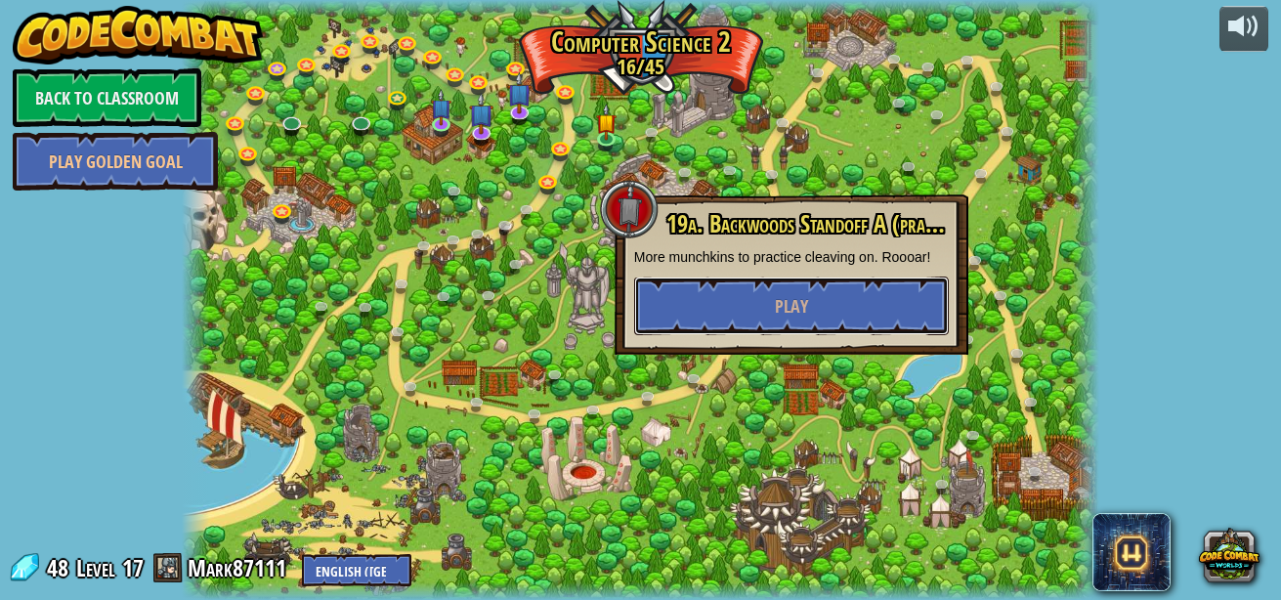
click at [702, 296] on button "Play" at bounding box center [791, 305] width 315 height 59
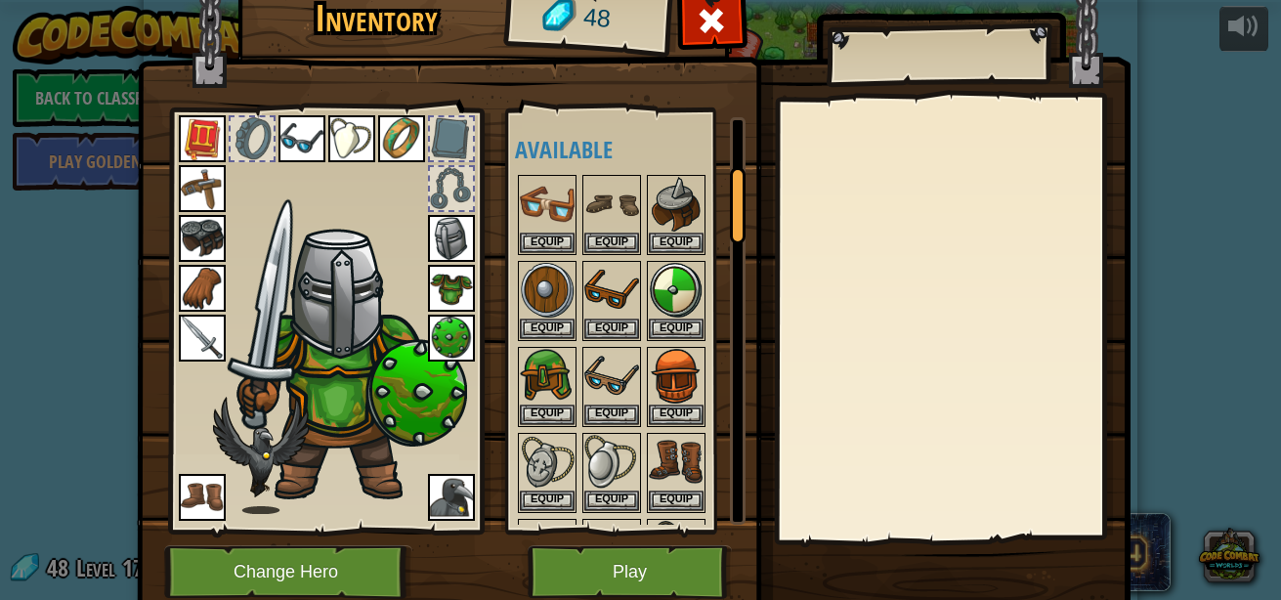
scroll to position [417, 0]
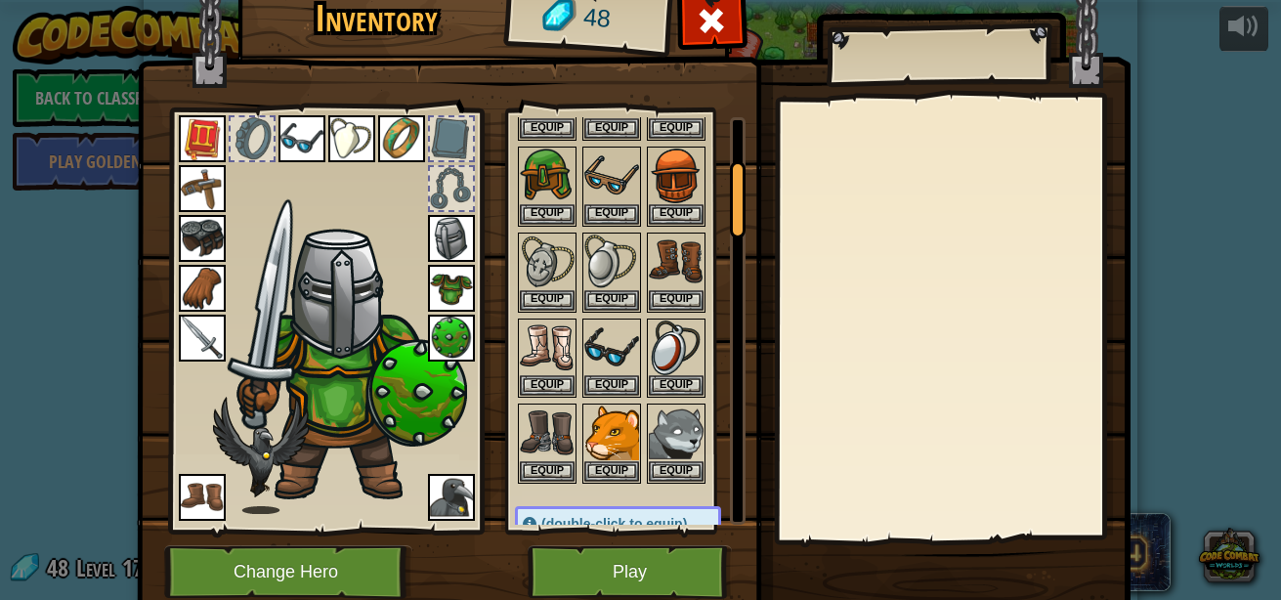
drag, startPoint x: 731, startPoint y: 179, endPoint x: 727, endPoint y: 210, distance: 31.5
click at [730, 210] on div at bounding box center [738, 199] width 16 height 77
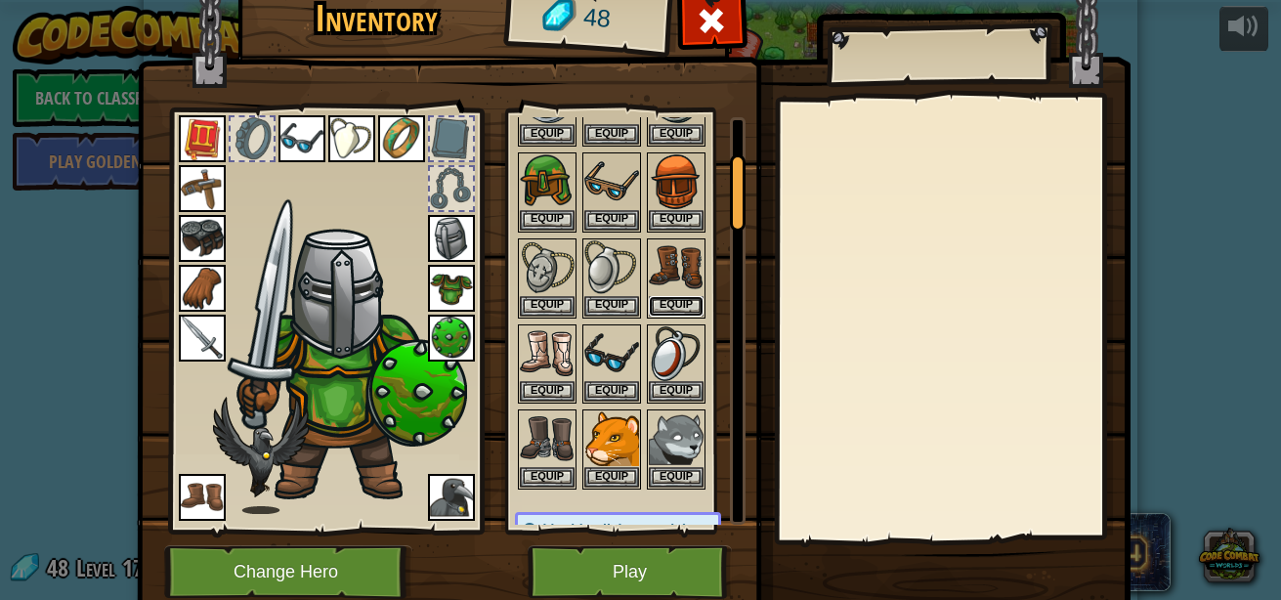
click at [687, 296] on button "Equip" at bounding box center [676, 306] width 55 height 21
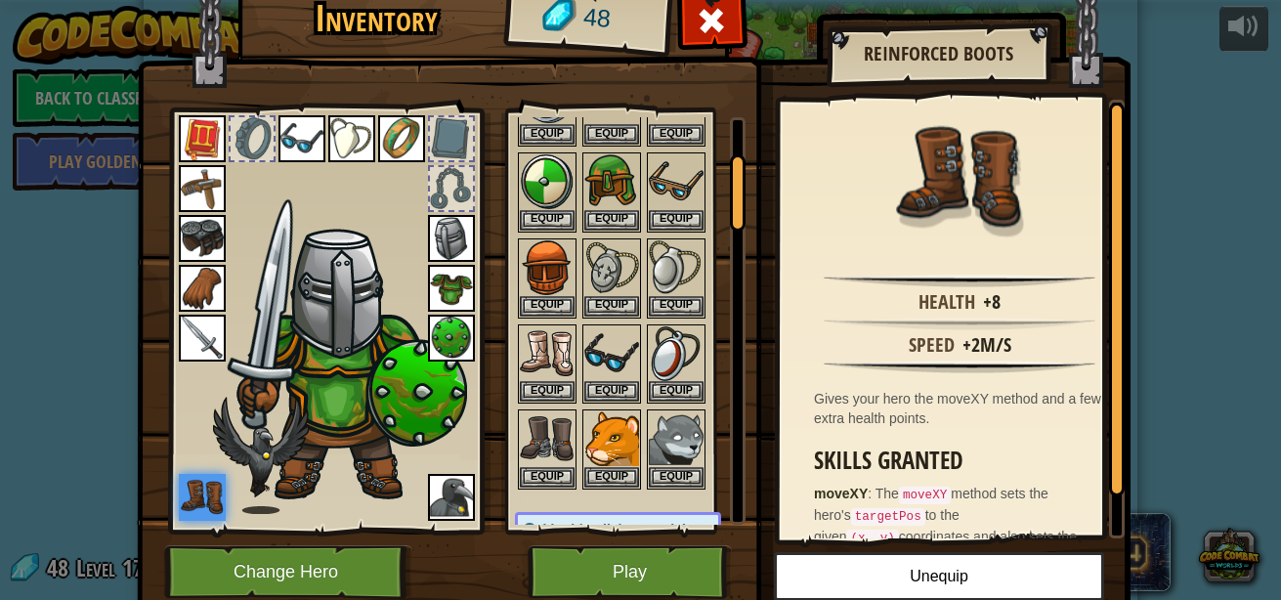
click at [713, 23] on span at bounding box center [712, 20] width 31 height 31
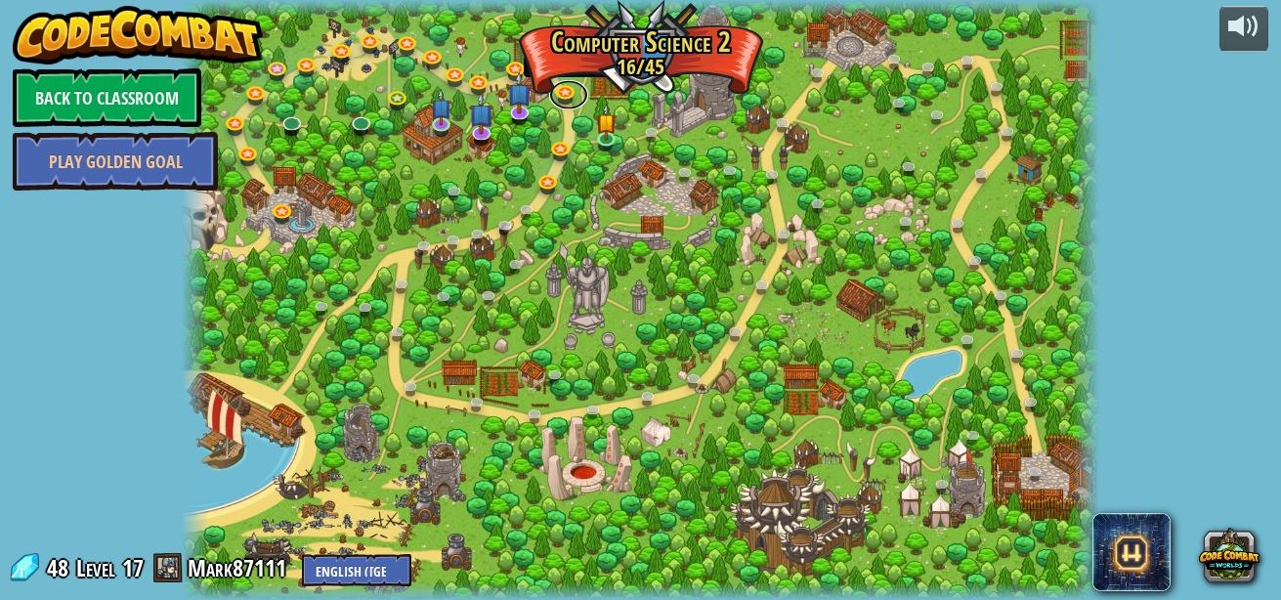
click at [561, 89] on link at bounding box center [568, 94] width 39 height 29
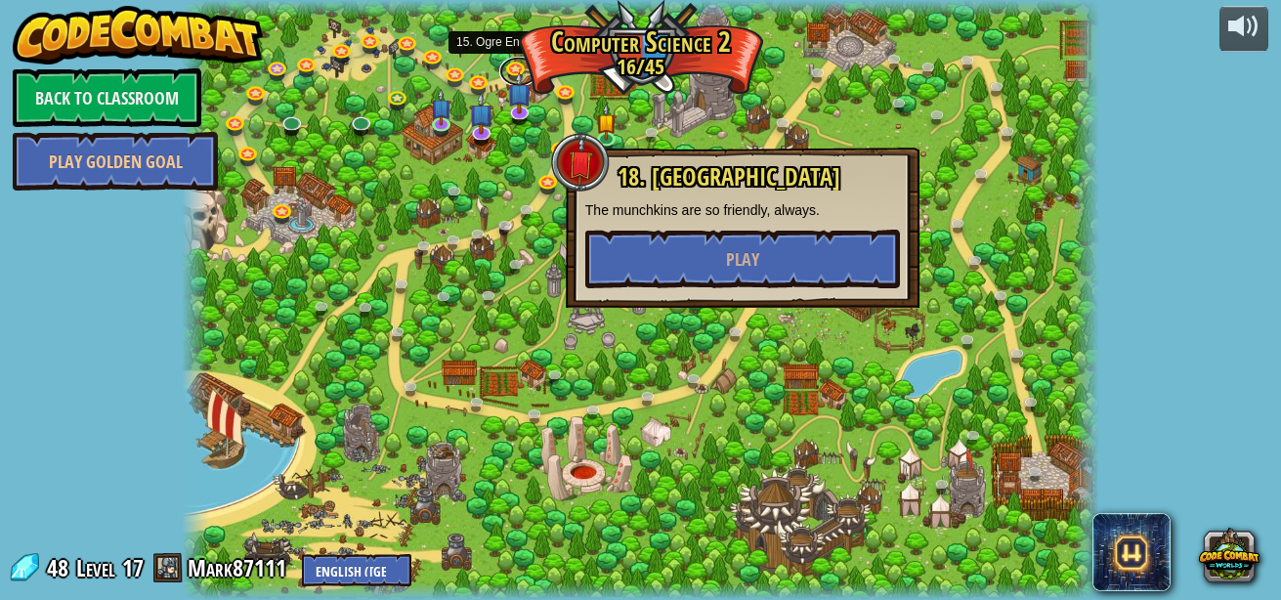
click at [512, 60] on link at bounding box center [518, 71] width 39 height 29
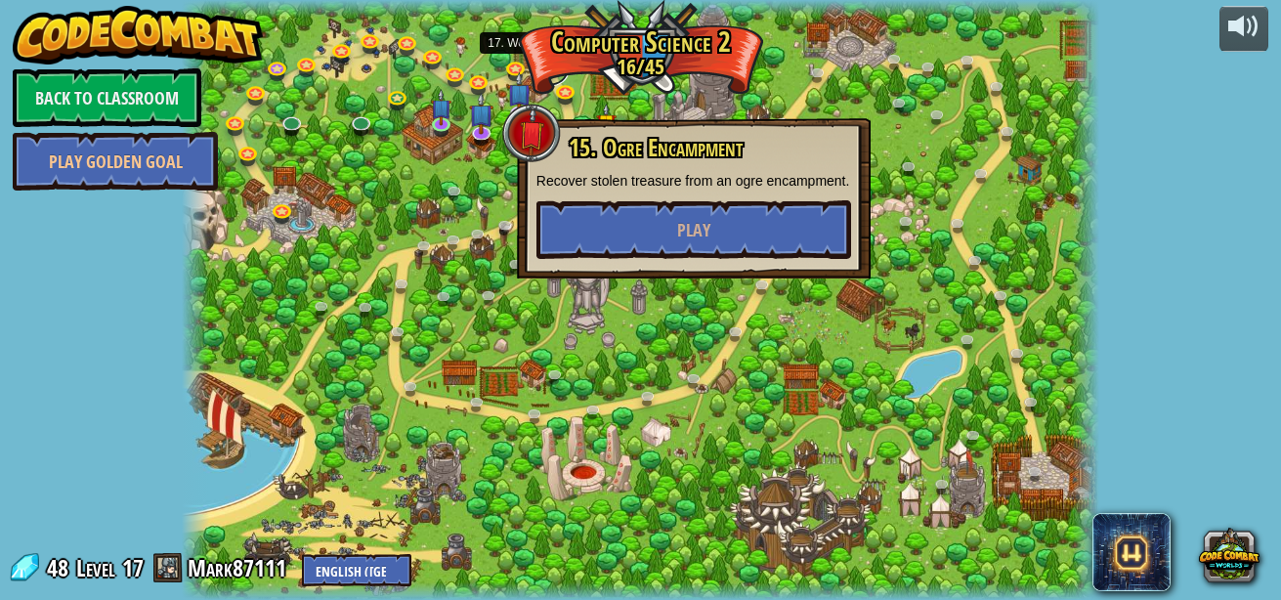
click at [544, 64] on link at bounding box center [548, 71] width 39 height 29
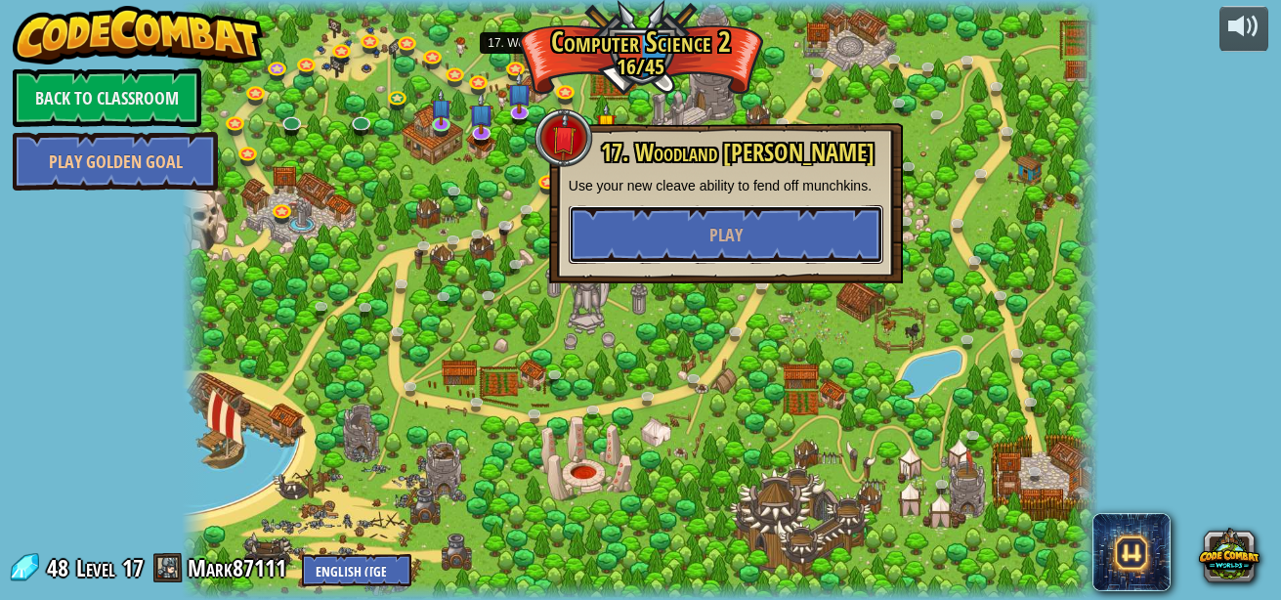
click at [679, 233] on button "Play" at bounding box center [726, 234] width 315 height 59
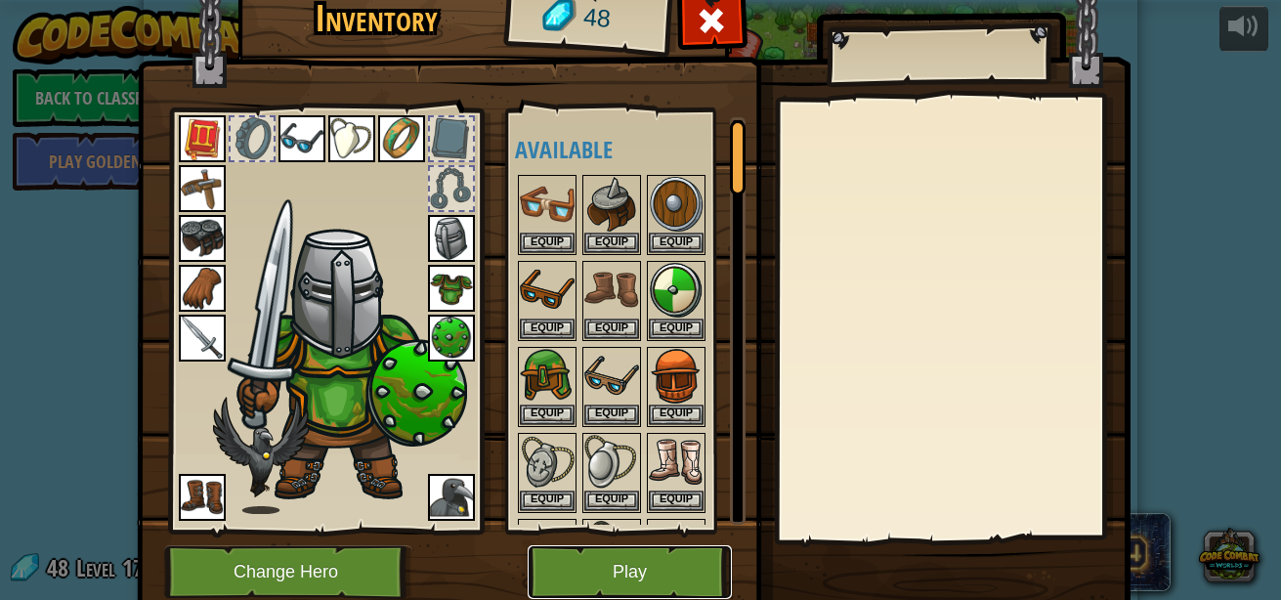
click at [574, 580] on button "Play" at bounding box center [630, 572] width 204 height 54
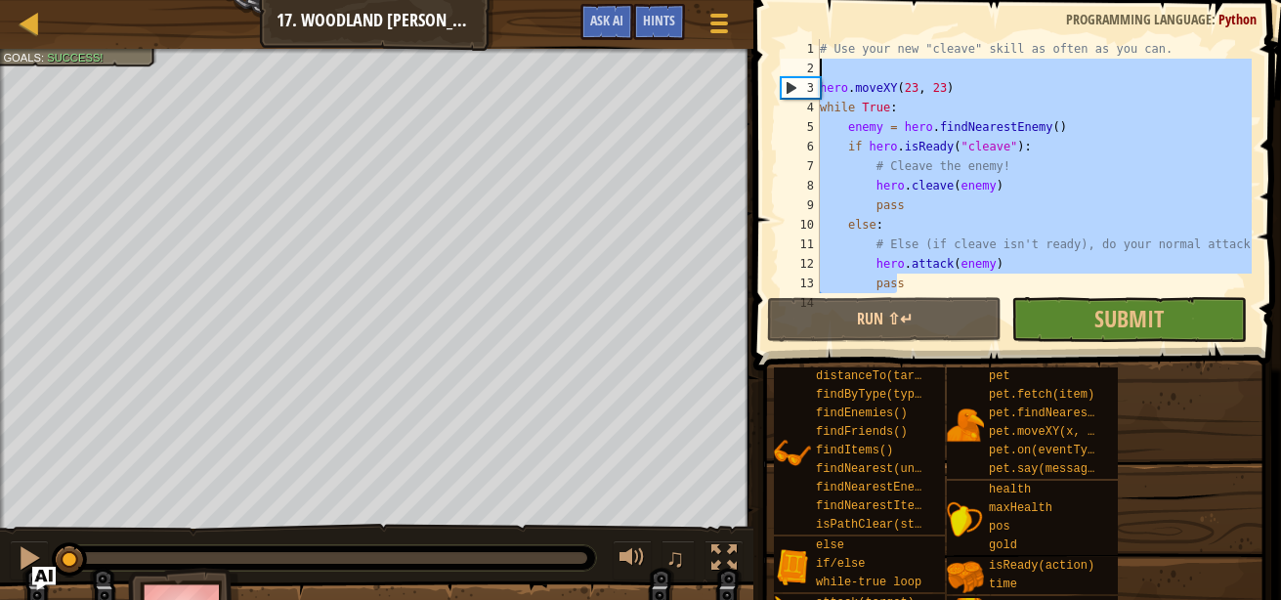
drag, startPoint x: 1016, startPoint y: 280, endPoint x: 779, endPoint y: 66, distance: 319.6
click at [779, 66] on div "1 2 3 4 5 6 7 8 9 10 11 12 13 14 # Use your new "cleave" skill as often as you …" at bounding box center [1014, 166] width 475 height 254
type textarea "hero.moveXY(23, 23)"
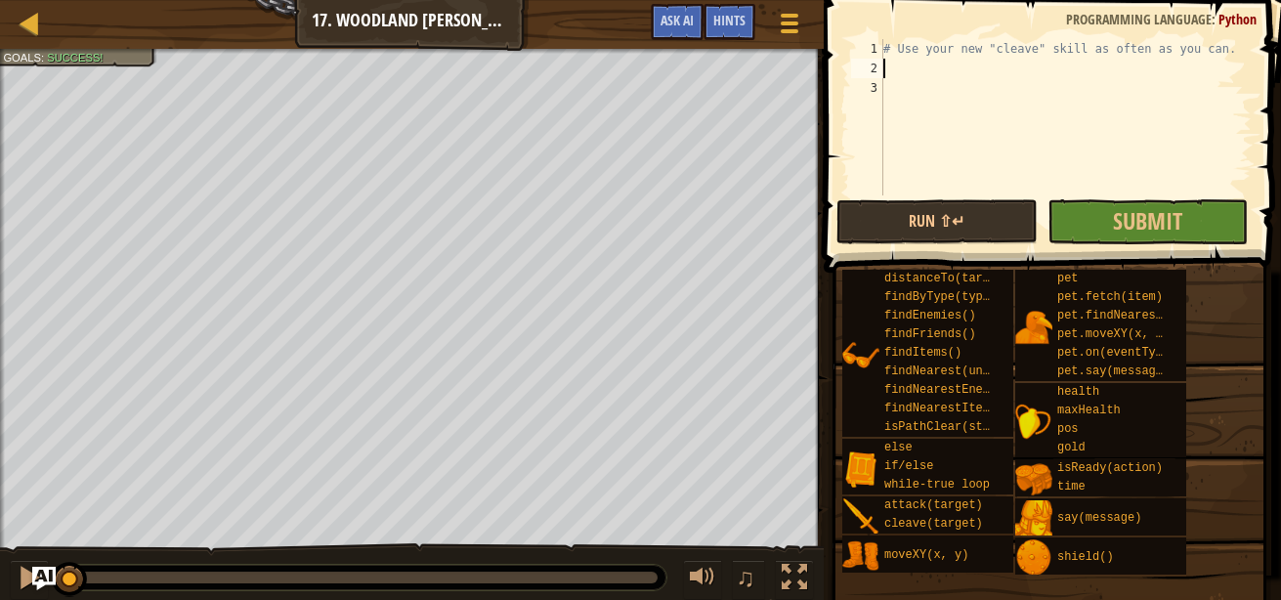
paste textarea
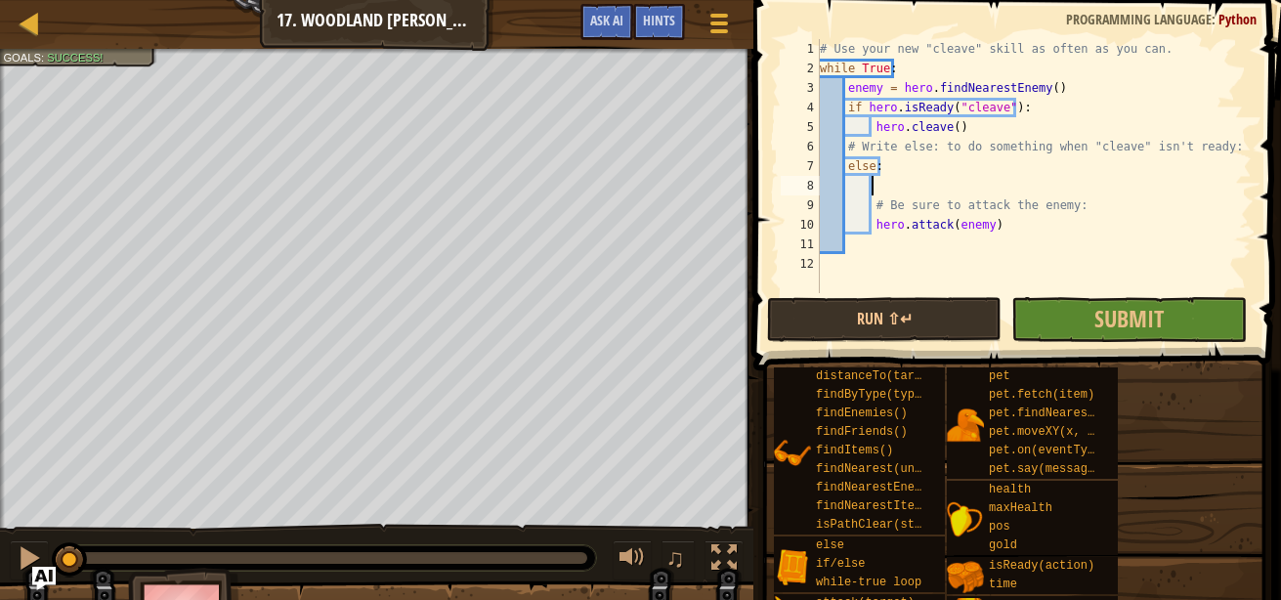
click at [992, 183] on div "# Use your new "cleave" skill as often as you can. while True : enemy = hero . …" at bounding box center [1034, 185] width 436 height 293
click at [979, 180] on div "# Use your new "cleave" skill as often as you can. while True : enemy = hero . …" at bounding box center [1034, 185] width 436 height 293
click at [1054, 328] on button "Submit" at bounding box center [1128, 319] width 234 height 45
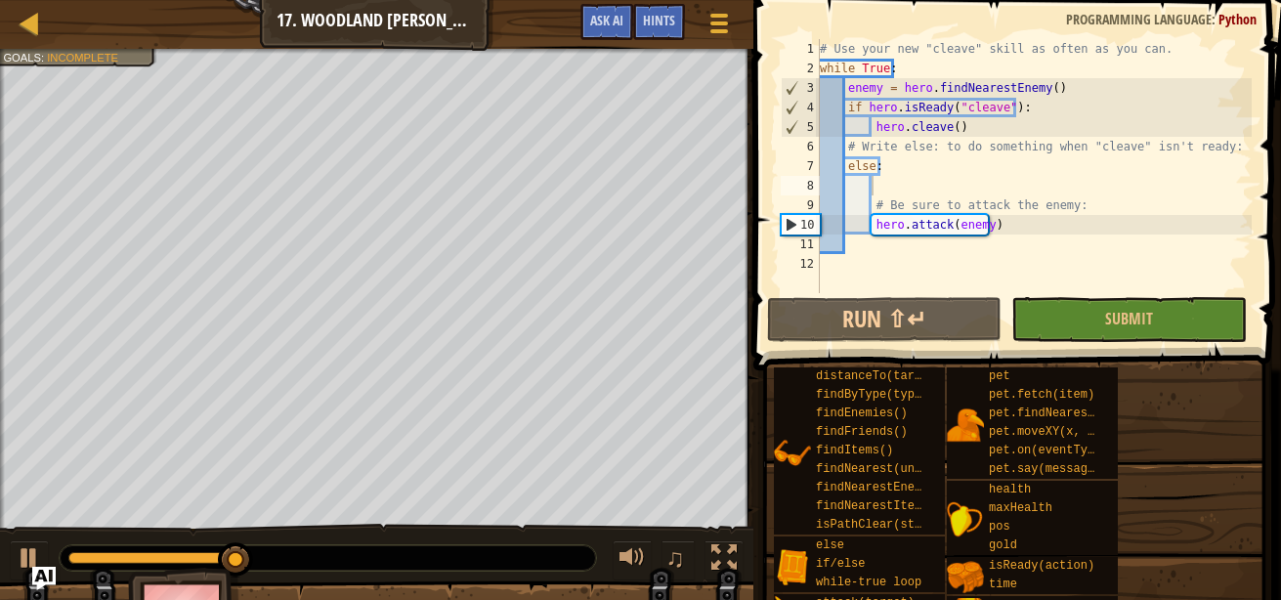
click at [1238, 554] on div "distanceTo(target) findByType(type, units) findEnemies() findFriends() findItem…" at bounding box center [1020, 519] width 494 height 307
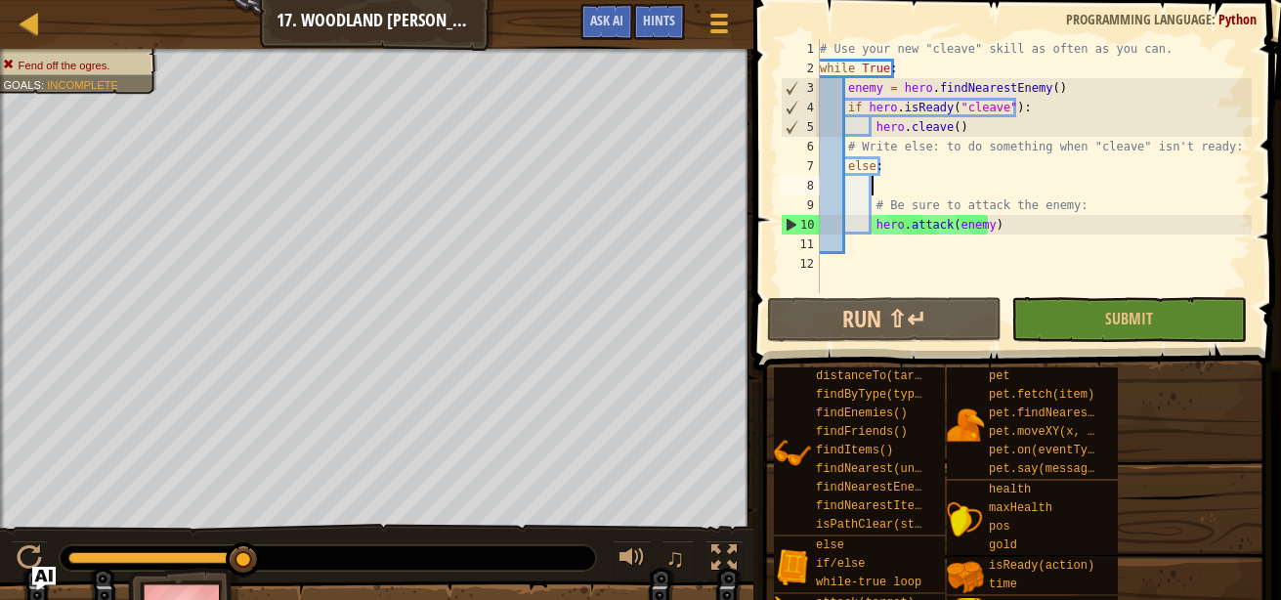
click at [966, 181] on div "# Use your new "cleave" skill as often as you can. while True : enemy = hero . …" at bounding box center [1034, 185] width 436 height 293
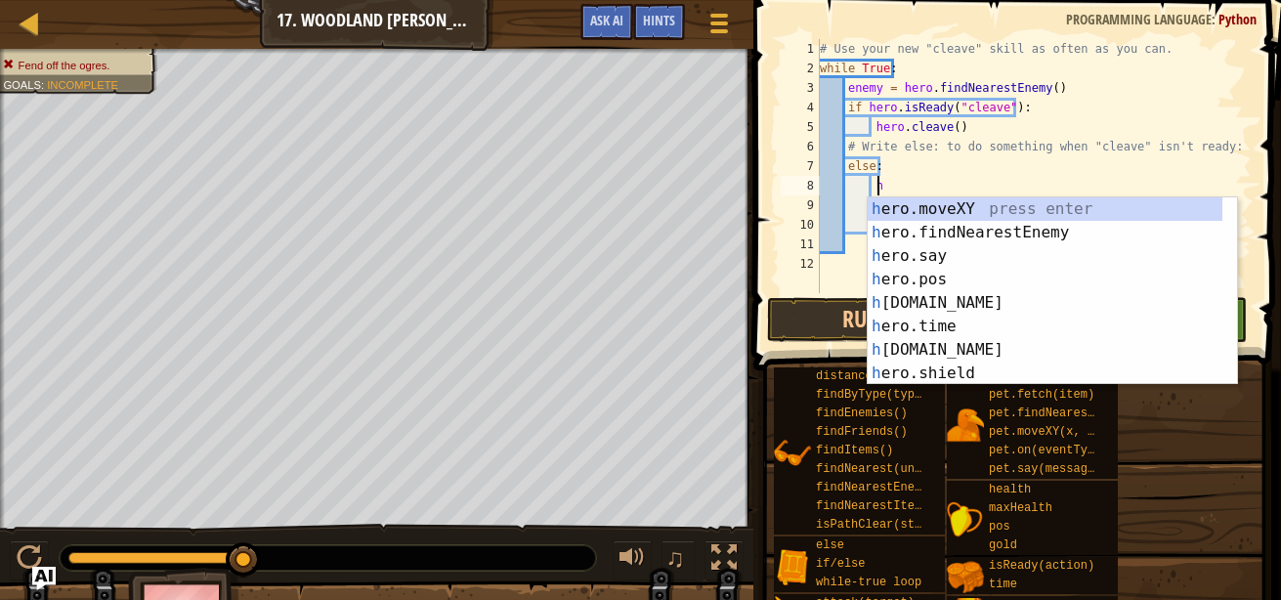
click at [985, 185] on div "# Use your new "cleave" skill as often as you can. while True : enemy = hero . …" at bounding box center [1034, 185] width 436 height 293
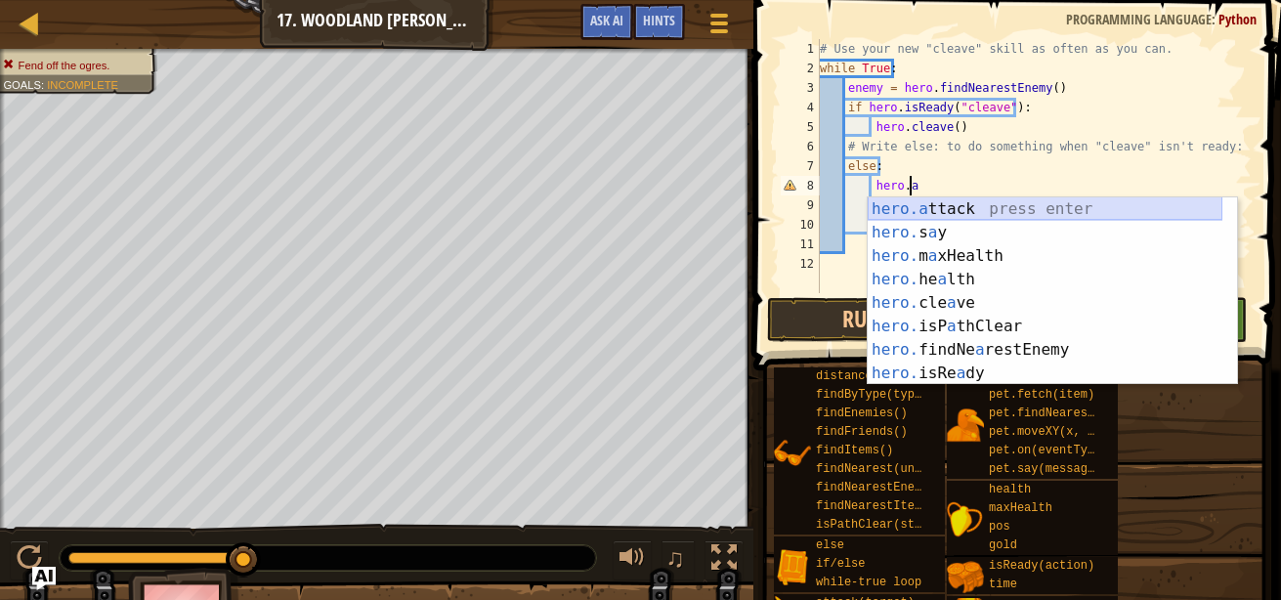
click at [960, 211] on div "hero.a ttack press enter hero. s a y press enter hero. m a xHealth press enter …" at bounding box center [1045, 314] width 355 height 234
type textarea "hero.attack(enemy)"
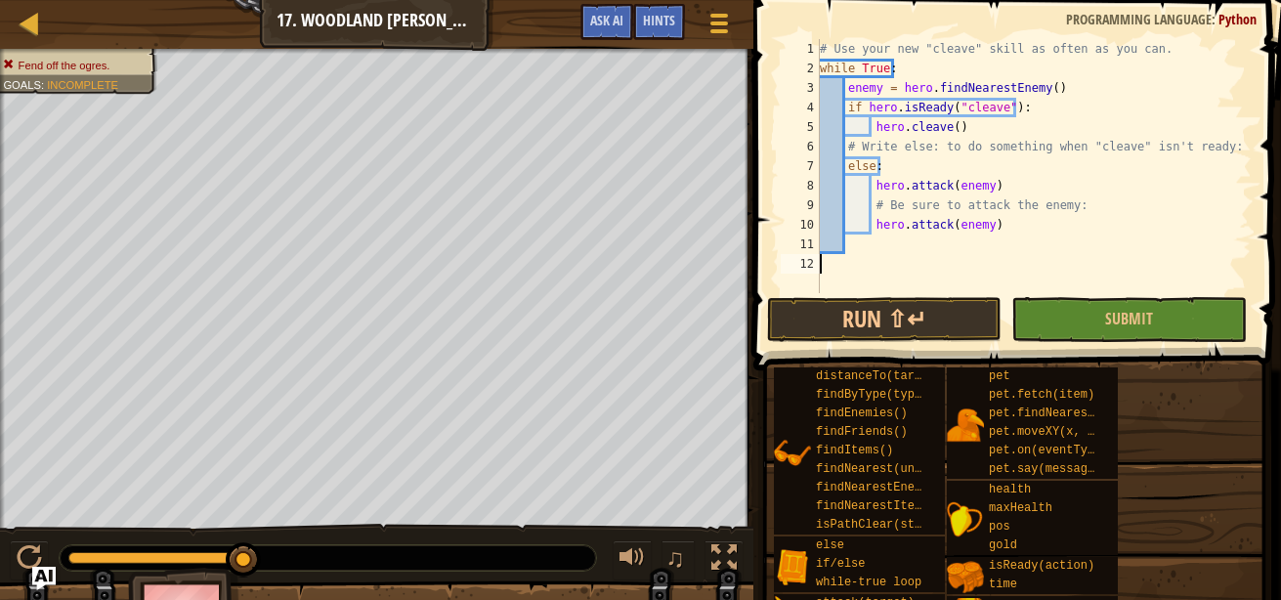
click at [985, 263] on div "# Use your new "cleave" skill as often as you can. while True : enemy = hero . …" at bounding box center [1034, 185] width 436 height 293
click at [1044, 317] on button "Submit" at bounding box center [1128, 319] width 234 height 45
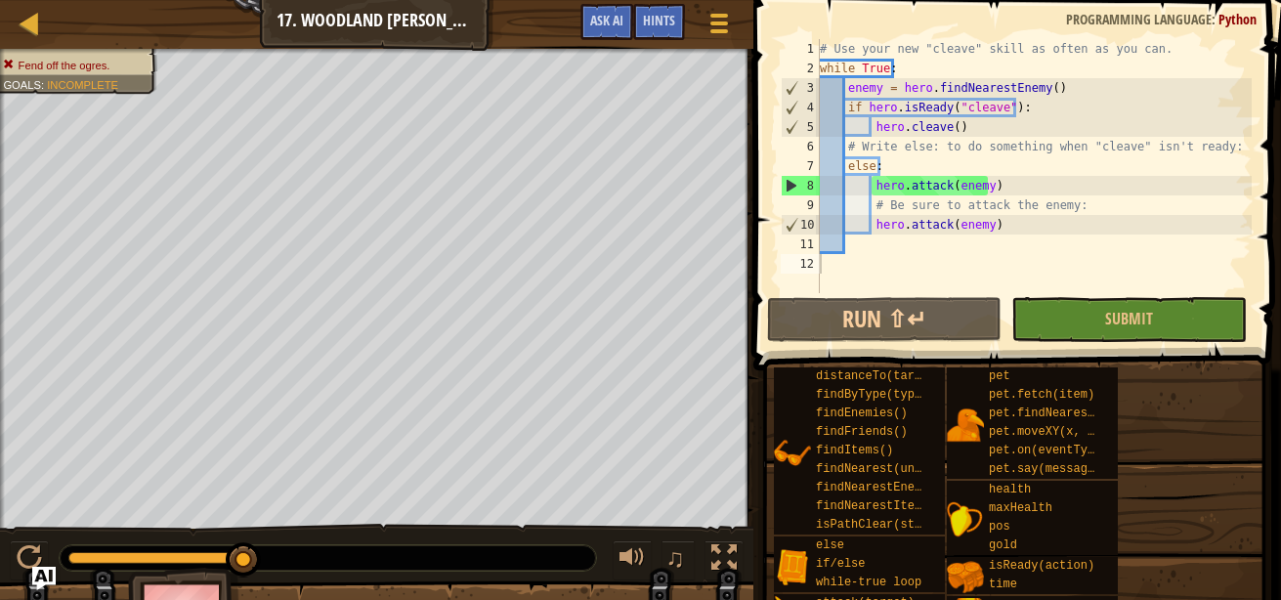
type textarea "hero.cleave()"
click at [966, 129] on div "# Use your new "cleave" skill as often as you can. while True : enemy = hero . …" at bounding box center [1034, 185] width 436 height 293
click at [32, 23] on div at bounding box center [30, 23] width 24 height 24
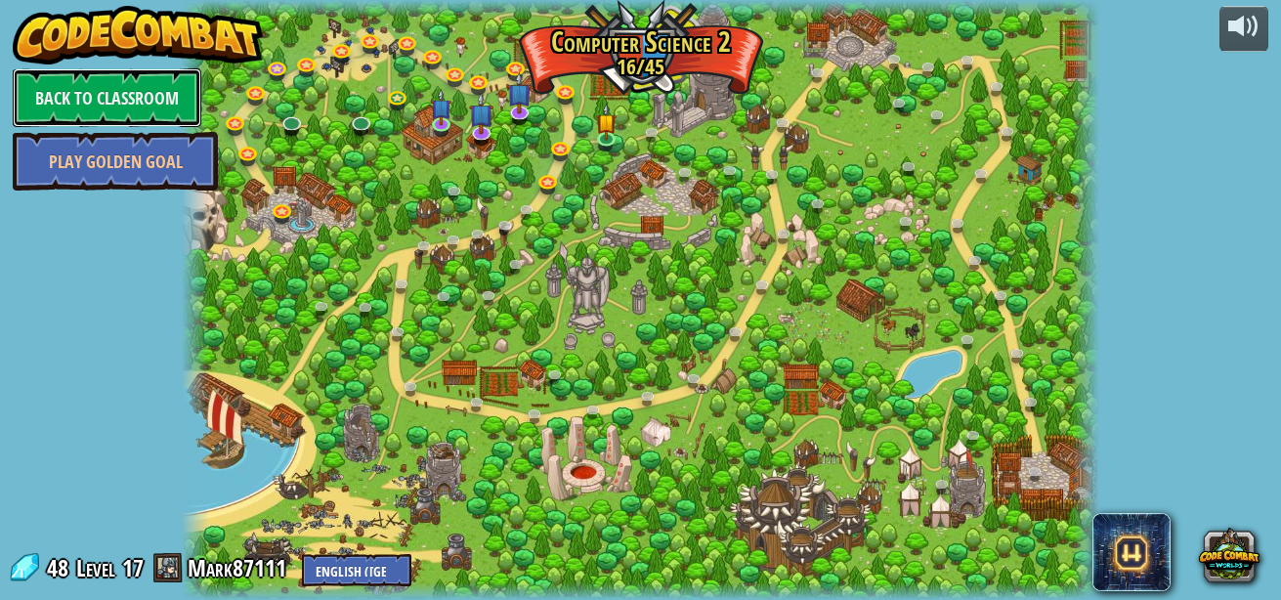
click at [122, 97] on link "Back to Classroom" at bounding box center [107, 97] width 189 height 59
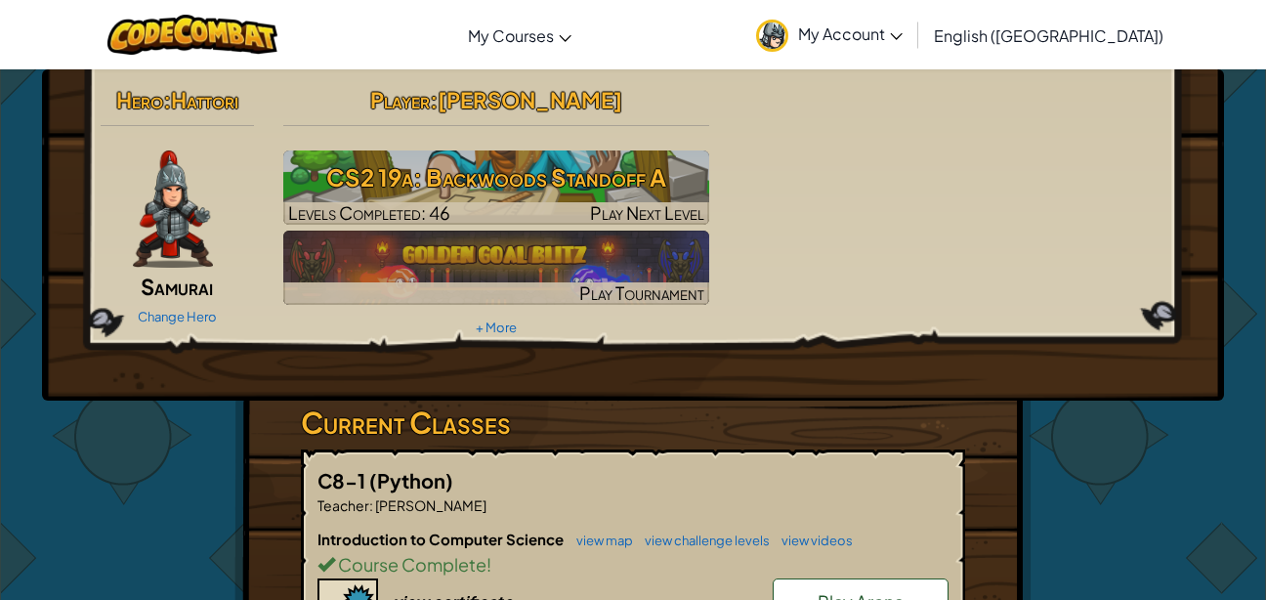
click at [186, 217] on img at bounding box center [173, 208] width 80 height 117
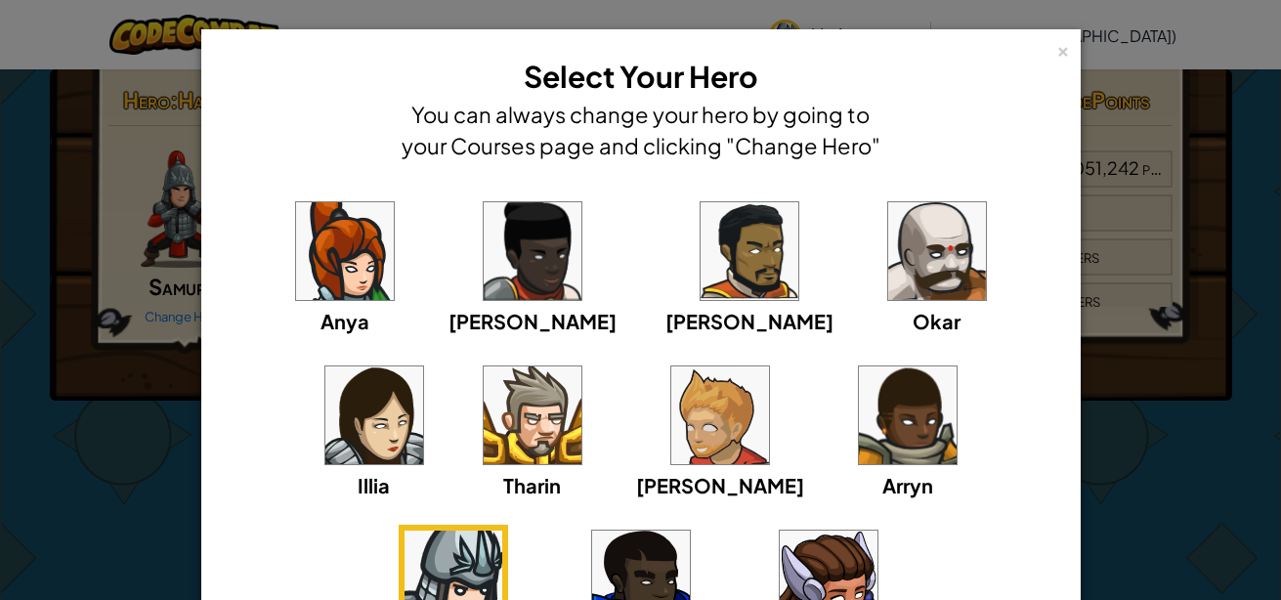
click at [888, 277] on img at bounding box center [937, 251] width 98 height 98
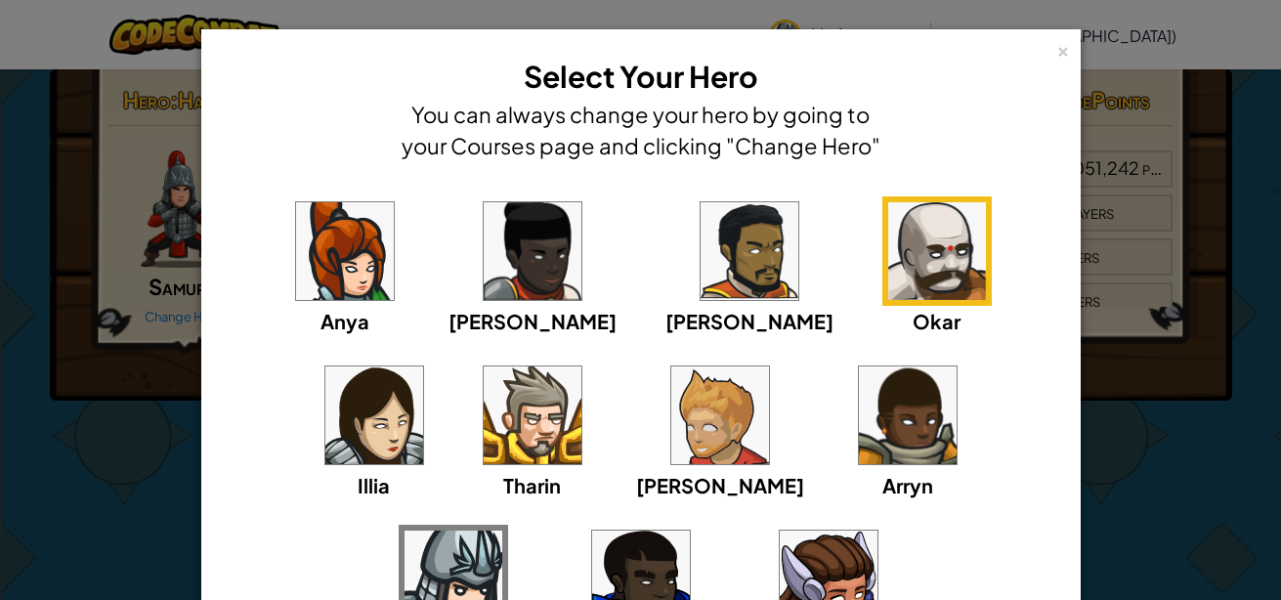
click at [888, 268] on img at bounding box center [937, 251] width 98 height 98
click at [1192, 338] on div "× Select Your Hero You can always change your hero by going to your Courses pag…" at bounding box center [640, 300] width 1281 height 600
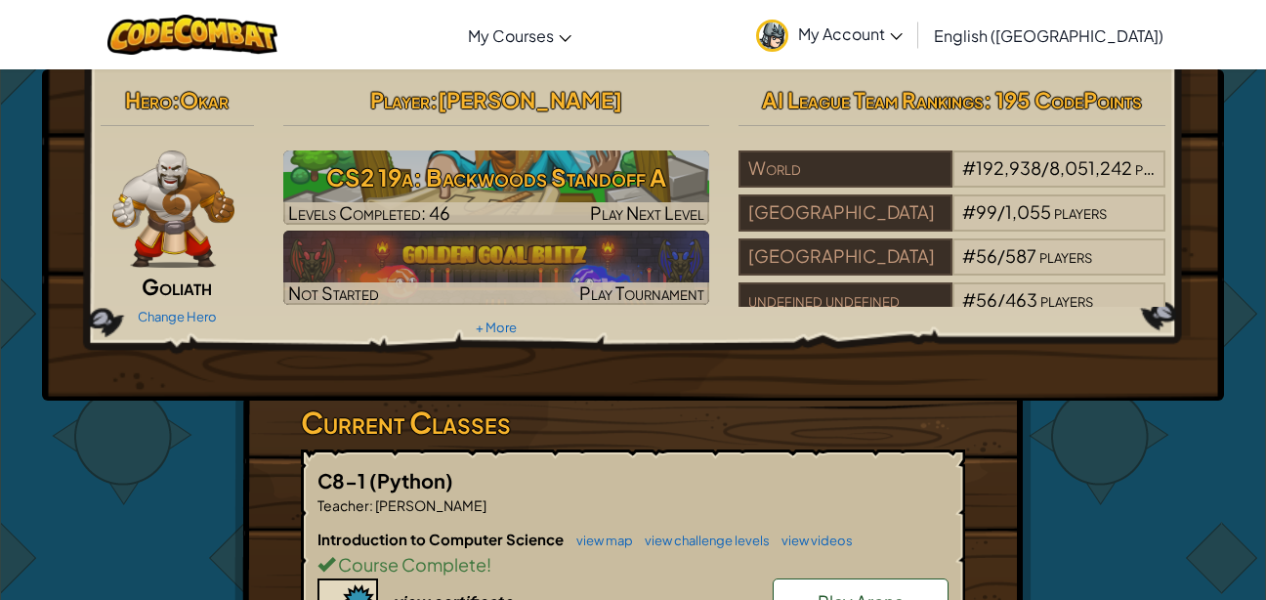
click at [573, 198] on h3 "CS2 19a: Backwoods Standoff A" at bounding box center [496, 177] width 427 height 44
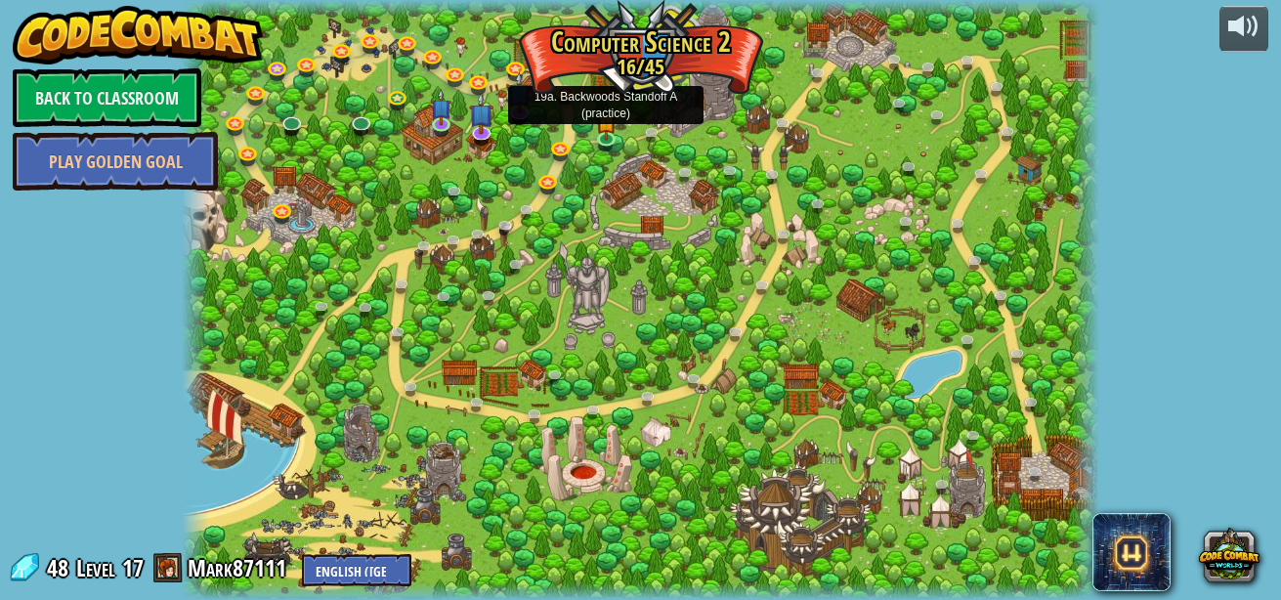
click at [599, 128] on img at bounding box center [605, 123] width 21 height 36
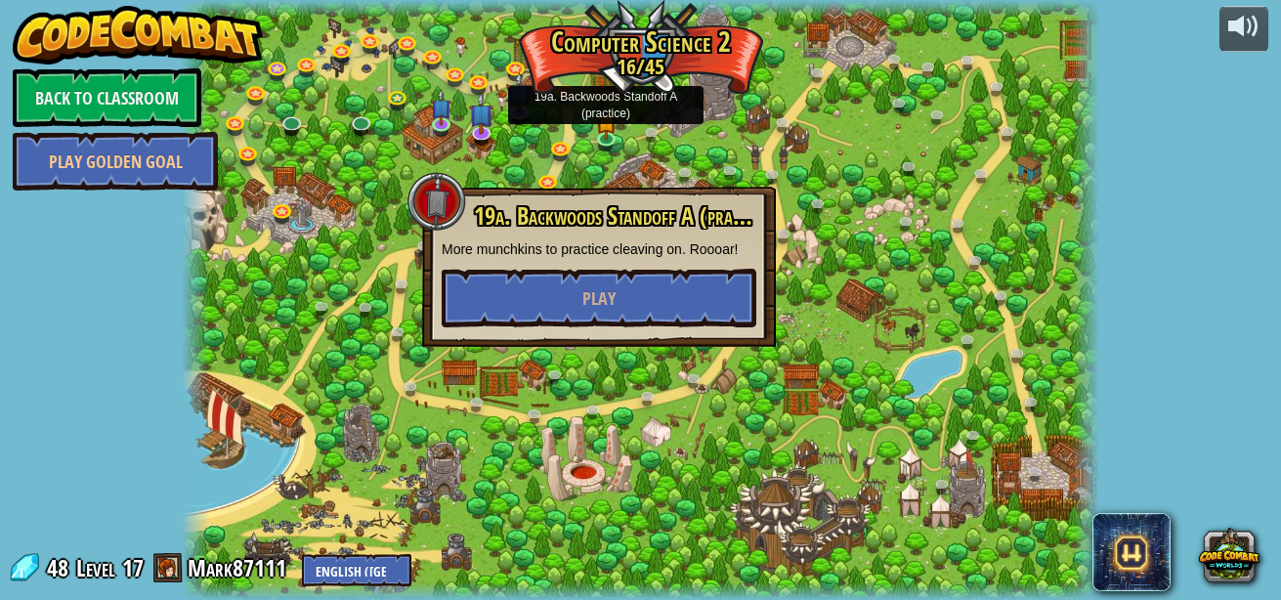
click at [599, 128] on img at bounding box center [605, 123] width 21 height 36
click at [623, 267] on div "19a. Backwoods Standoff A (practice) More munchkins to practice cleaving on. Ro…" at bounding box center [599, 265] width 315 height 124
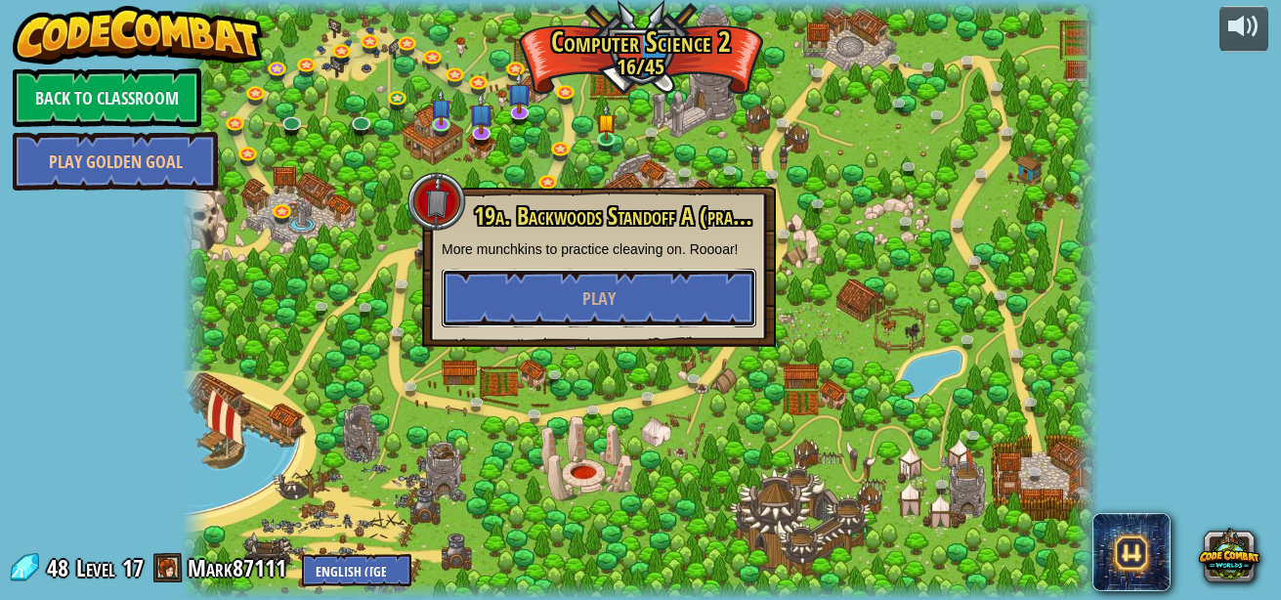
click at [623, 292] on button "Play" at bounding box center [599, 298] width 315 height 59
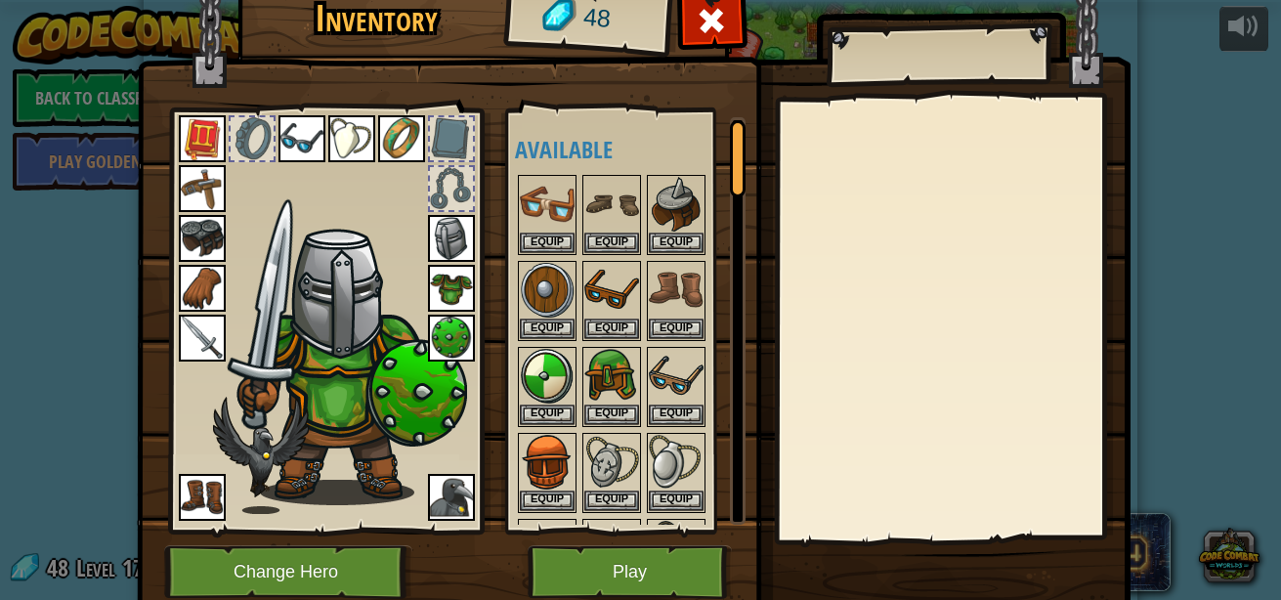
click at [623, 292] on img at bounding box center [611, 290] width 55 height 55
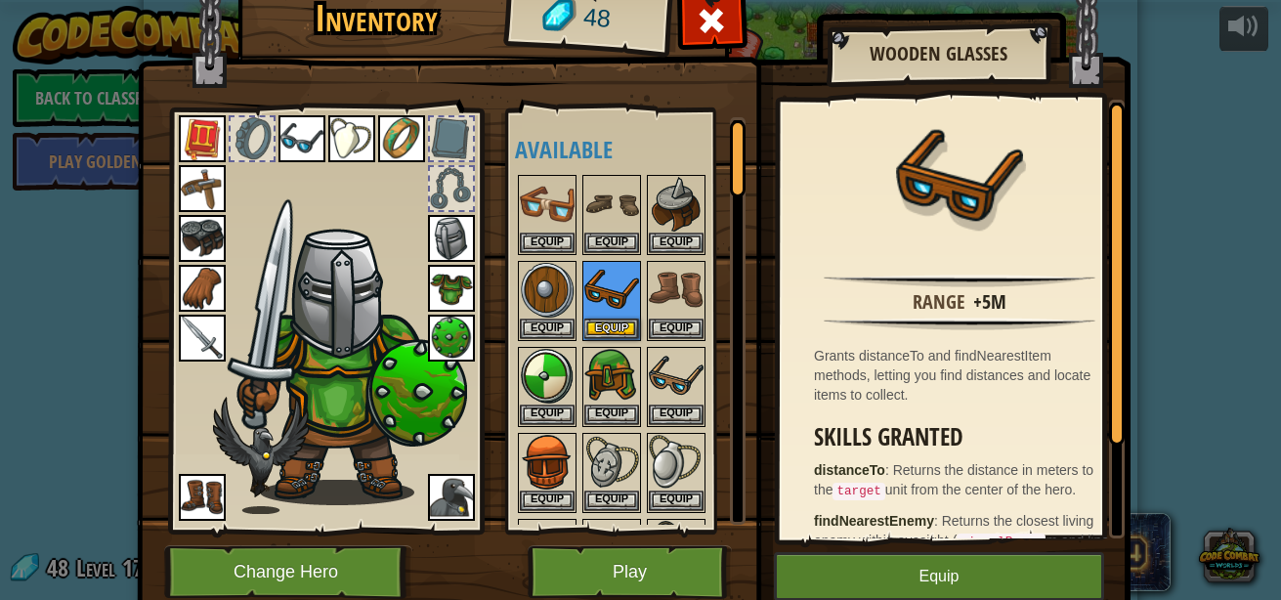
click at [623, 292] on img at bounding box center [611, 290] width 55 height 55
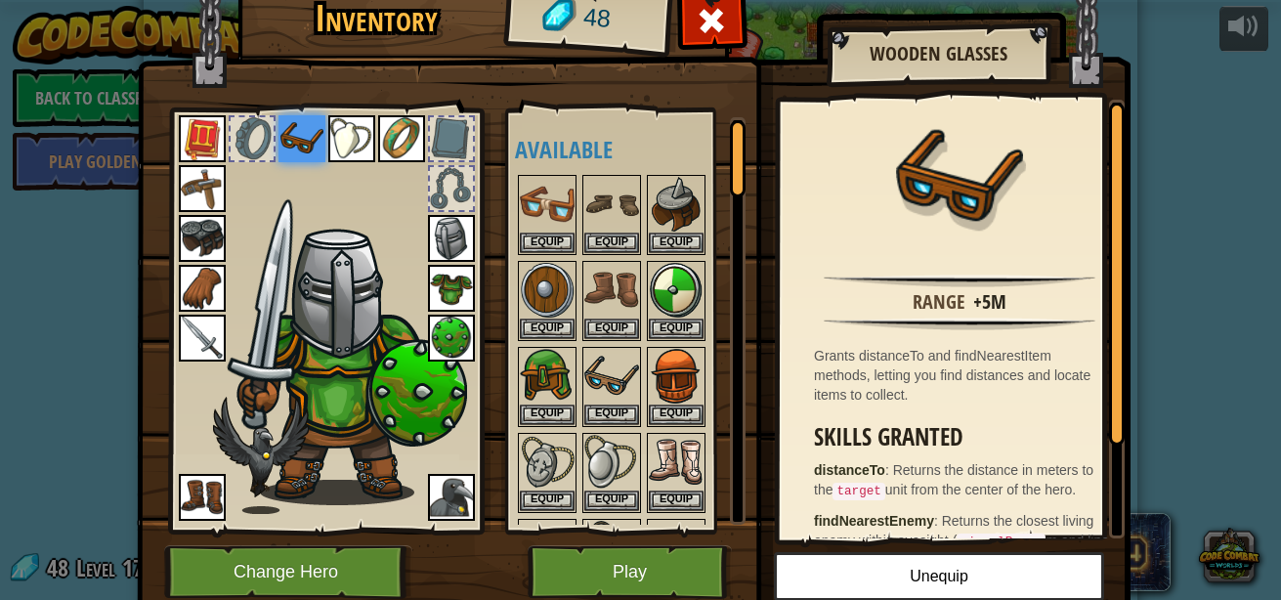
click at [623, 292] on img at bounding box center [611, 290] width 55 height 55
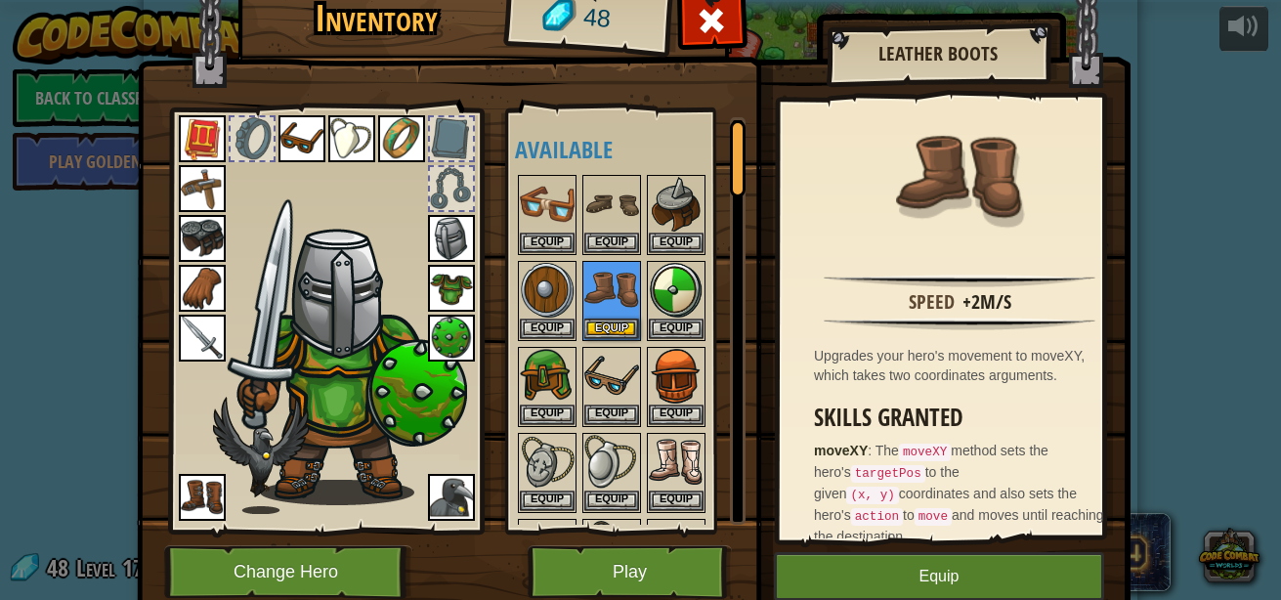
click at [623, 292] on img at bounding box center [611, 290] width 55 height 55
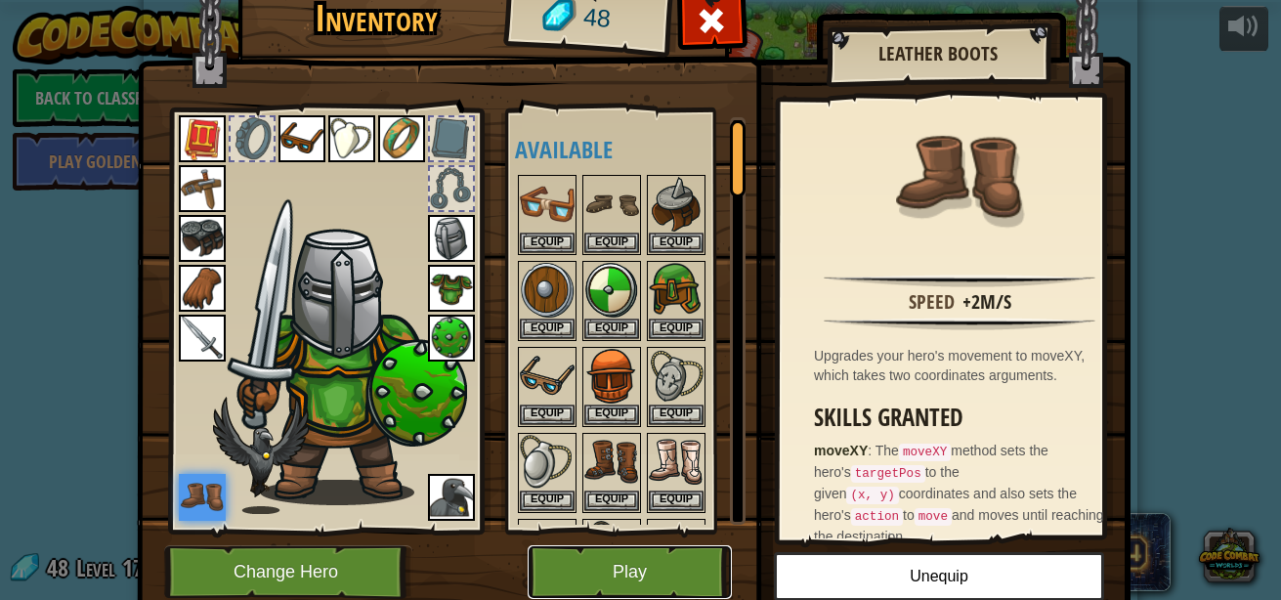
click at [656, 571] on button "Play" at bounding box center [630, 572] width 204 height 54
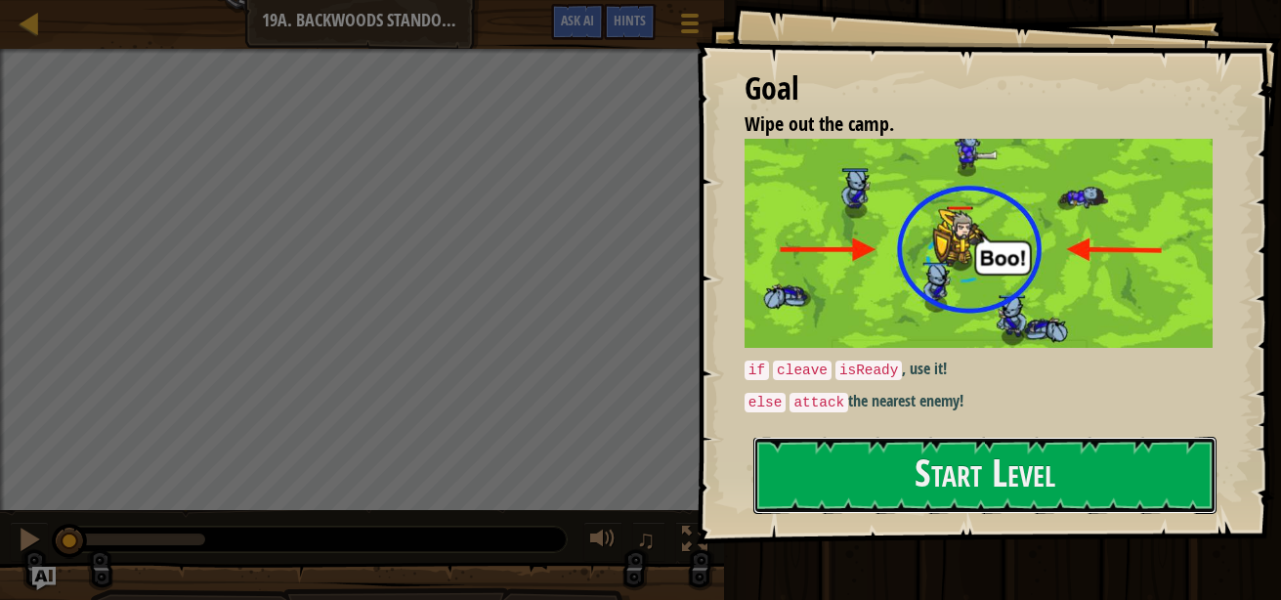
click at [972, 506] on button "Start Level" at bounding box center [984, 475] width 463 height 77
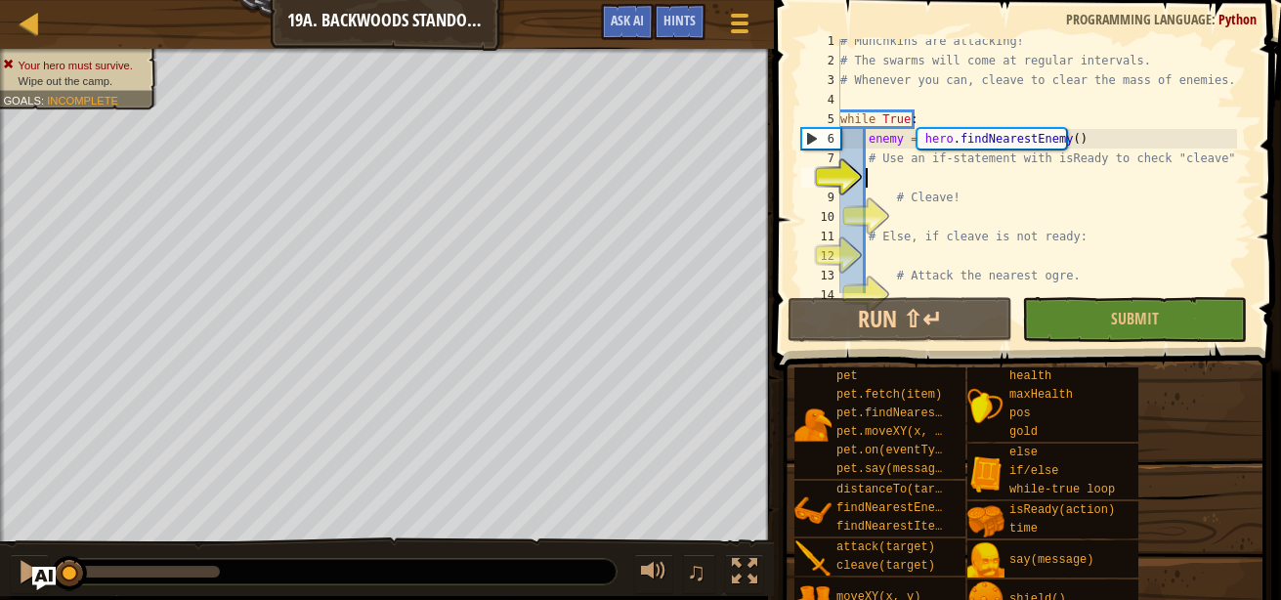
scroll to position [10, 0]
click at [32, 18] on div at bounding box center [30, 23] width 24 height 24
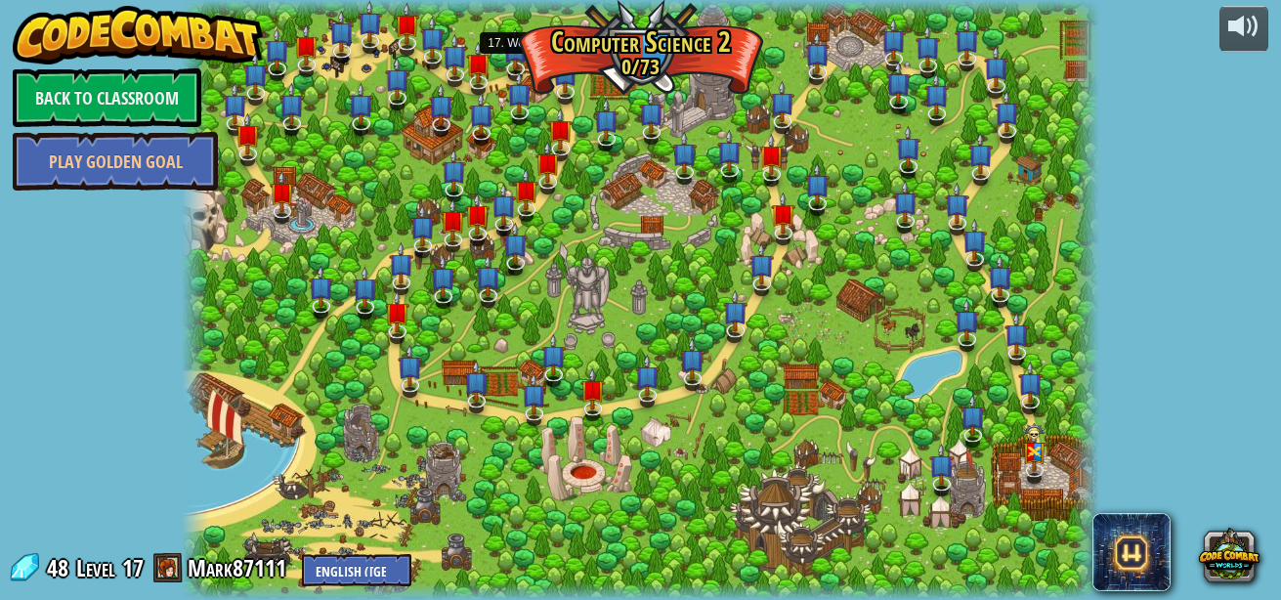
click at [546, 63] on img at bounding box center [545, 49] width 24 height 42
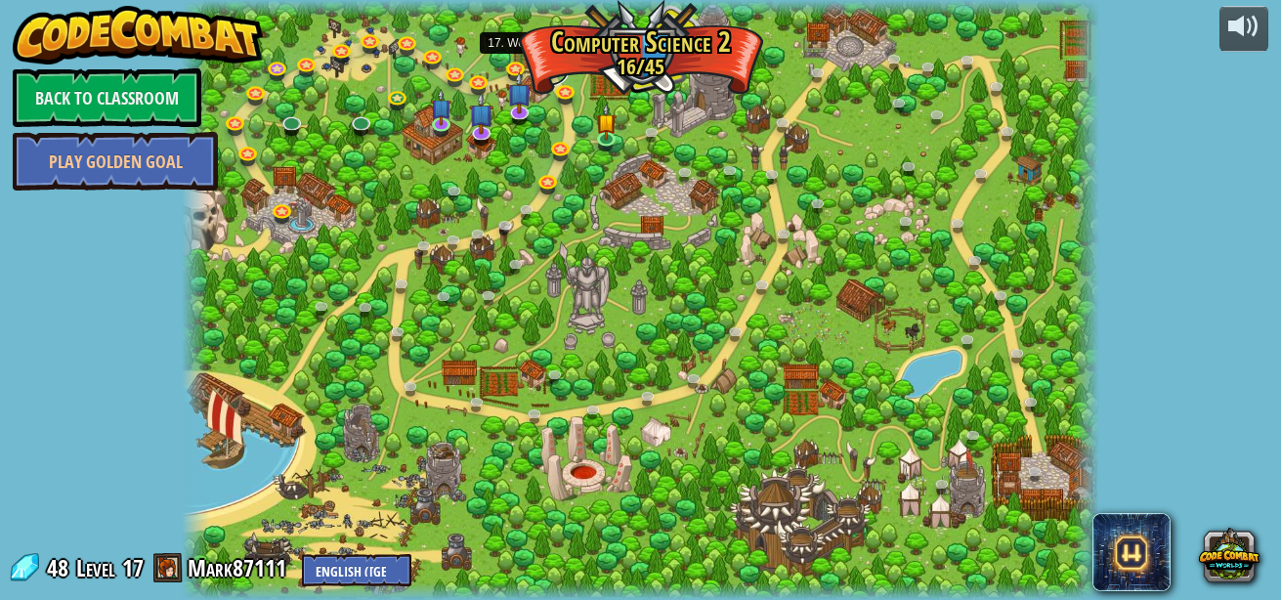
click at [541, 66] on link at bounding box center [548, 71] width 39 height 29
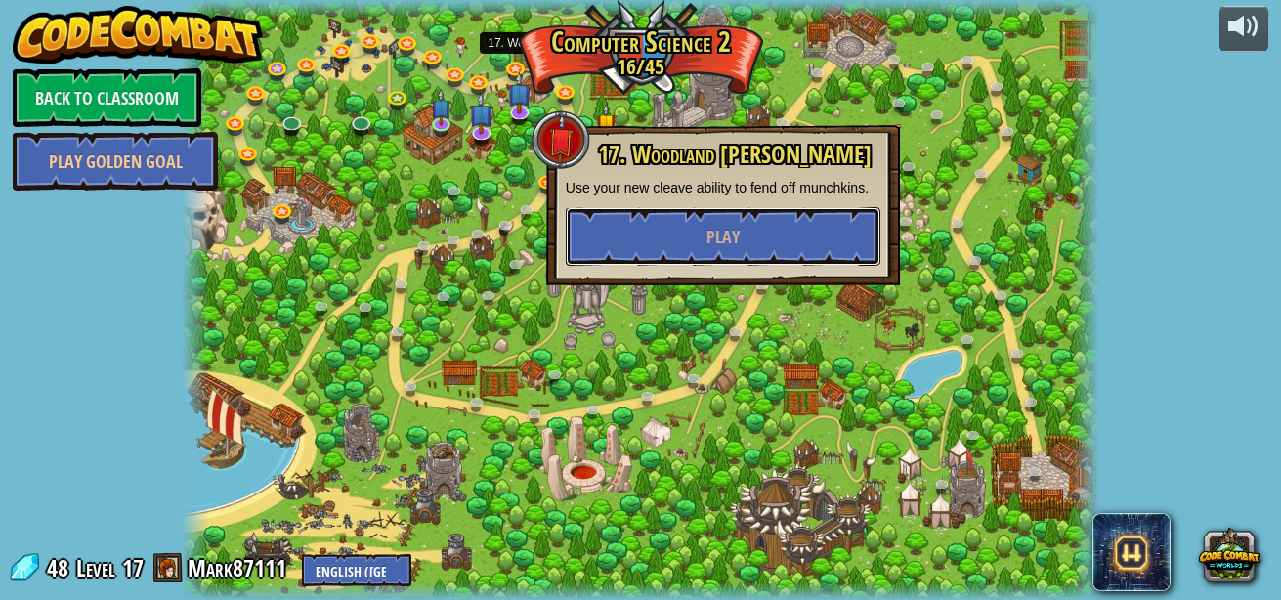
click at [603, 229] on button "Play" at bounding box center [723, 236] width 315 height 59
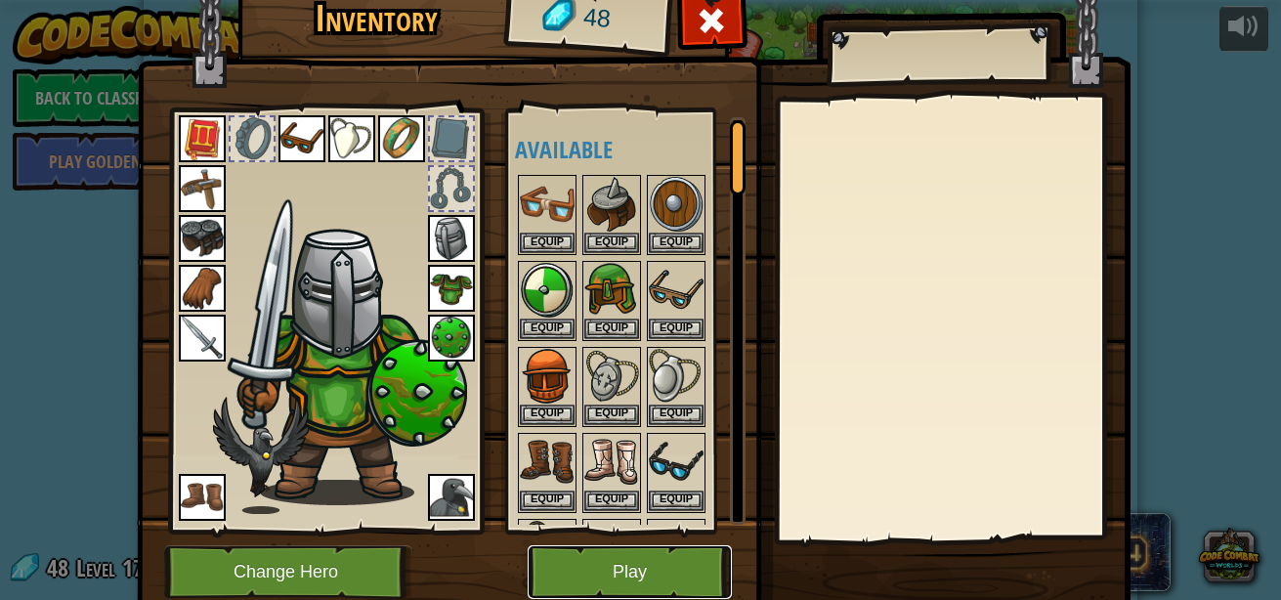
click at [614, 570] on button "Play" at bounding box center [630, 572] width 204 height 54
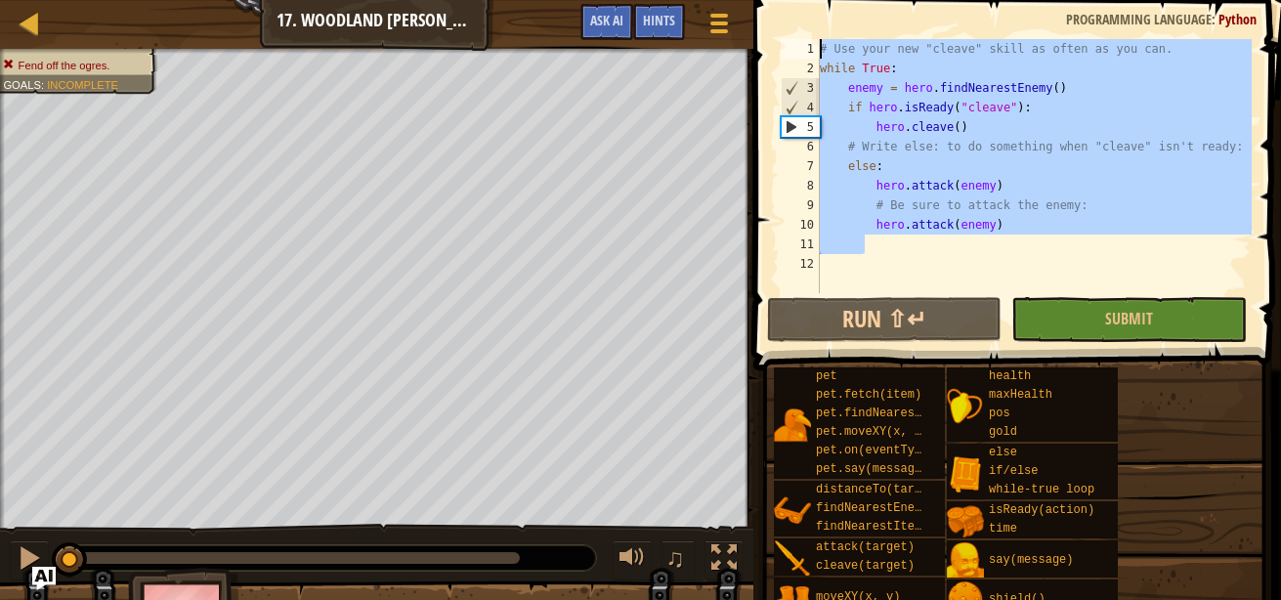
drag, startPoint x: 951, startPoint y: 245, endPoint x: 832, endPoint y: -57, distance: 324.2
click at [832, 0] on html "Map Computer Science 2 17. Woodland [PERSON_NAME] Game Menu Done Hints Ask AI 1…" at bounding box center [640, 0] width 1281 height 0
type textarea "# Use your new "cleave" skill as often as you can. while True:"
click at [21, 22] on div at bounding box center [30, 23] width 24 height 24
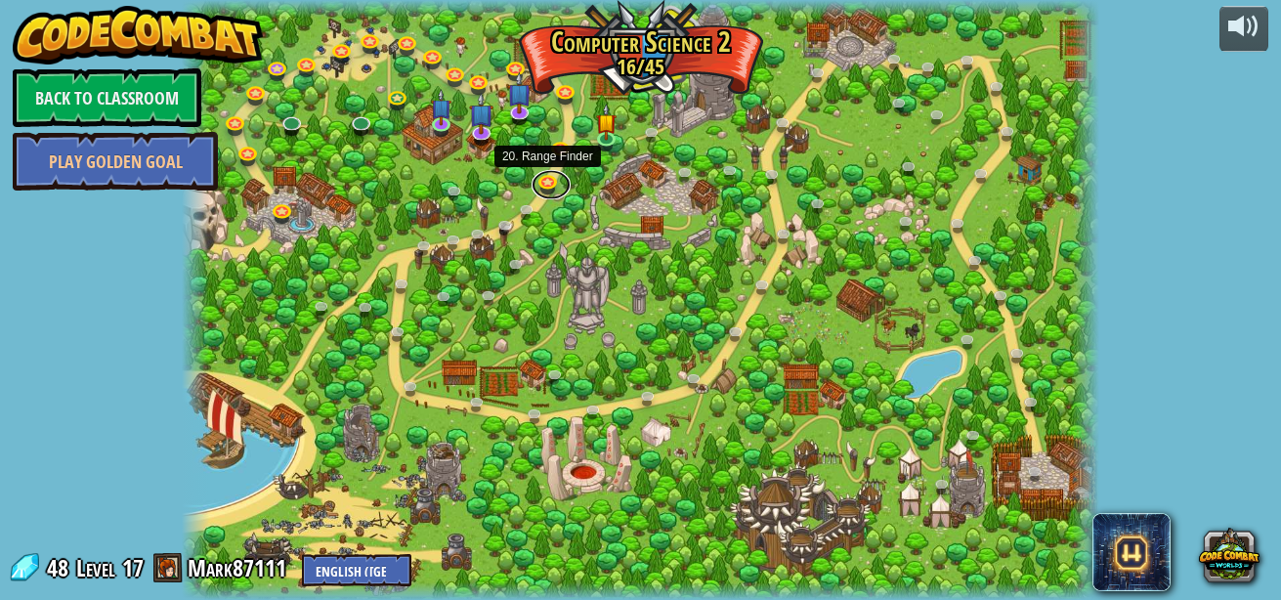
click at [544, 184] on link at bounding box center [550, 184] width 39 height 29
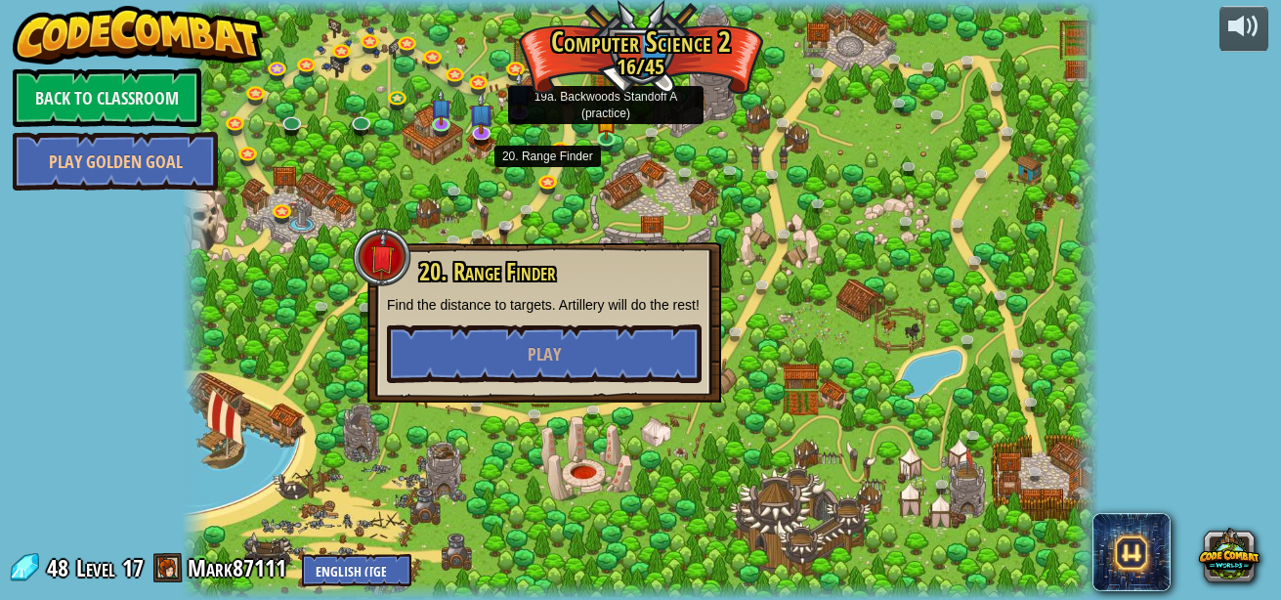
click at [605, 135] on img at bounding box center [605, 123] width 21 height 36
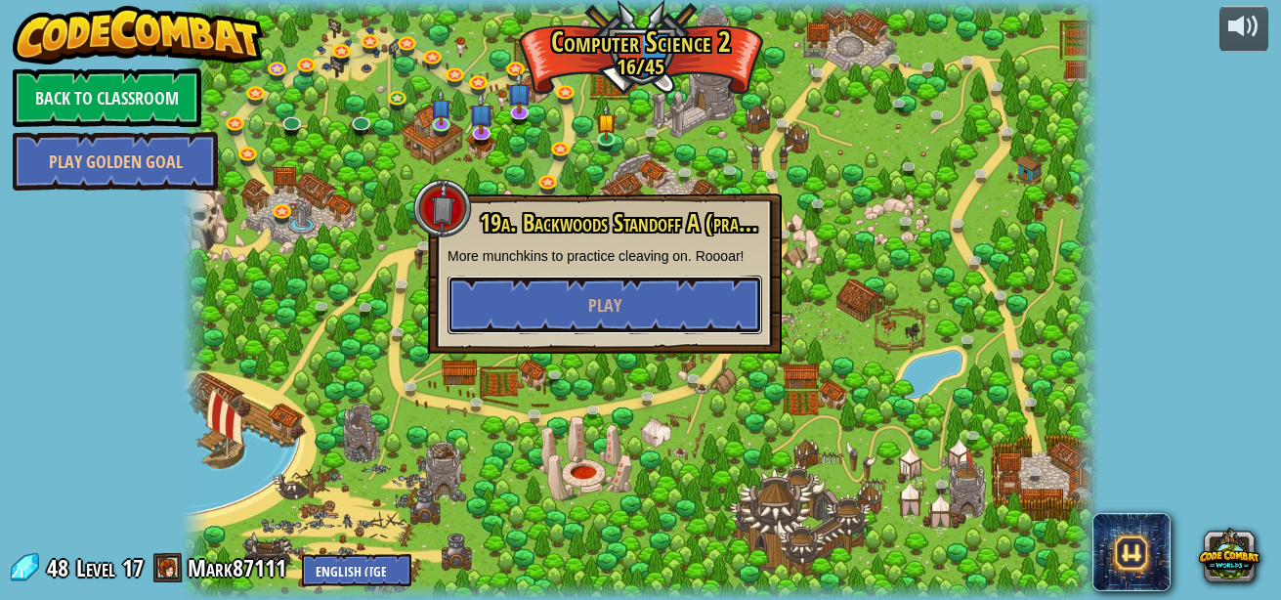
click at [614, 311] on span "Play" at bounding box center [604, 305] width 33 height 24
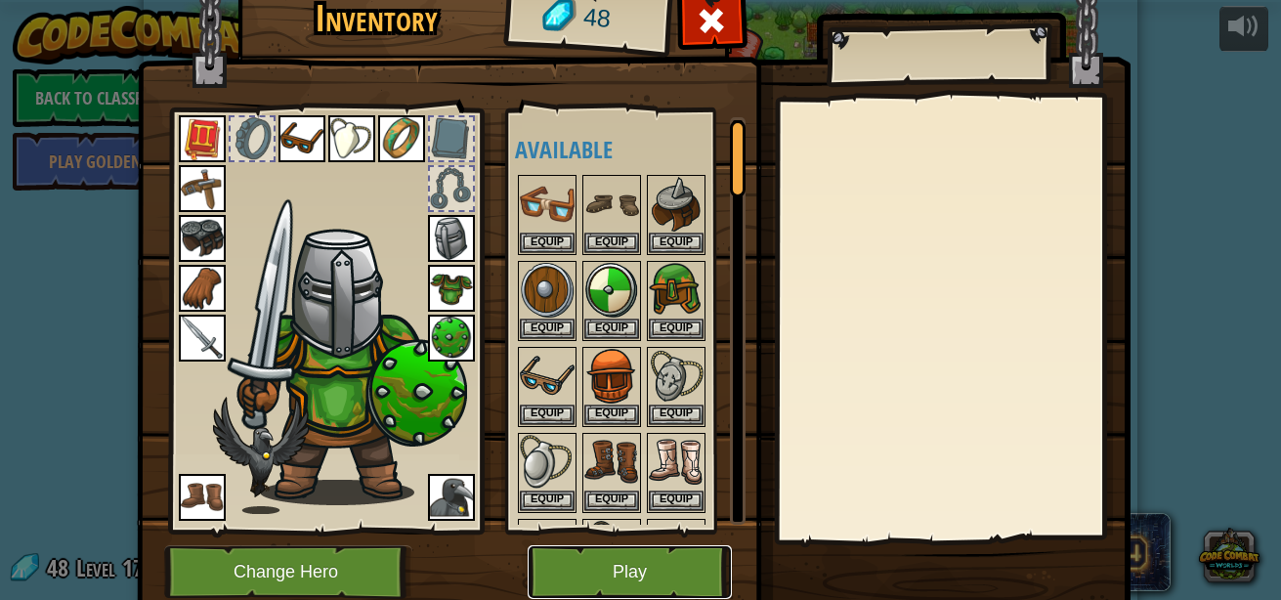
click at [629, 565] on button "Play" at bounding box center [630, 572] width 204 height 54
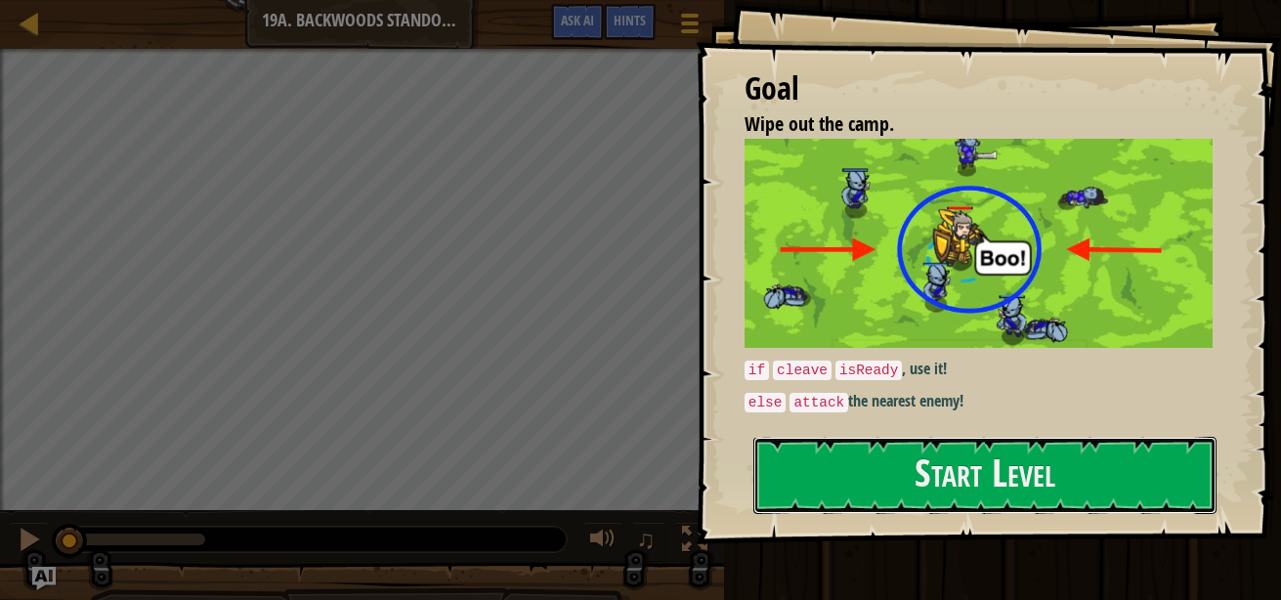
click at [892, 459] on button "Start Level" at bounding box center [984, 475] width 463 height 77
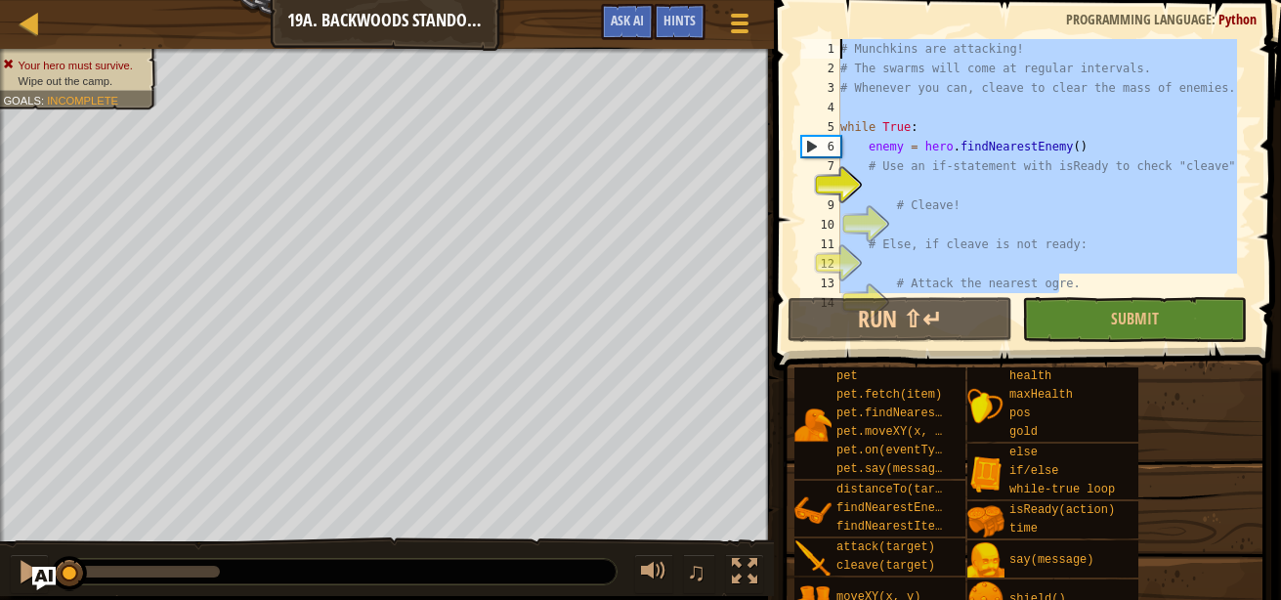
drag, startPoint x: 1063, startPoint y: 273, endPoint x: 622, endPoint y: -87, distance: 568.7
click at [622, 0] on html "Map Computer Science 2 19a. Backwoods Standoff A Game Menu Done Hints Ask AI 1 …" at bounding box center [640, 0] width 1281 height 0
type textarea "# Munchkins are attacking! # The swarms will come at regular intervals."
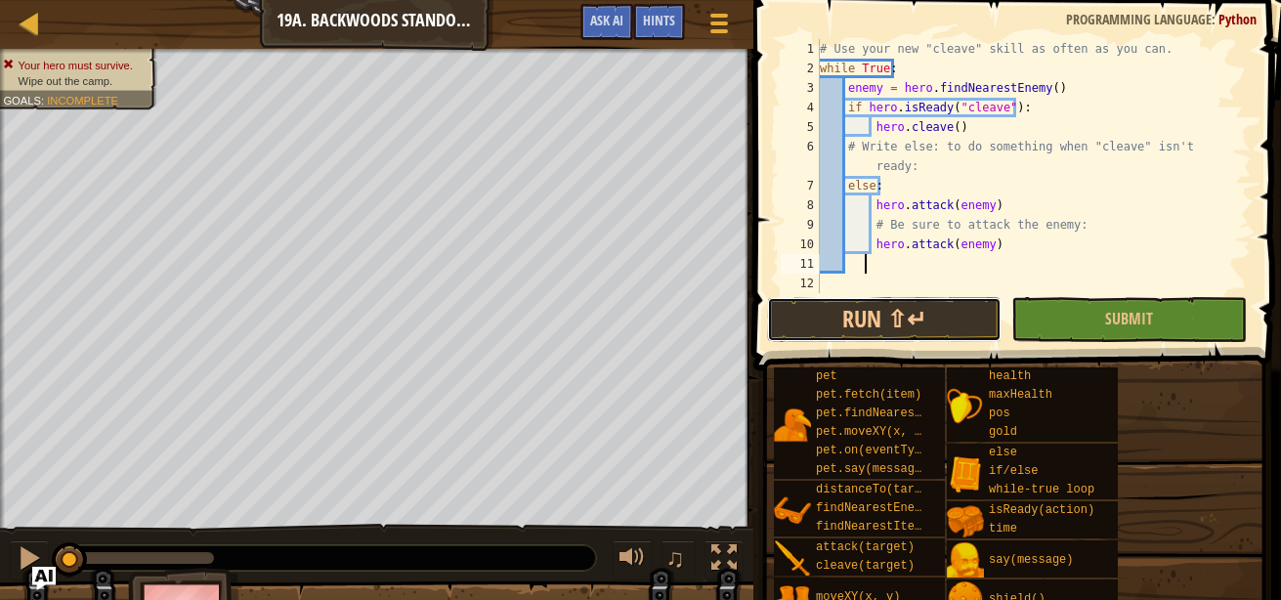
click at [917, 309] on button "Run ⇧↵" at bounding box center [884, 319] width 234 height 45
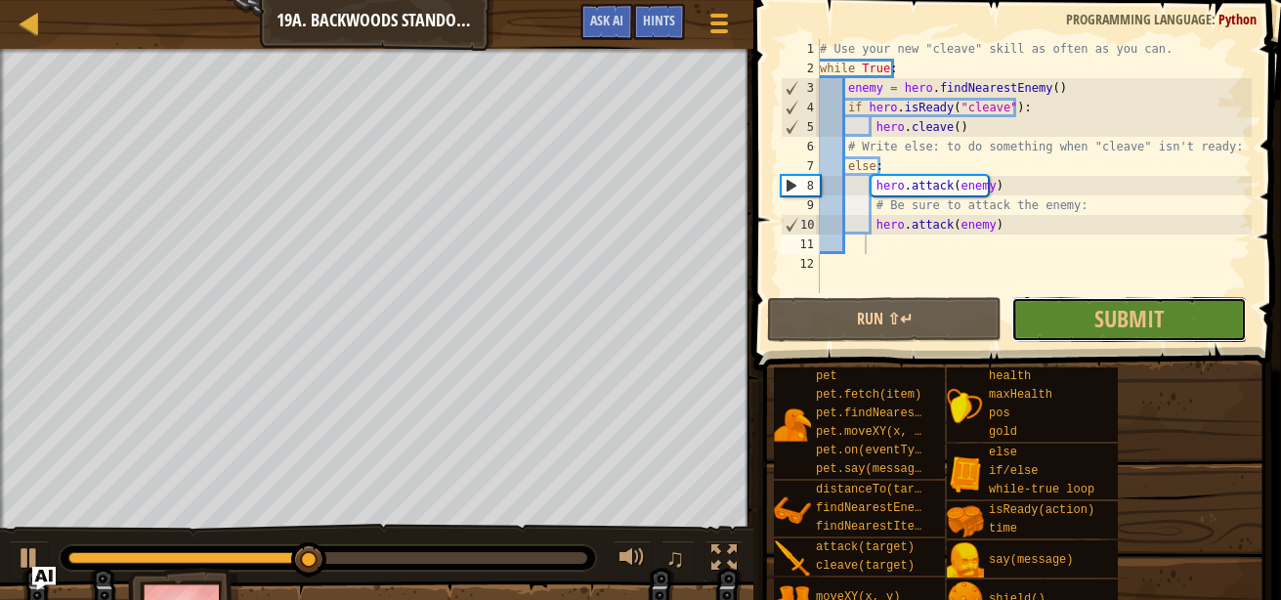
click at [1075, 302] on button "Submit" at bounding box center [1128, 319] width 234 height 45
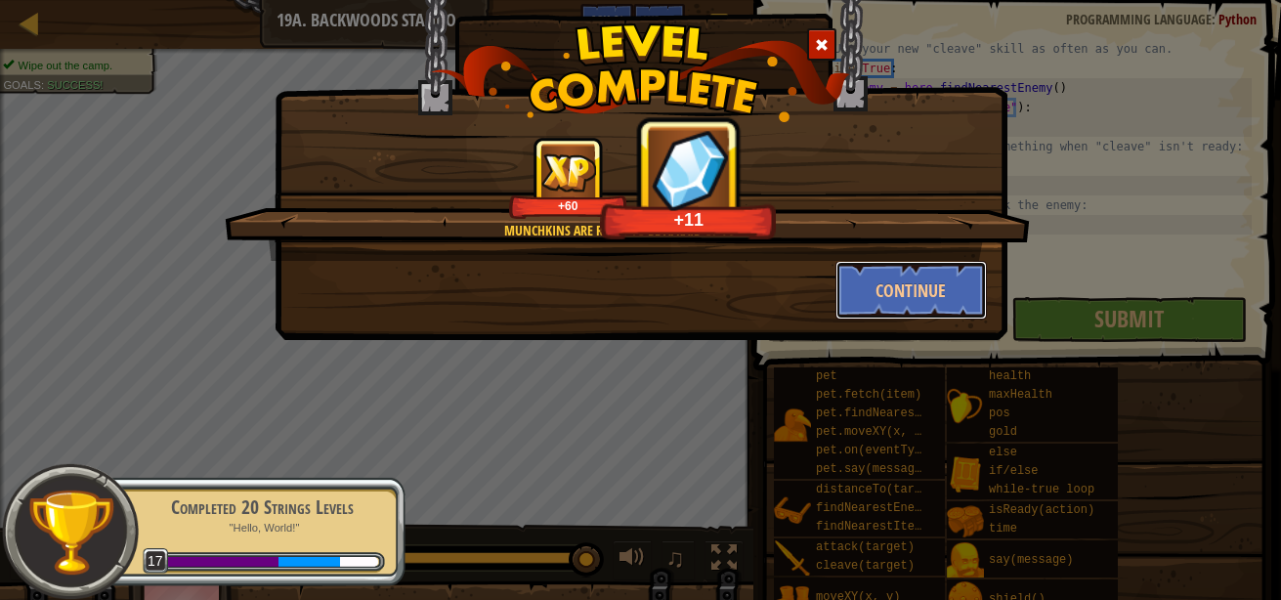
click at [867, 298] on button "Continue" at bounding box center [910, 290] width 151 height 59
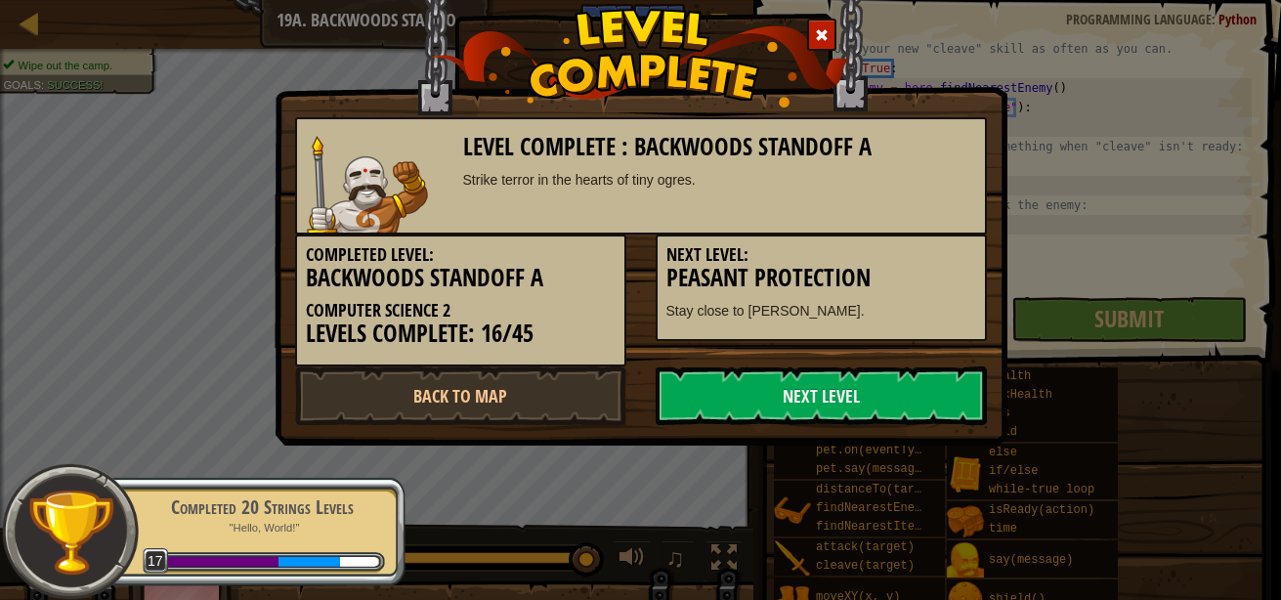
click at [808, 386] on link "Next Level" at bounding box center [821, 395] width 331 height 59
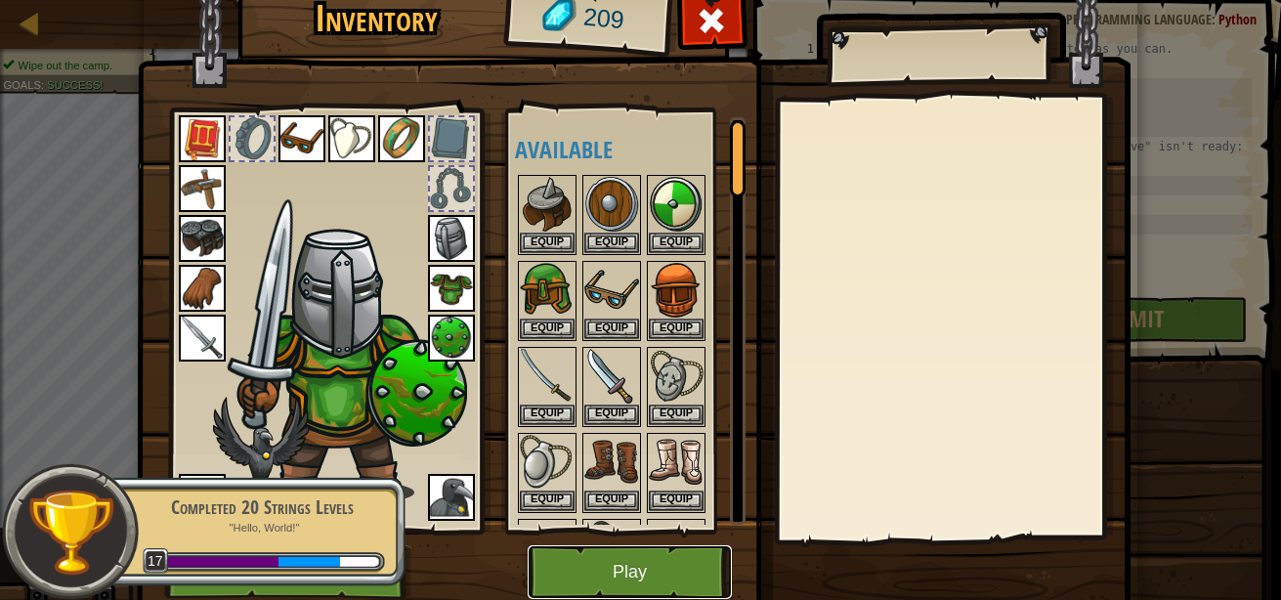
click at [603, 562] on button "Play" at bounding box center [630, 572] width 204 height 54
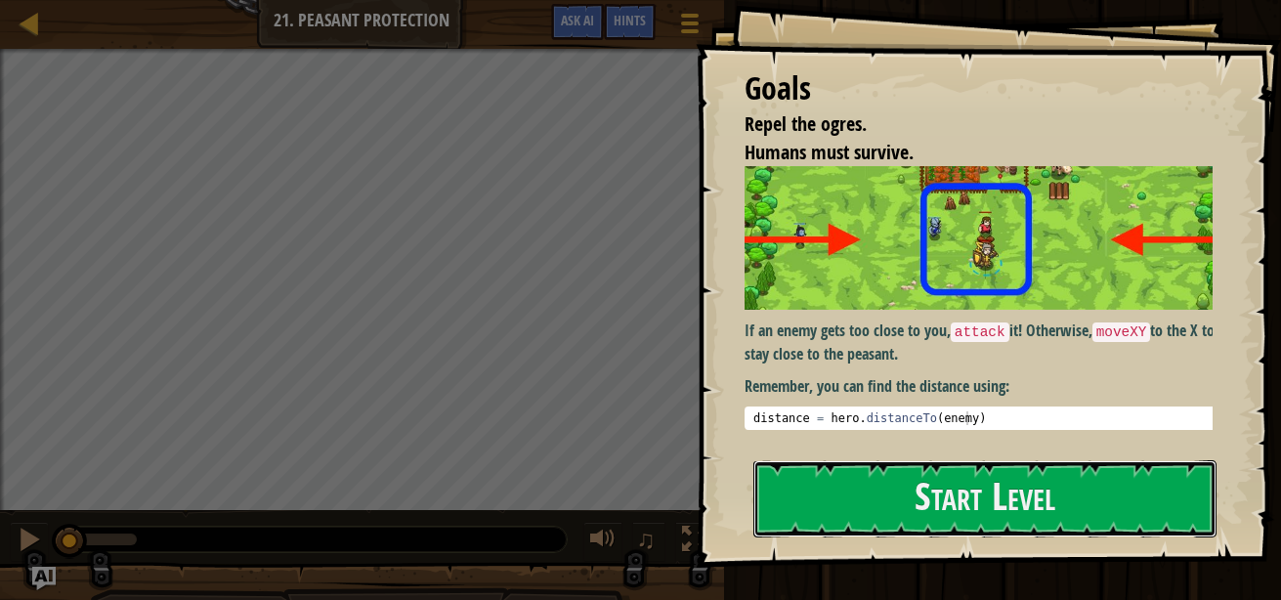
click at [858, 508] on button "Start Level" at bounding box center [984, 498] width 463 height 77
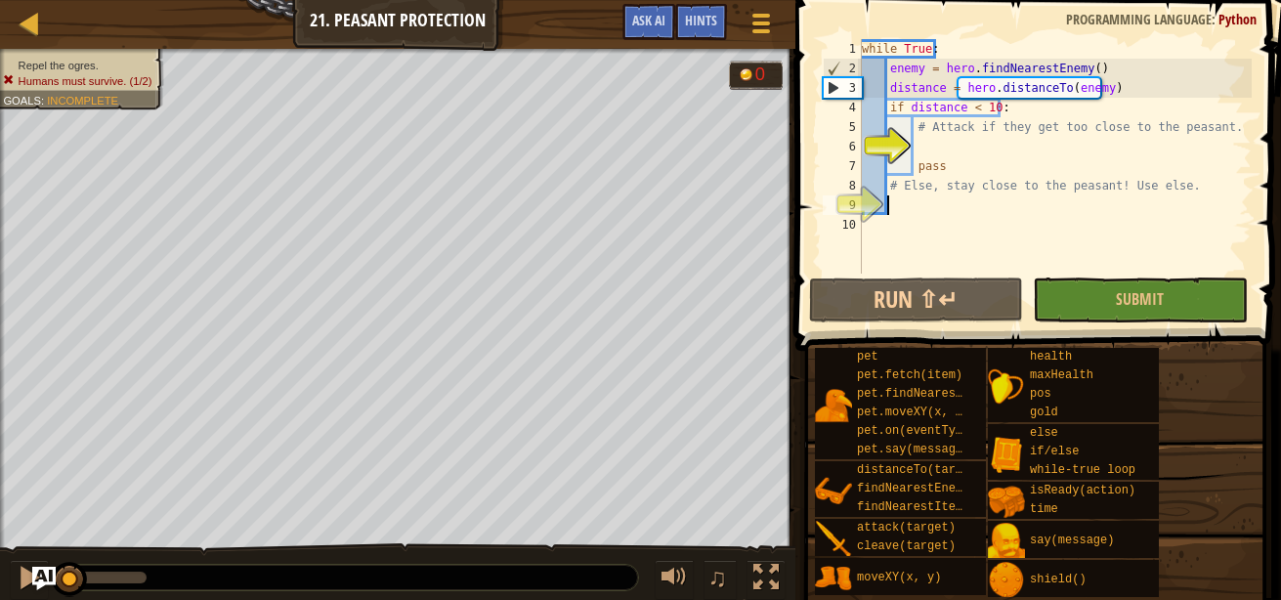
drag, startPoint x: 885, startPoint y: 211, endPoint x: 880, endPoint y: 35, distance: 175.9
drag, startPoint x: 880, startPoint y: 35, endPoint x: 844, endPoint y: 229, distance: 196.8
click at [844, 229] on div "10" at bounding box center [842, 225] width 39 height 20
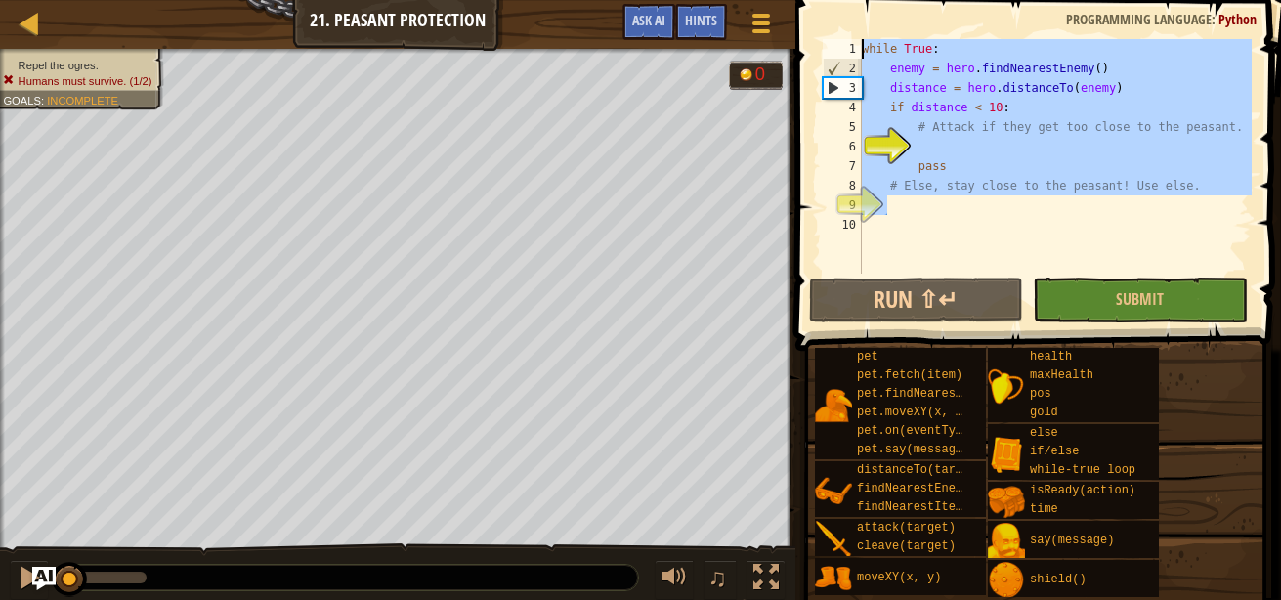
drag, startPoint x: 900, startPoint y: 214, endPoint x: 816, endPoint y: -96, distance: 320.9
click at [816, 0] on html "Map Computer Science 2 21. Peasant Protection Game Menu Done Hints Ask AI 1 ההה…" at bounding box center [640, 0] width 1281 height 0
type textarea "while True: enemy = hero.findNearestEnemy()"
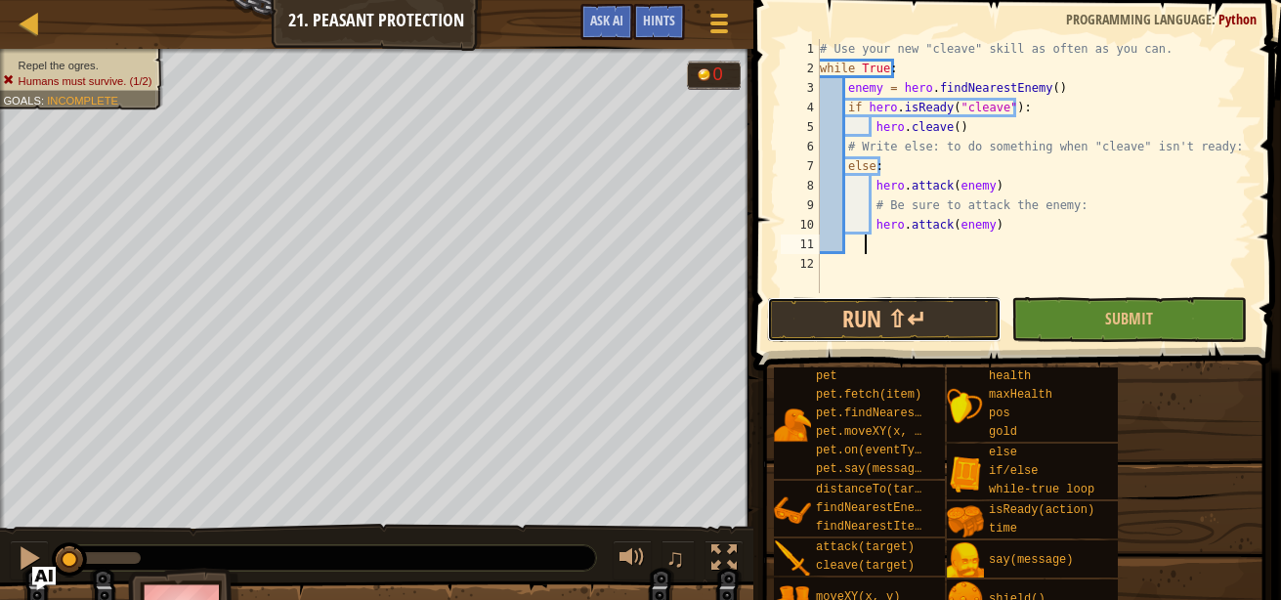
click at [923, 322] on button "Run ⇧↵" at bounding box center [884, 319] width 234 height 45
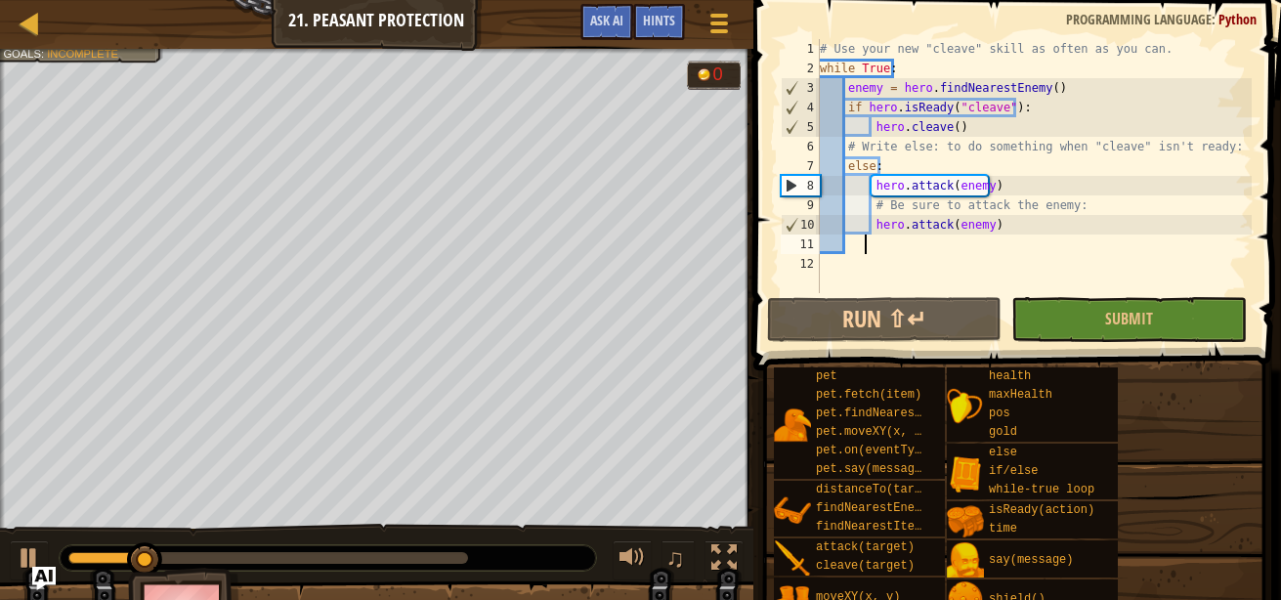
click at [918, 66] on div "# Use your new "cleave" skill as often as you can. while True : enemy = hero . …" at bounding box center [1034, 185] width 436 height 293
type textarea "while True:"
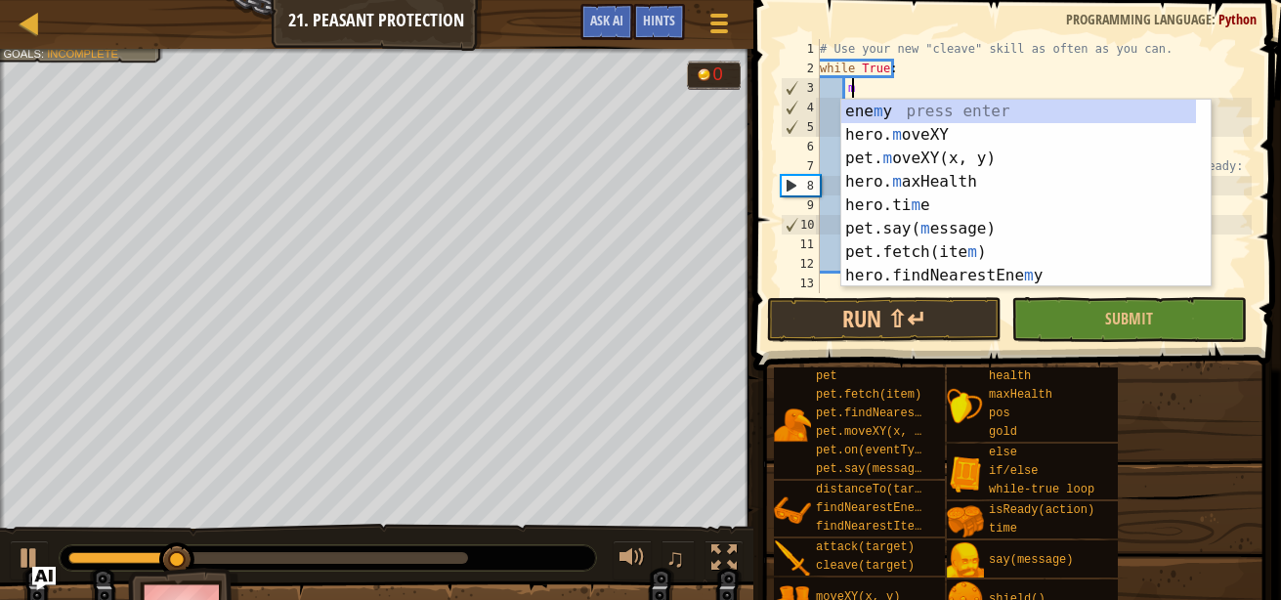
scroll to position [9, 1]
click at [903, 136] on div "ene m y press enter hero. m oveXY press enter pet. m oveXY(x, y) press enter he…" at bounding box center [1018, 217] width 355 height 234
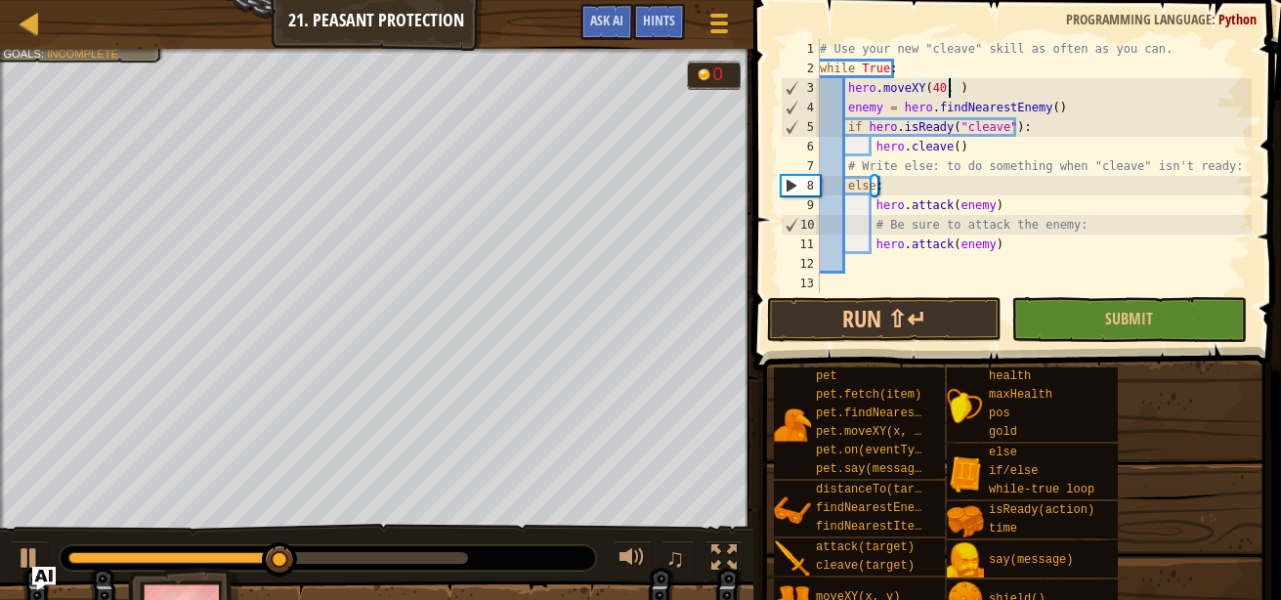
scroll to position [9, 11]
type textarea "hero.moveXY(40, 37)"
click at [943, 331] on button "Run ⇧↵" at bounding box center [884, 319] width 234 height 45
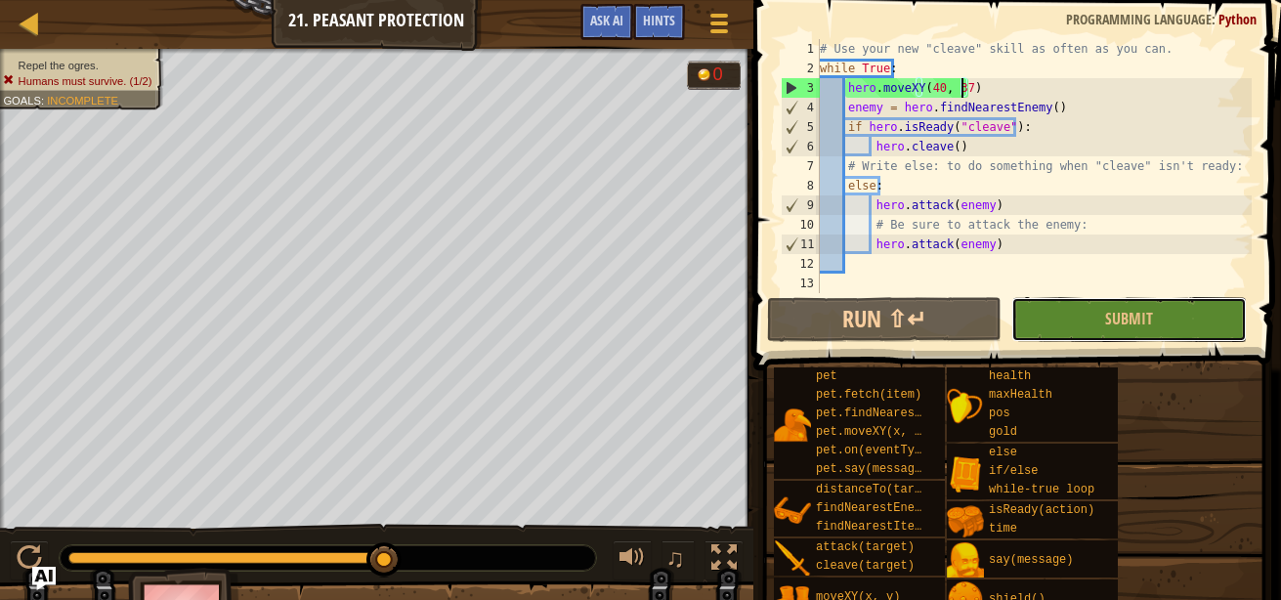
click at [1110, 336] on button "Submit" at bounding box center [1128, 319] width 234 height 45
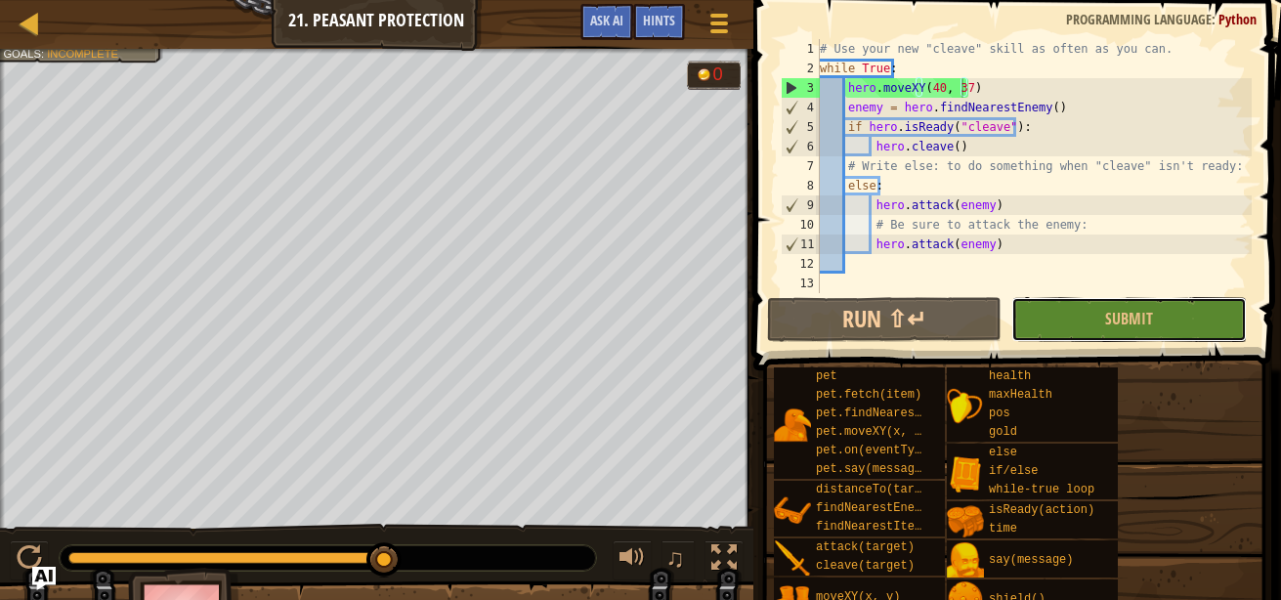
click at [1032, 316] on button "Submit" at bounding box center [1128, 319] width 234 height 45
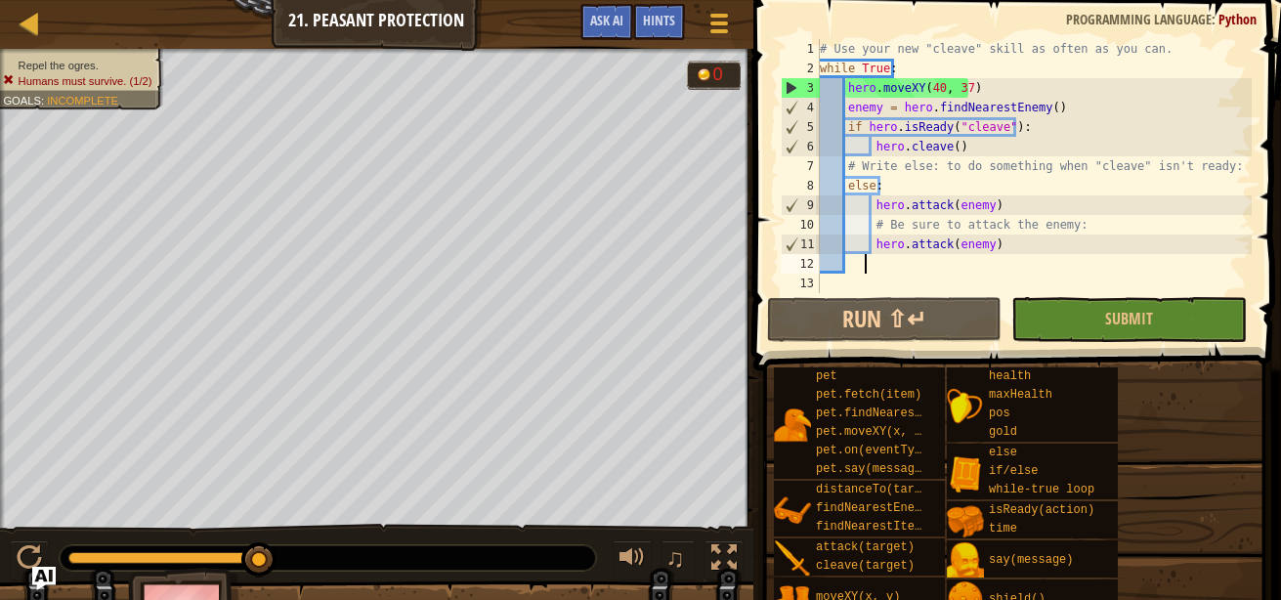
scroll to position [9, 3]
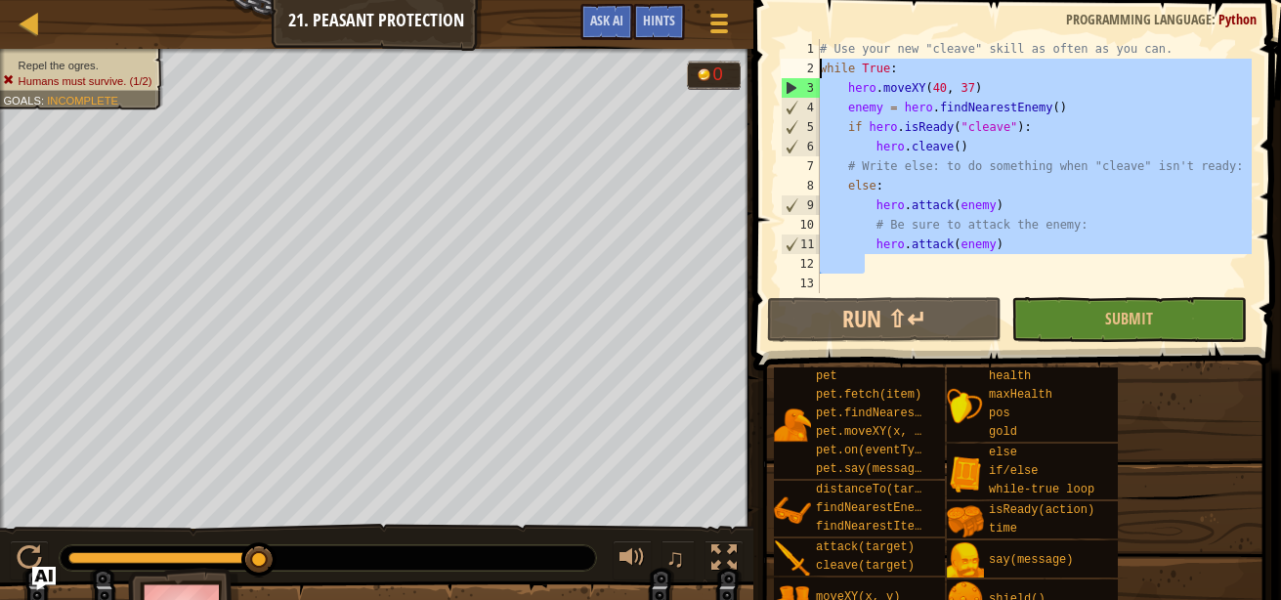
drag, startPoint x: 974, startPoint y: 268, endPoint x: 814, endPoint y: 72, distance: 252.7
click at [814, 72] on div "1 2 3 4 5 6 7 8 9 10 11 12 13 # Use your new "cleave" skill as often as you can…" at bounding box center [1014, 166] width 475 height 254
type textarea "while True: hero.moveXY(40, 37)"
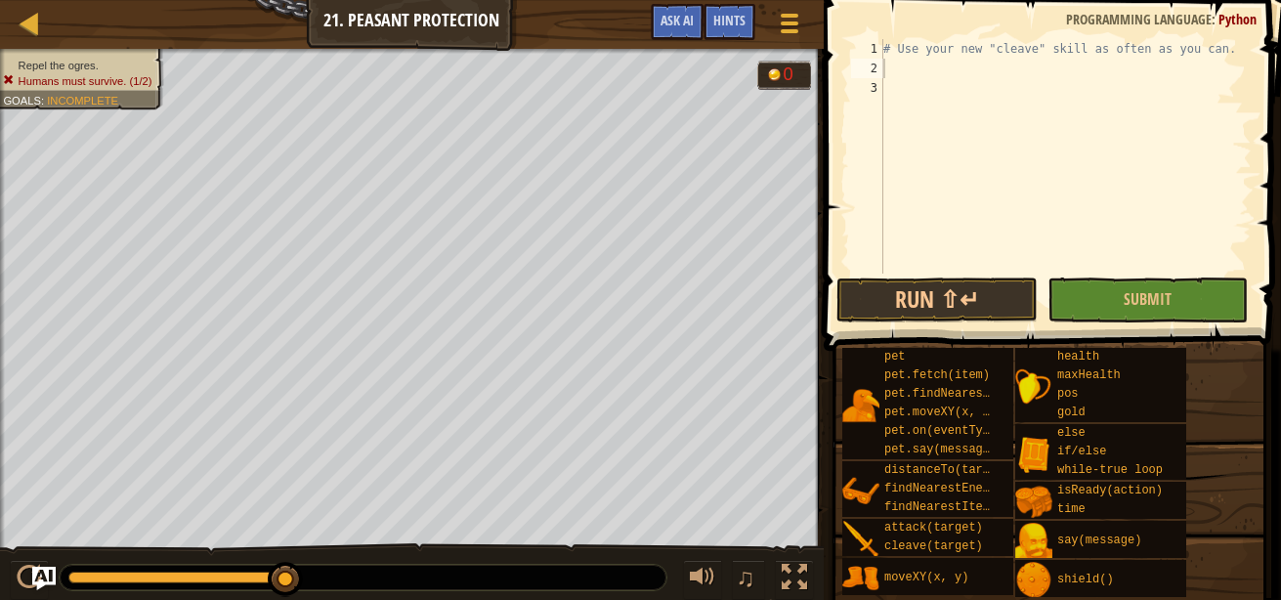
click at [815, 72] on div at bounding box center [816, 300] width 3 height 600
